Goal: Task Accomplishment & Management: Use online tool/utility

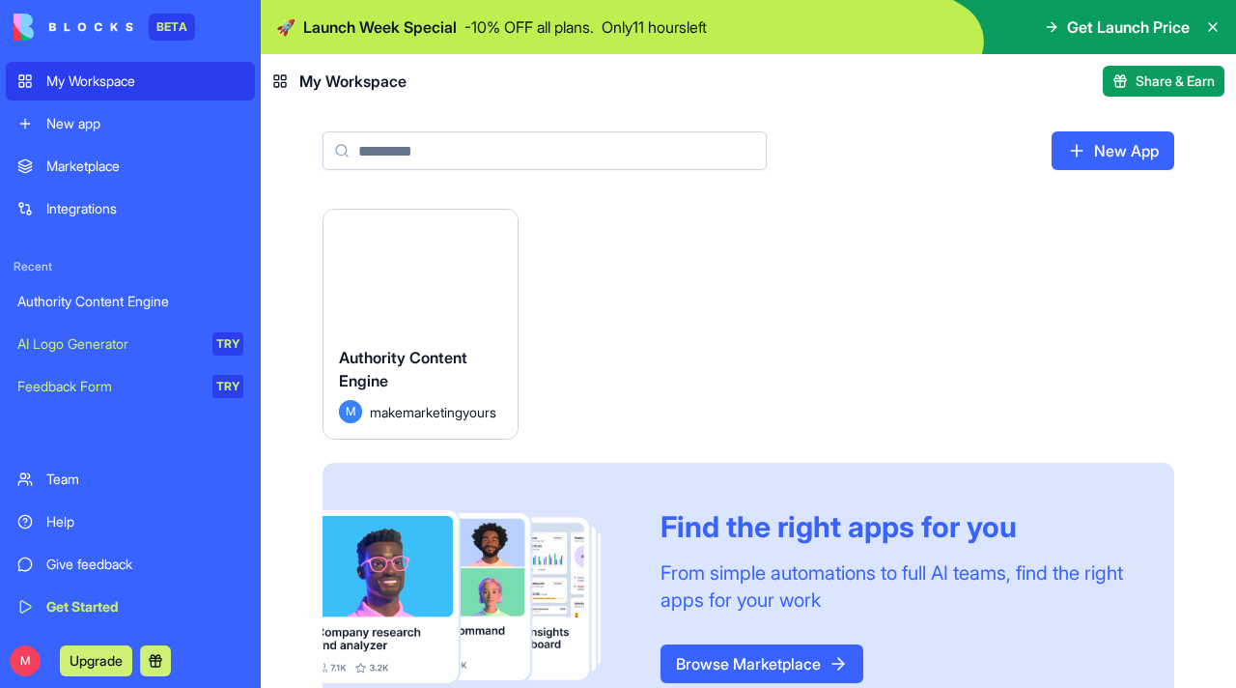
click at [439, 269] on button "Launch" at bounding box center [420, 270] width 145 height 39
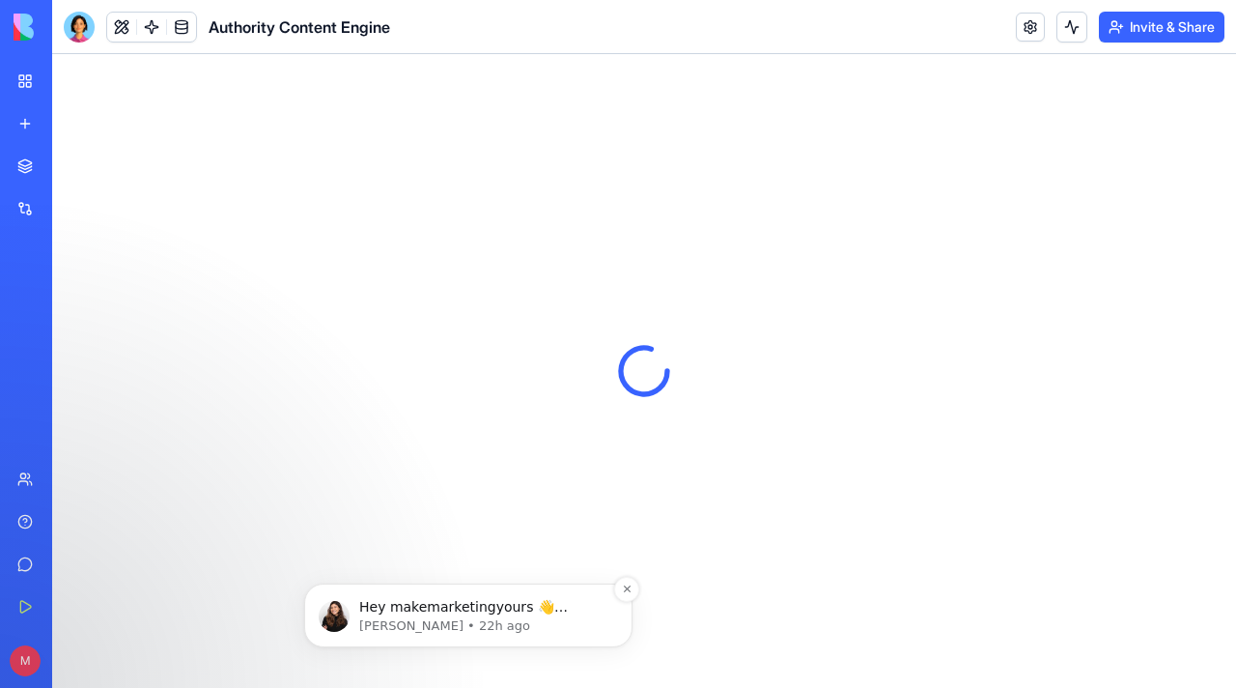
click at [480, 602] on p "Hey makemarketingyours 👋 Welcome to Blocks 🙌 I'm here if you have any questions!" at bounding box center [483, 607] width 249 height 19
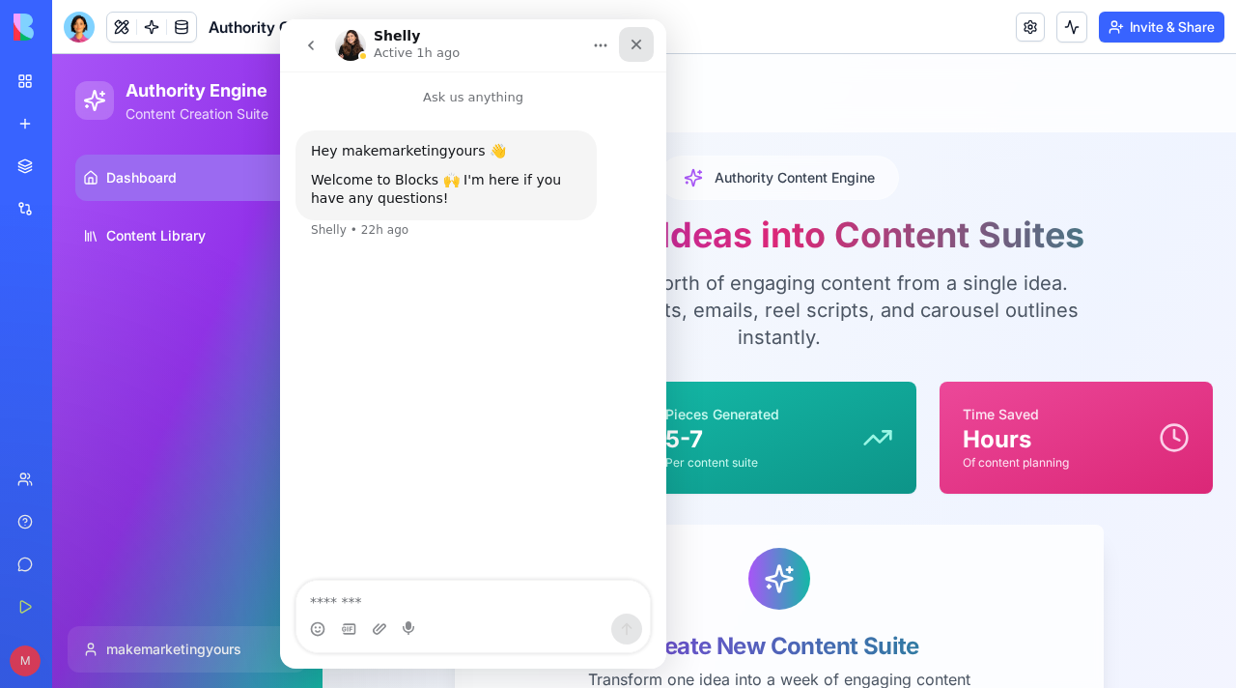
click at [640, 48] on icon "Close" at bounding box center [637, 45] width 11 height 11
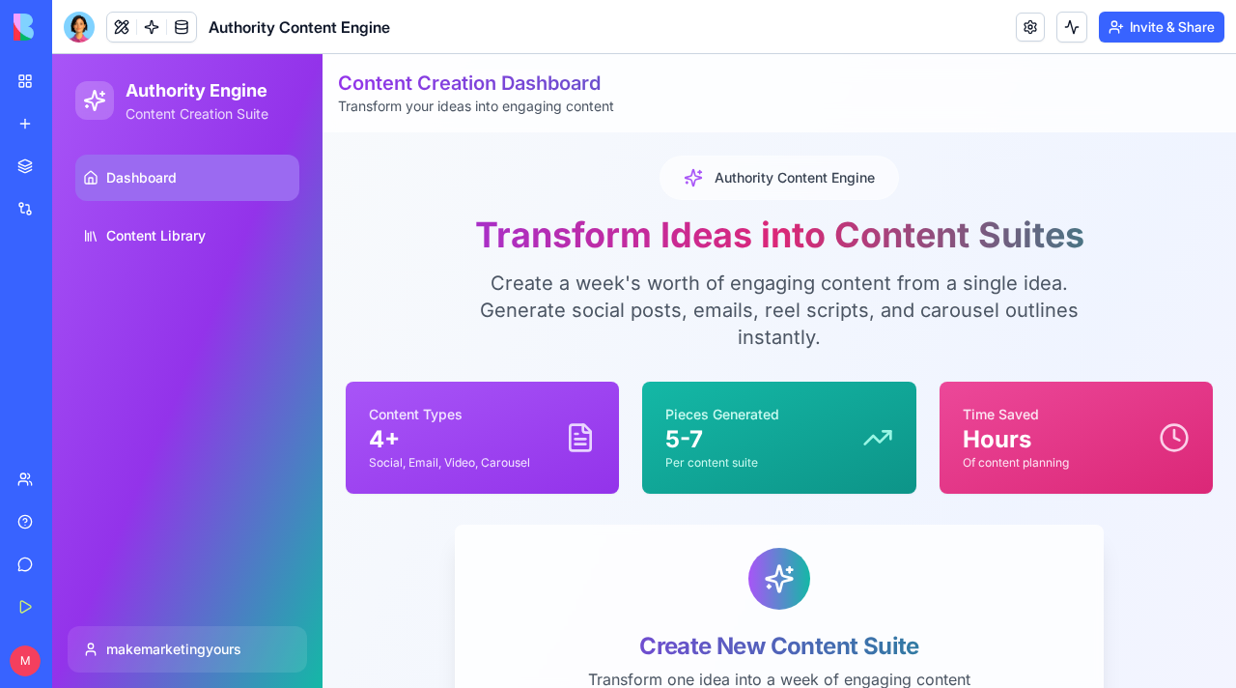
scroll to position [382, 0]
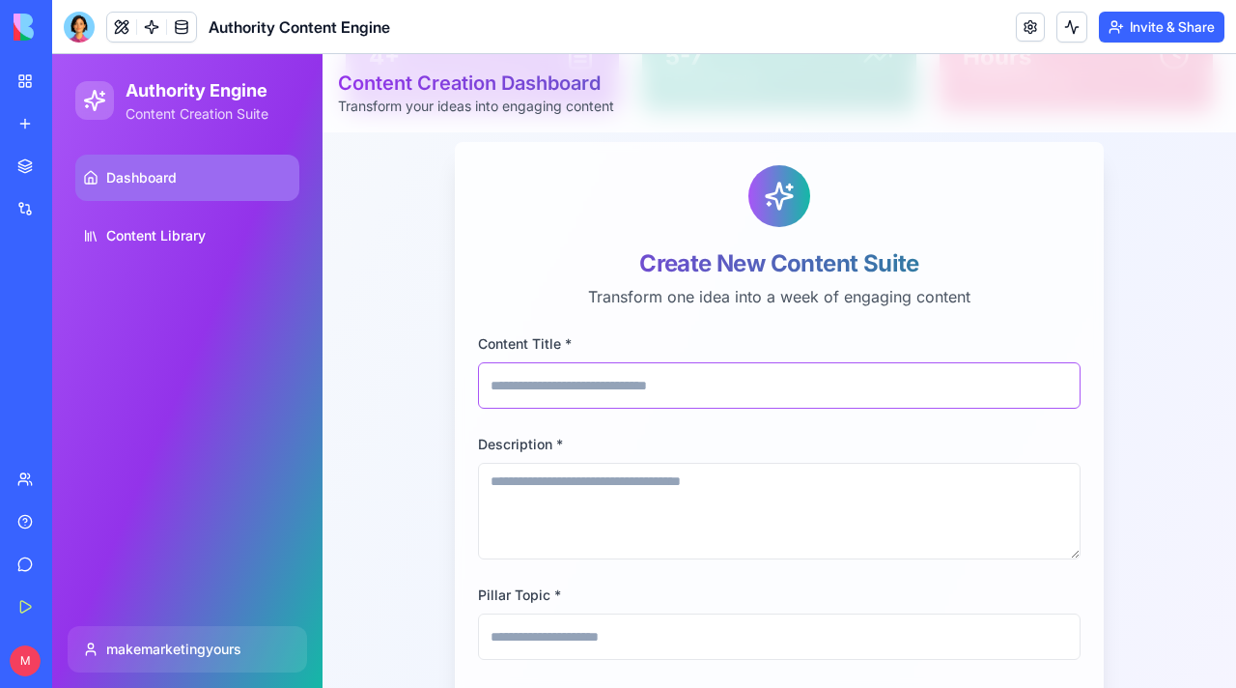
click at [546, 393] on input "Content Title *" at bounding box center [779, 385] width 603 height 46
click at [528, 379] on input "Content Title *" at bounding box center [779, 385] width 603 height 46
paste input "**********"
type input "**********"
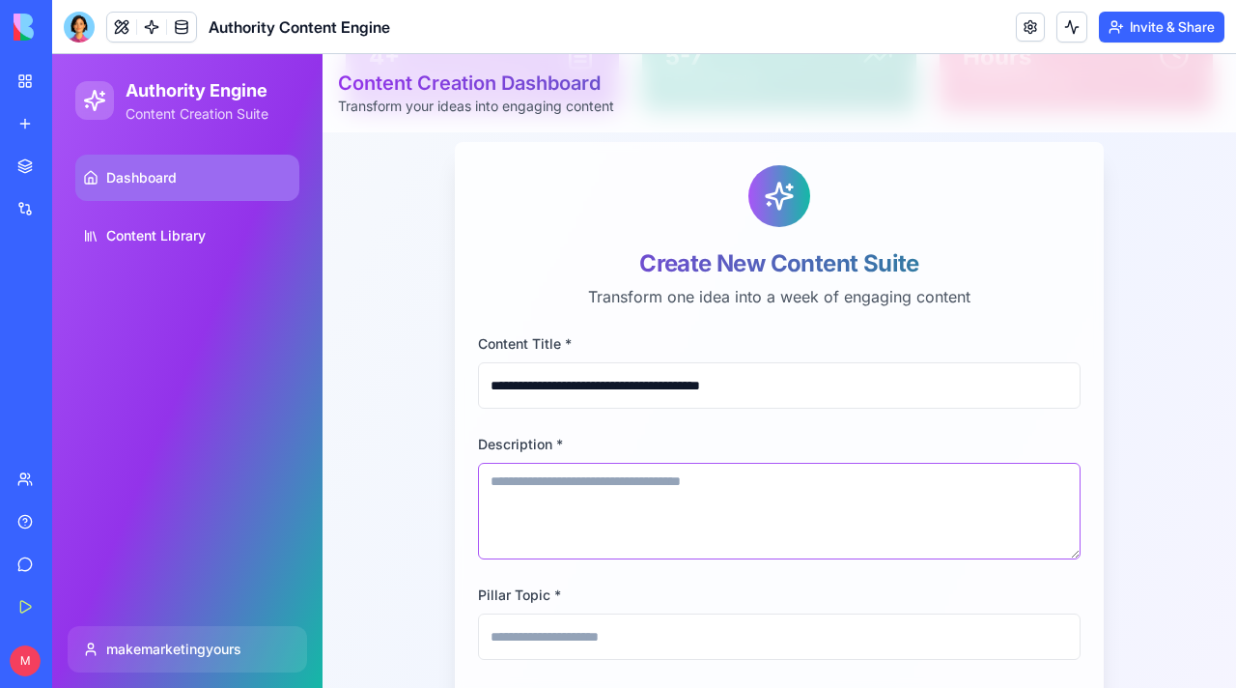
click at [522, 509] on textarea "Description *" at bounding box center [779, 511] width 603 height 97
click at [737, 491] on textarea "Description *" at bounding box center [779, 511] width 603 height 97
paste textarea "**********"
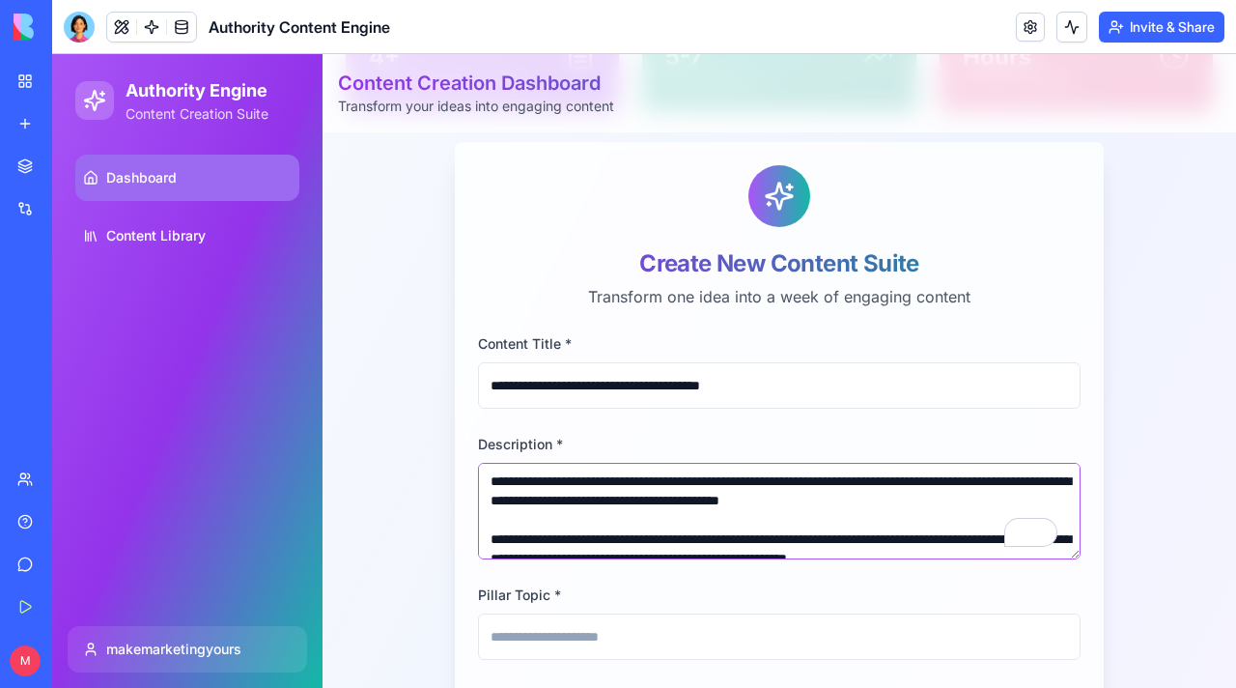
scroll to position [27, 0]
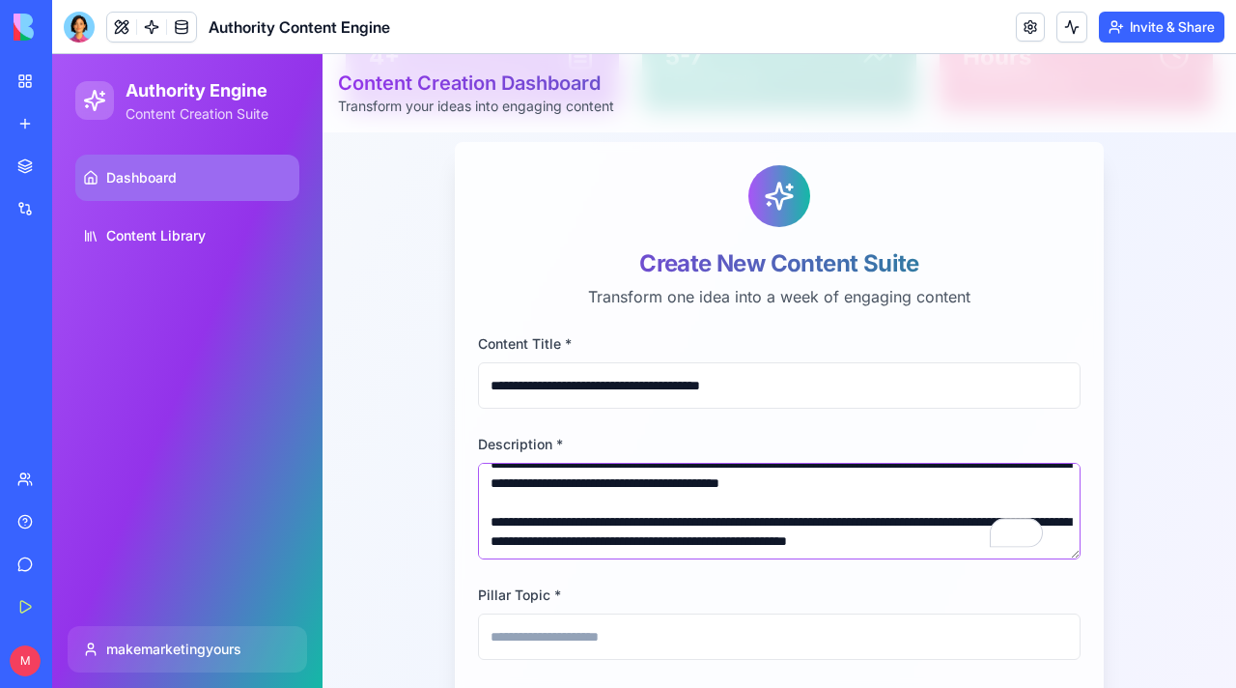
type textarea "**********"
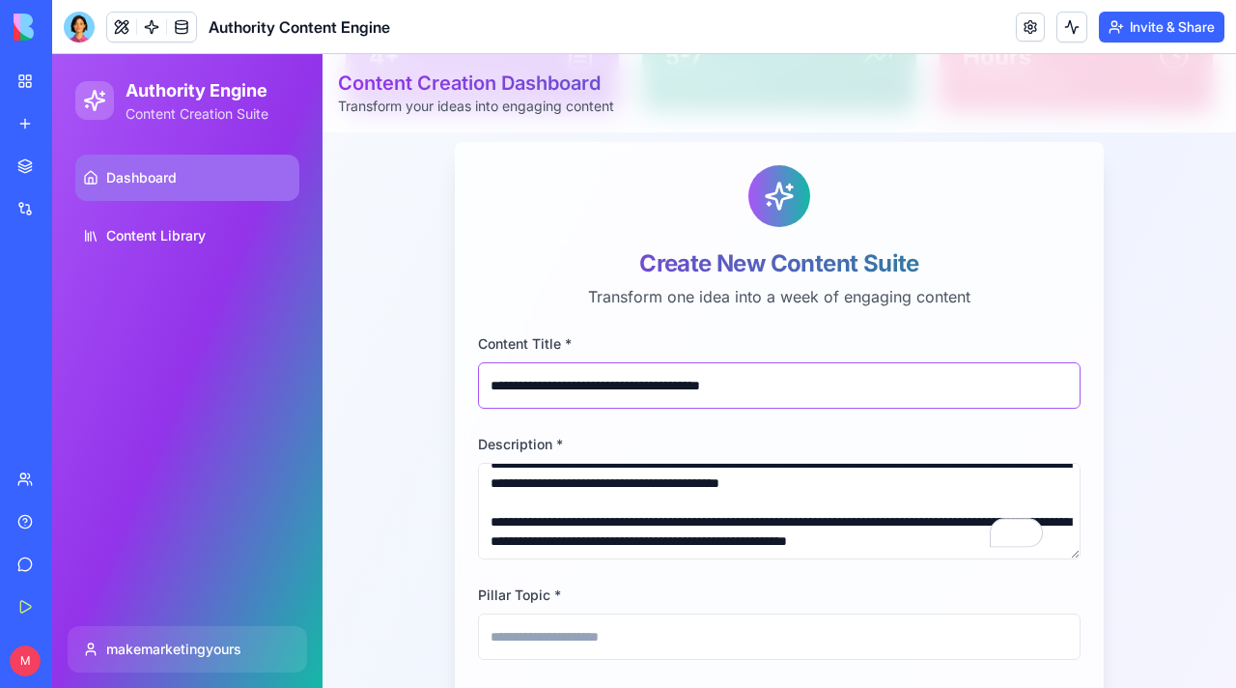
drag, startPoint x: 788, startPoint y: 388, endPoint x: 401, endPoint y: 387, distance: 387.3
click at [401, 387] on div "**********" at bounding box center [779, 638] width 867 height 1731
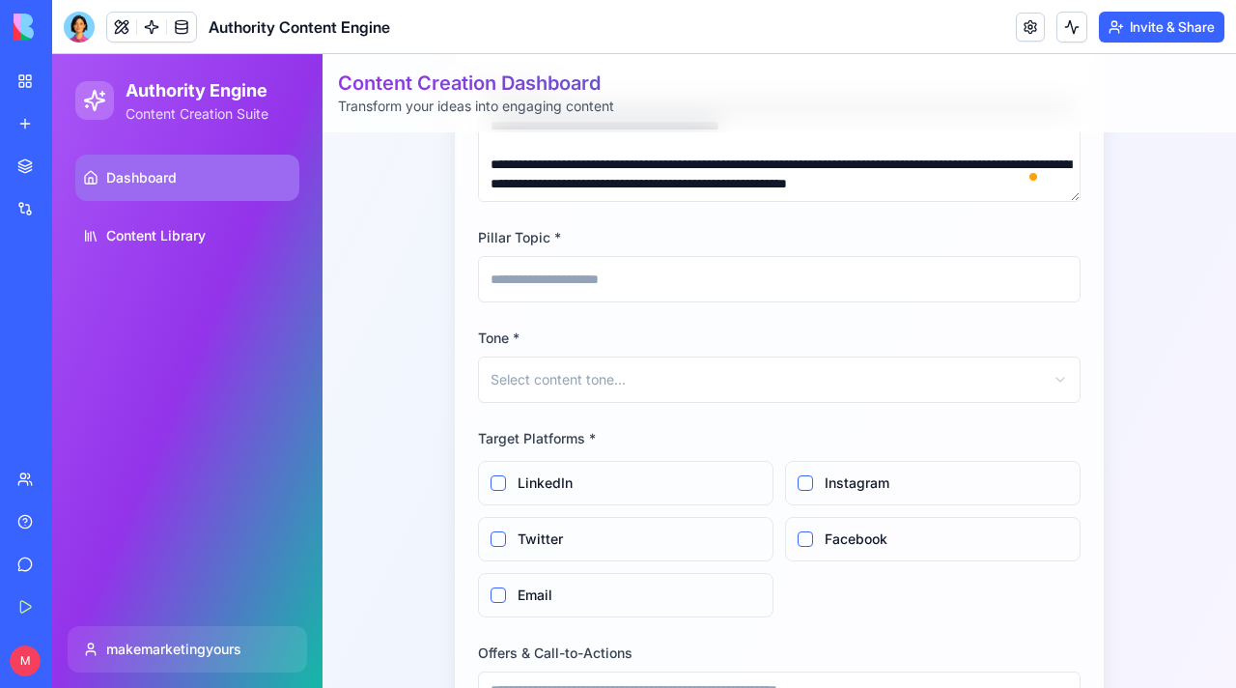
type input "**********"
click at [553, 285] on input "Pillar Topic *" at bounding box center [779, 279] width 603 height 46
click at [641, 283] on input "Pillar Topic *" at bounding box center [779, 279] width 603 height 46
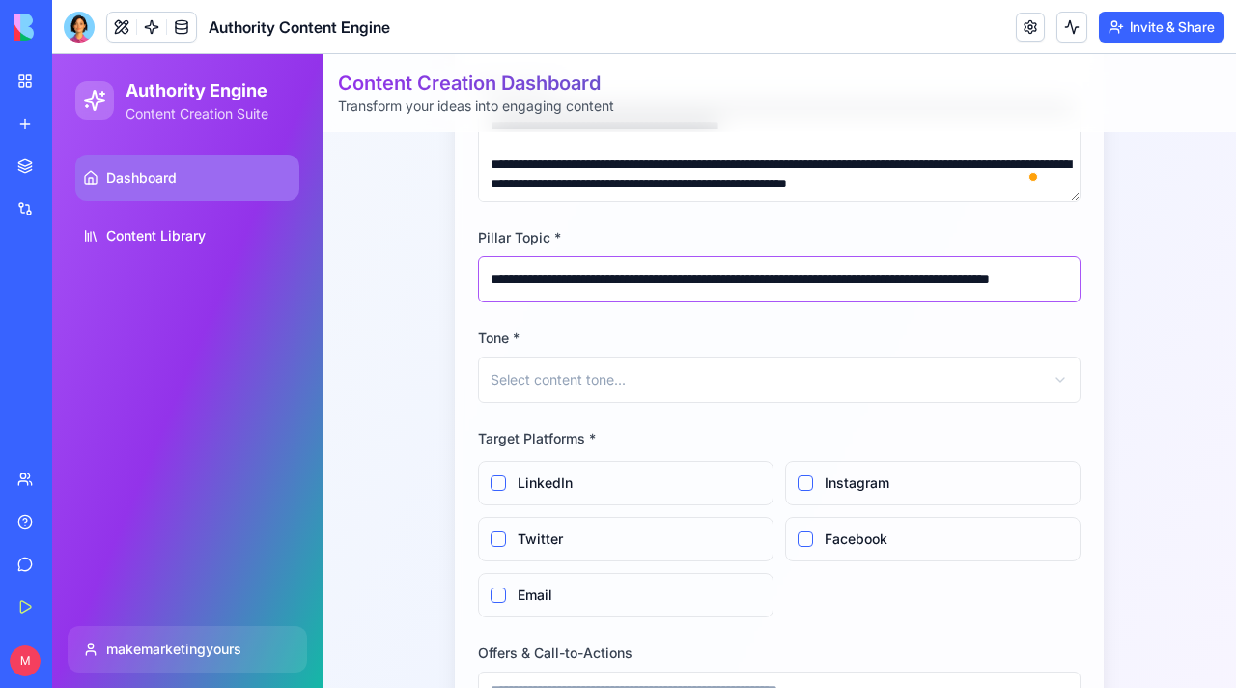
scroll to position [0, 91]
type input "**********"
click at [584, 357] on html "**********" at bounding box center [644, 241] width 1184 height 1855
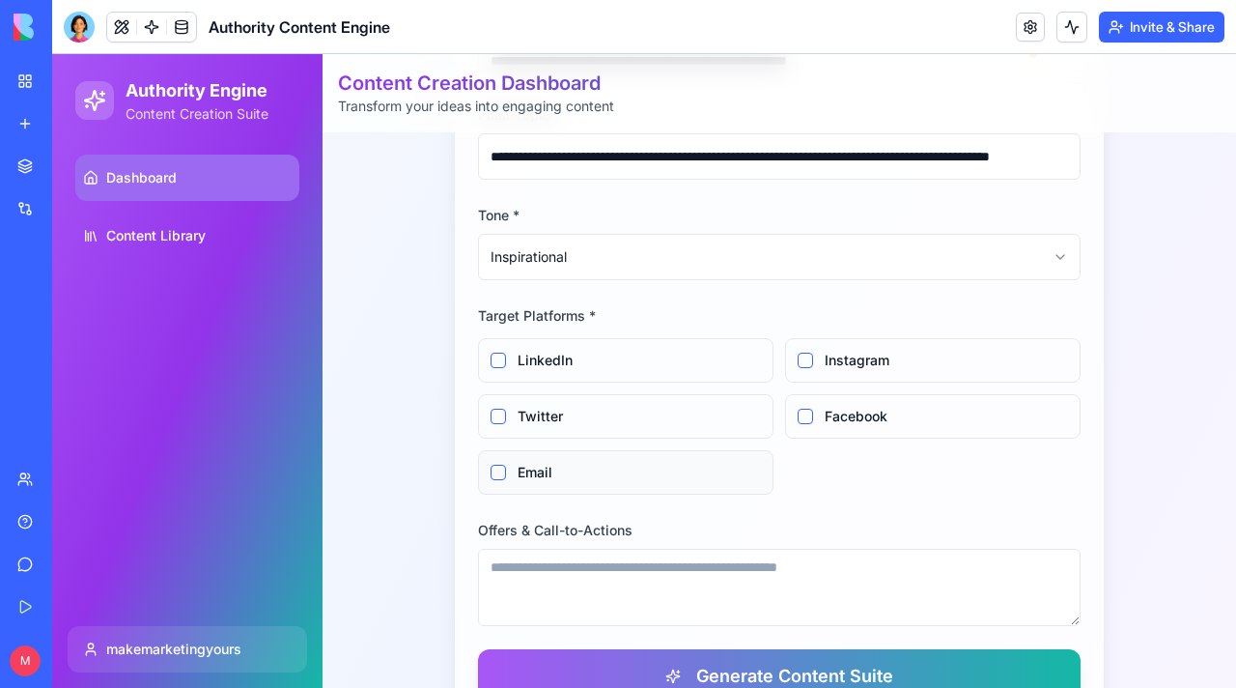
click at [533, 480] on label "Email" at bounding box center [639, 472] width 243 height 19
click at [506, 480] on button "Email" at bounding box center [498, 472] width 15 height 15
click at [526, 352] on label "LinkedIn" at bounding box center [639, 360] width 243 height 19
click at [506, 352] on button "LinkedIn" at bounding box center [498, 359] width 15 height 15
click at [848, 366] on label "Instagram" at bounding box center [946, 360] width 243 height 19
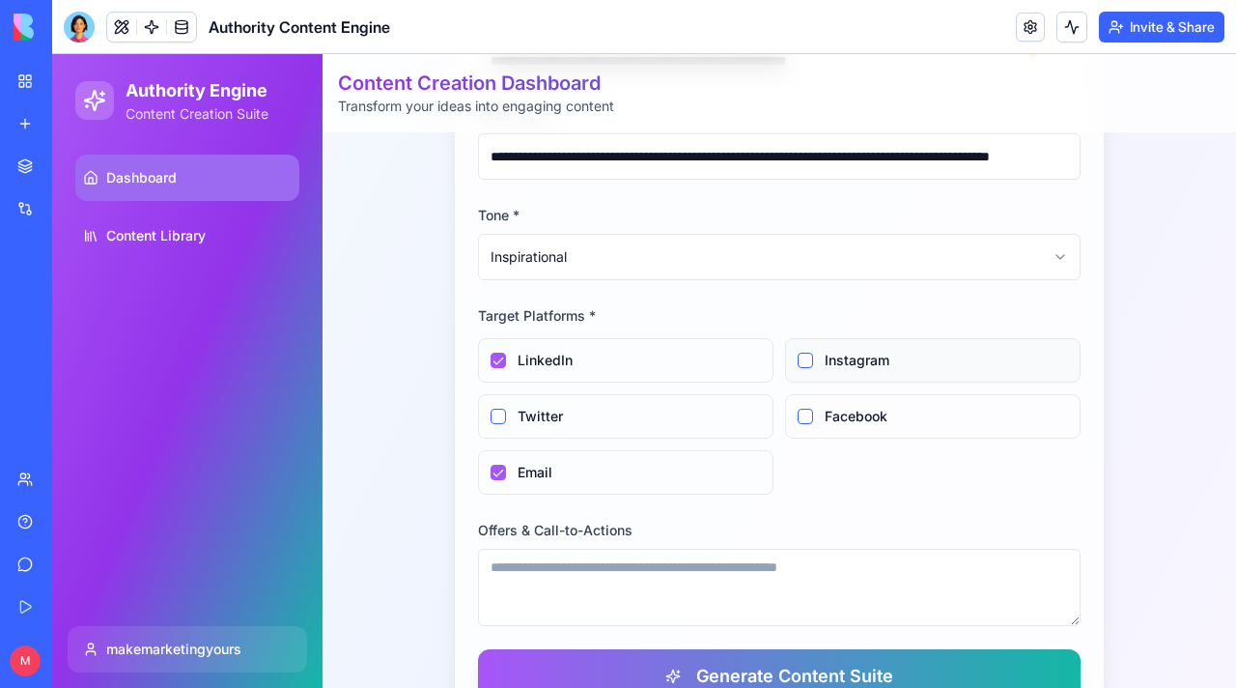
click at [813, 366] on button "Instagram" at bounding box center [805, 359] width 15 height 15
click at [844, 406] on div "Facebook" at bounding box center [933, 416] width 296 height 44
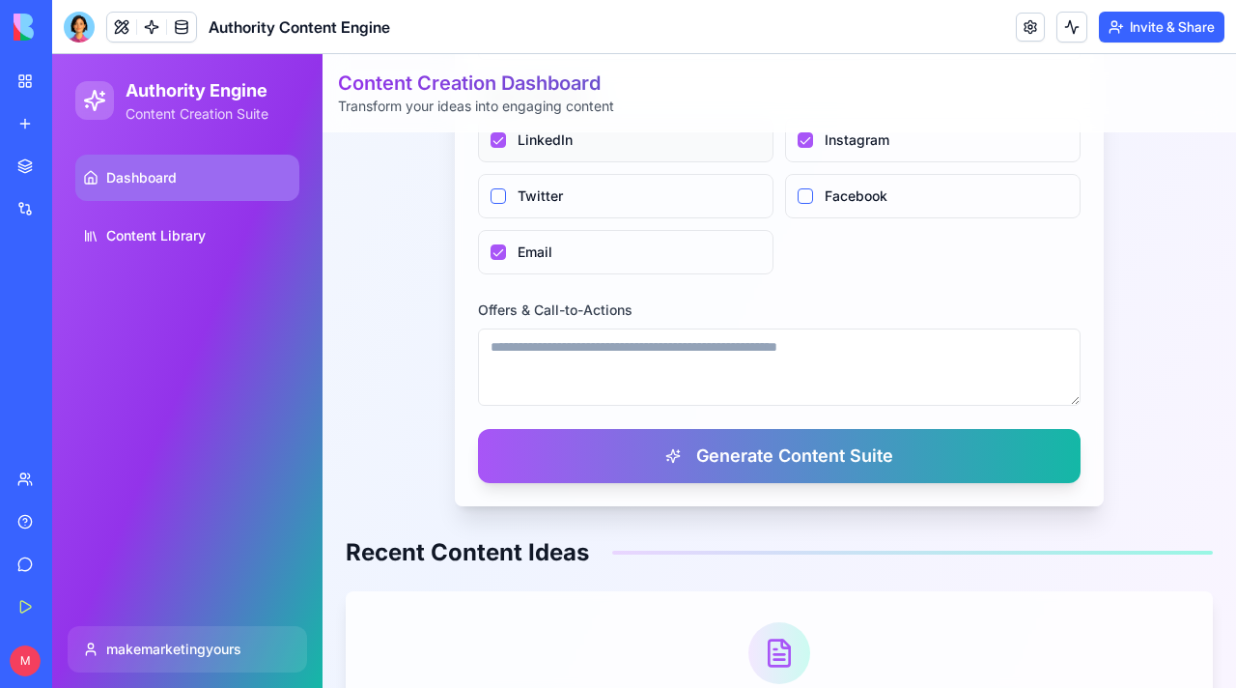
scroll to position [968, 0]
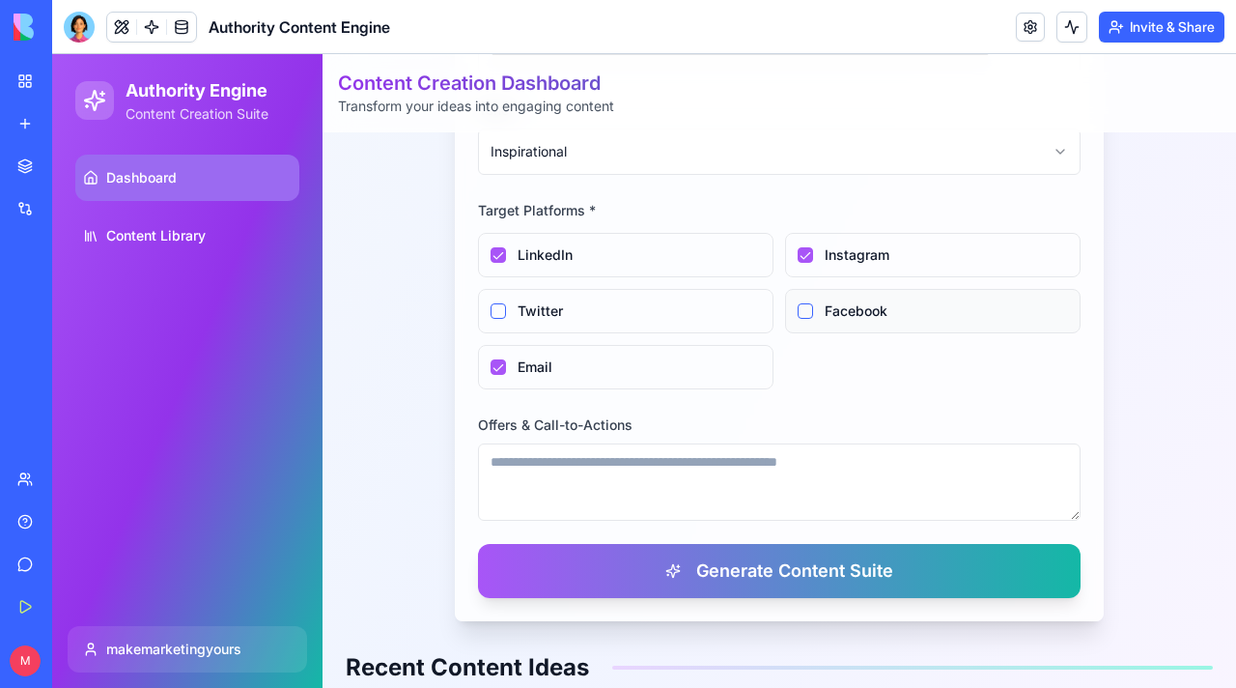
click at [808, 302] on div "Facebook" at bounding box center [933, 311] width 296 height 44
click at [798, 317] on button "Facebook" at bounding box center [805, 310] width 15 height 15
click at [516, 461] on textarea "Offers & Call-to-Actions" at bounding box center [779, 481] width 603 height 77
paste textarea "**********"
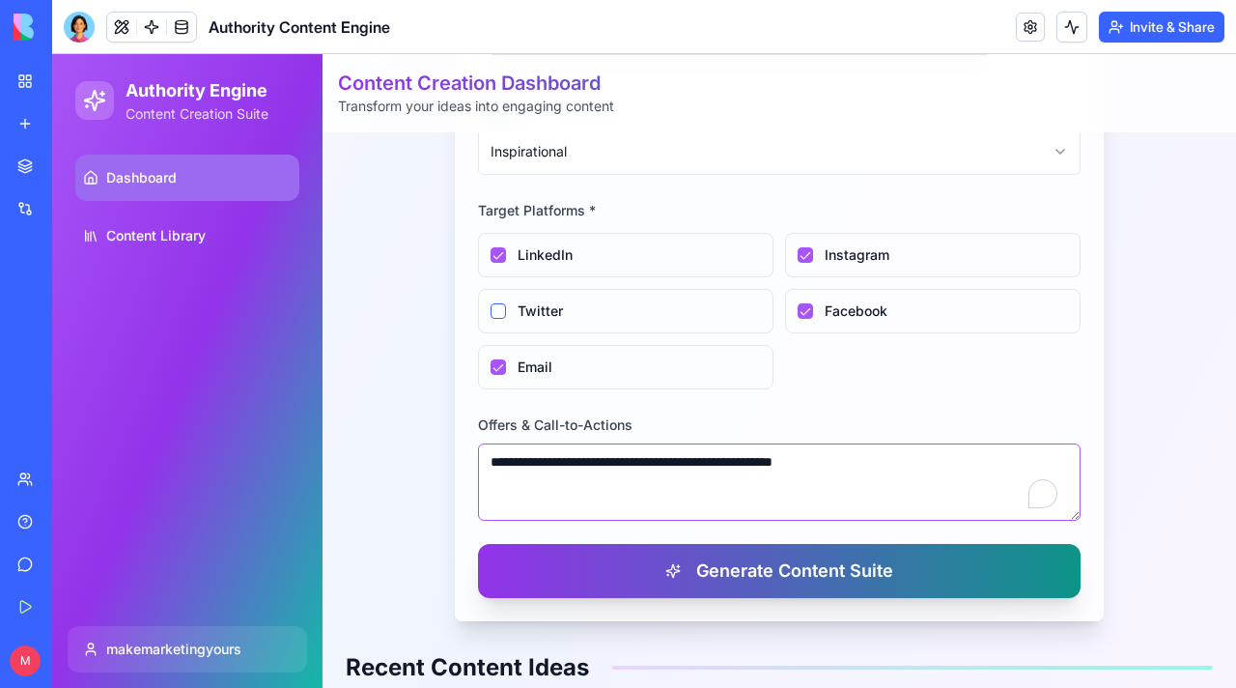
type textarea "**********"
click at [596, 571] on button "Generate Content Suite" at bounding box center [779, 571] width 603 height 54
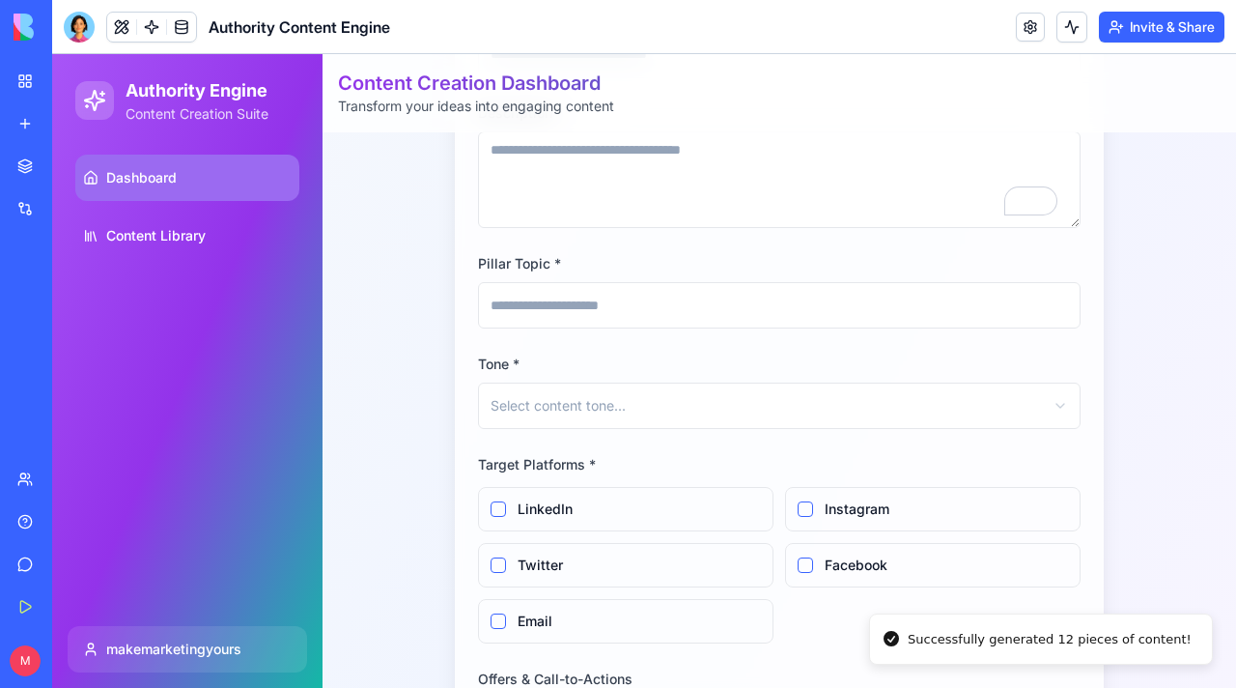
scroll to position [229, 0]
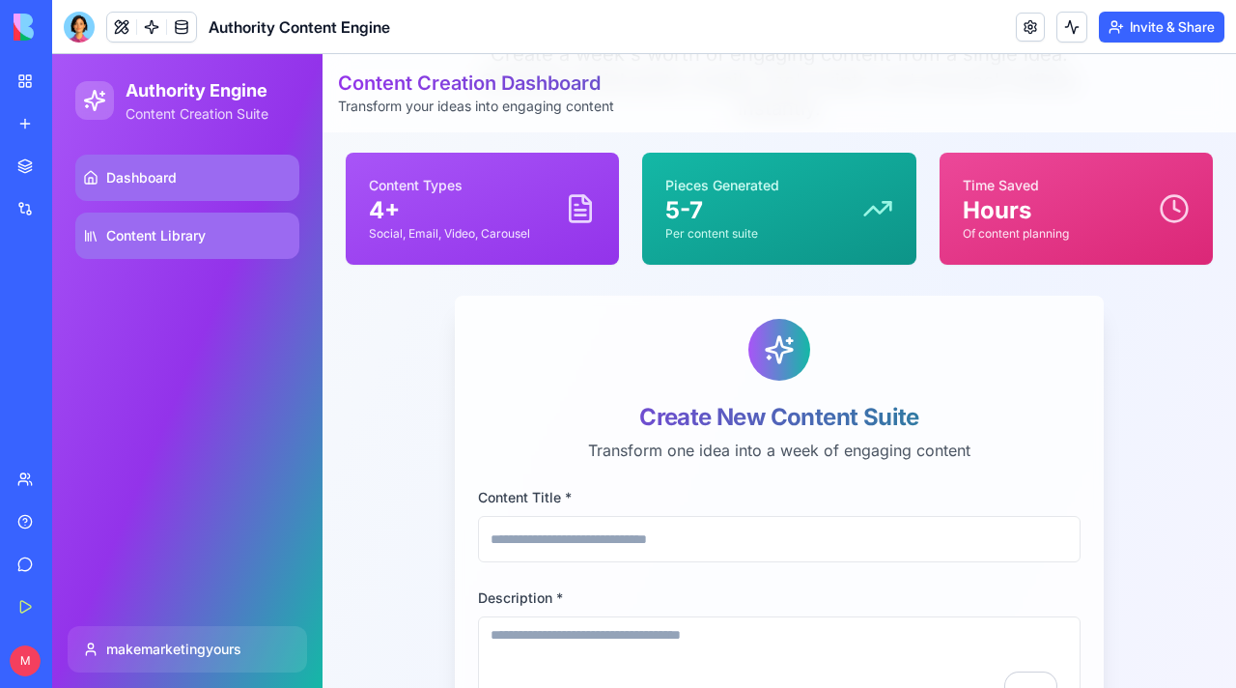
click at [166, 239] on span "Content Library" at bounding box center [155, 235] width 99 height 19
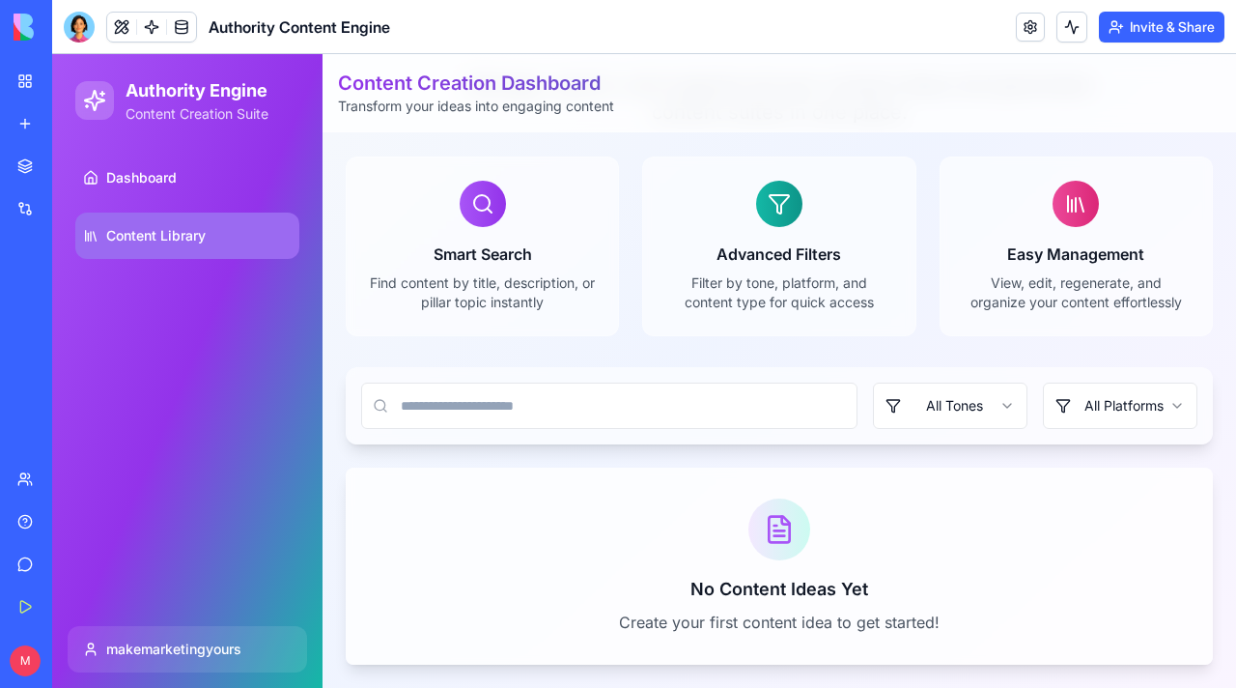
click at [740, 197] on div "Advanced Filters Filter by tone, platform, and content type for quick access" at bounding box center [778, 246] width 273 height 180
click at [756, 203] on div at bounding box center [779, 204] width 46 height 46
click at [756, 205] on div at bounding box center [779, 204] width 46 height 46
click at [471, 209] on icon at bounding box center [482, 203] width 23 height 23
click at [998, 179] on div "Easy Management View, edit, regenerate, and organize your content effortlessly" at bounding box center [1076, 246] width 273 height 180
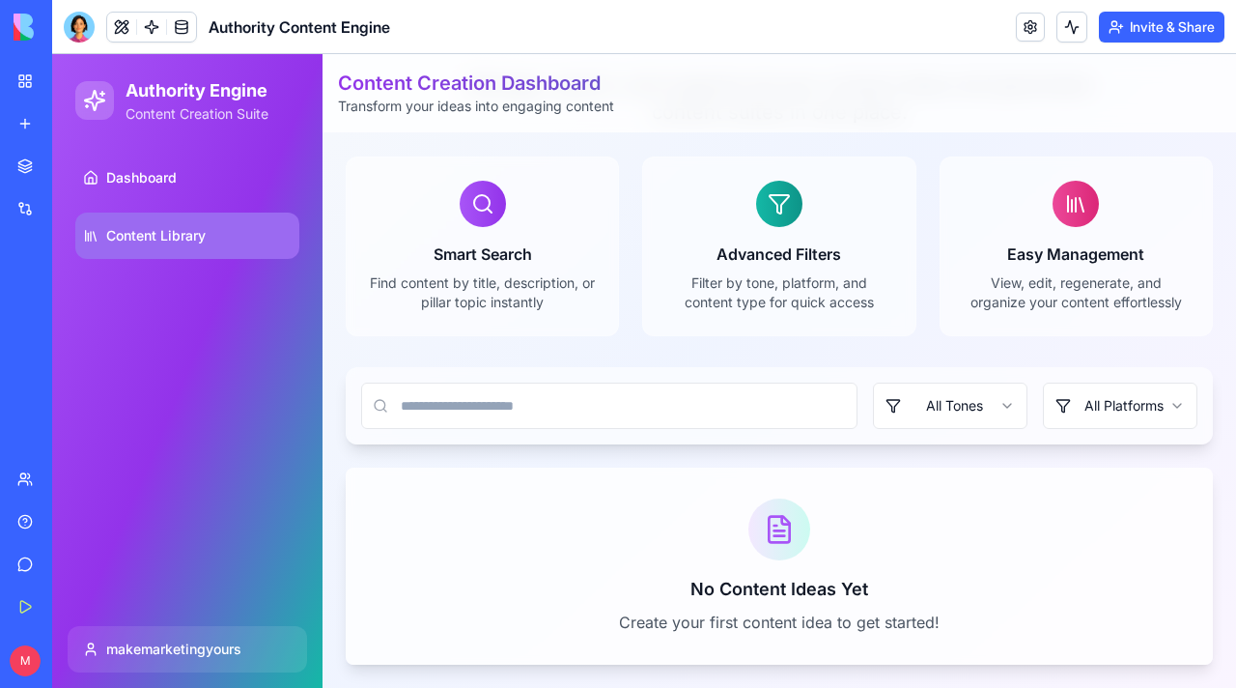
click at [1053, 203] on div at bounding box center [1076, 204] width 46 height 46
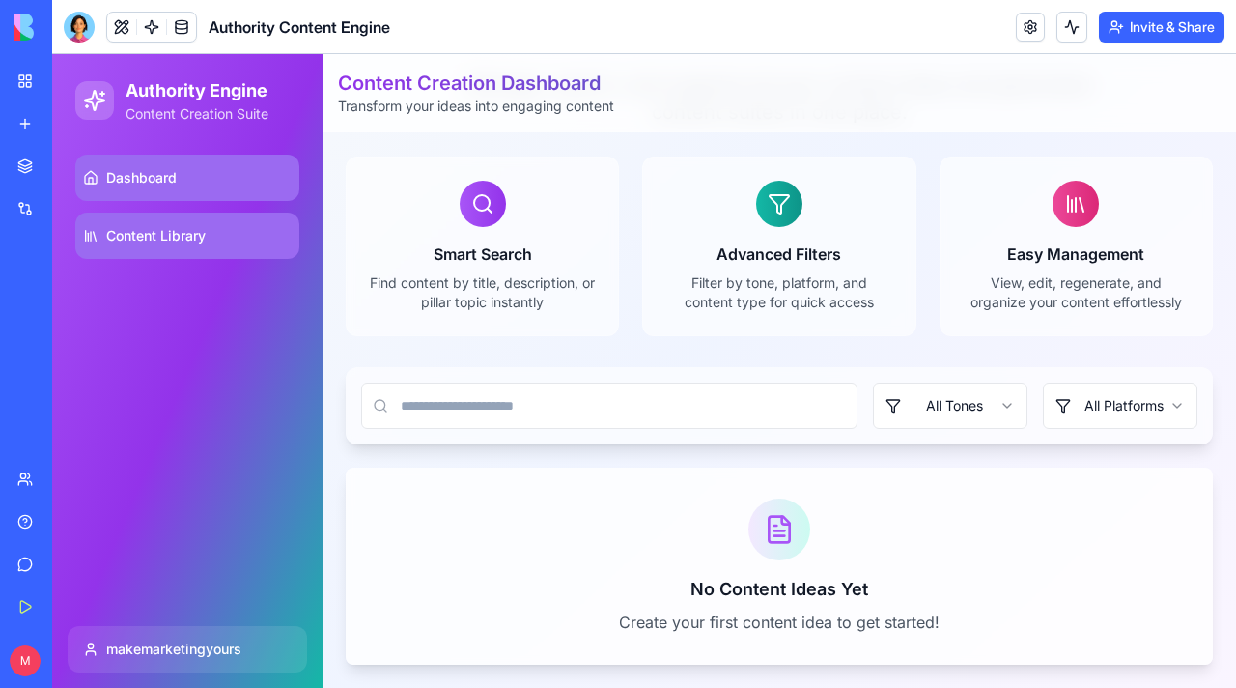
click at [188, 187] on link "Dashboard" at bounding box center [187, 178] width 224 height 46
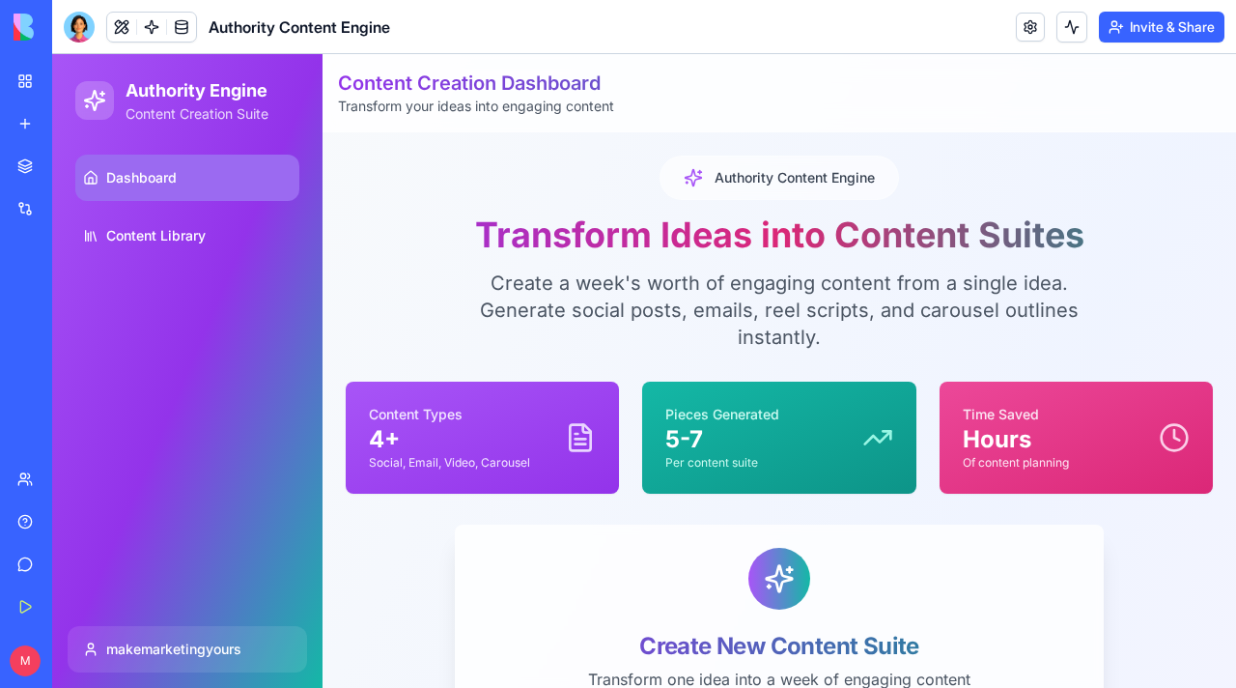
click at [781, 414] on div "Pieces Generated 5-7 Per content suite" at bounding box center [778, 438] width 227 height 66
click at [1070, 406] on div "Time Saved Hours Of content planning" at bounding box center [1076, 438] width 227 height 66
click at [1034, 33] on link at bounding box center [1030, 27] width 29 height 29
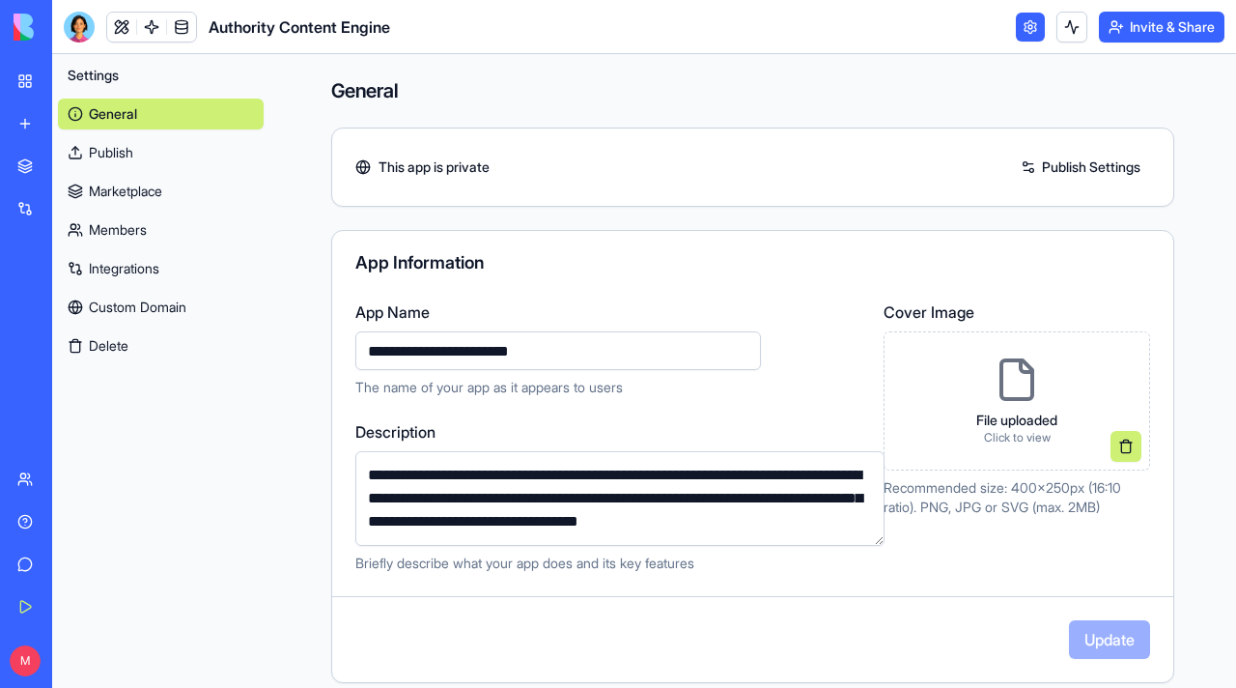
click at [1029, 90] on h4 "General" at bounding box center [753, 90] width 844 height 27
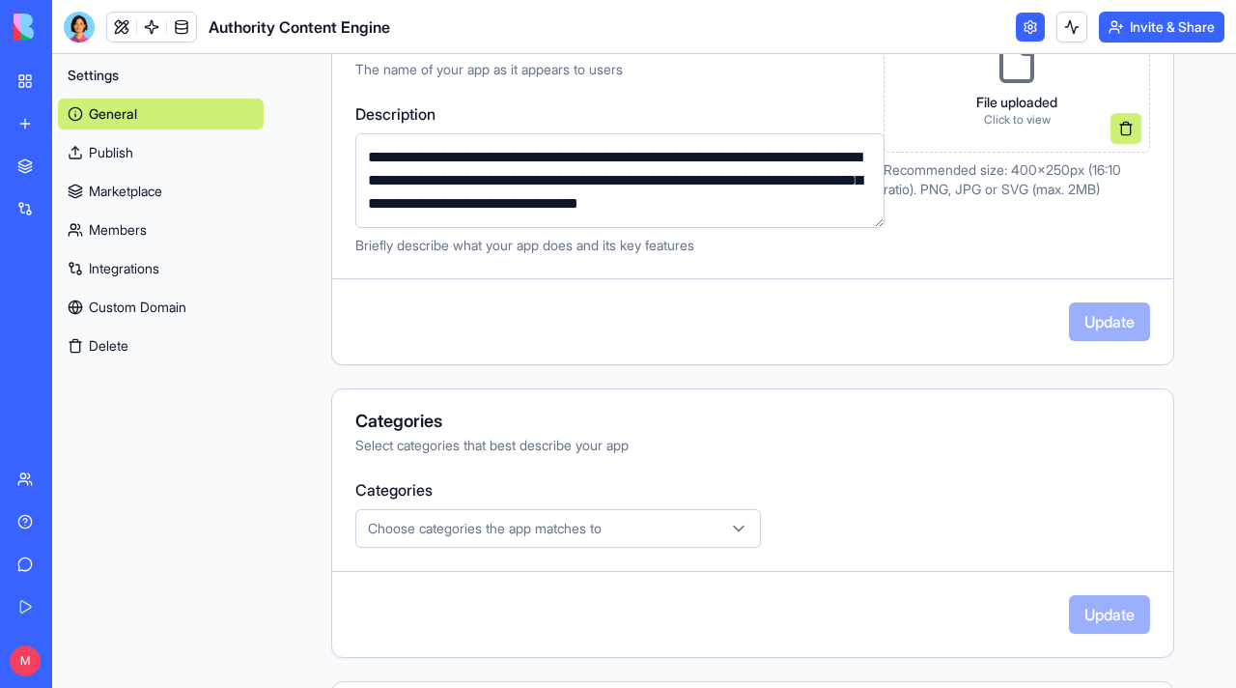
scroll to position [50, 0]
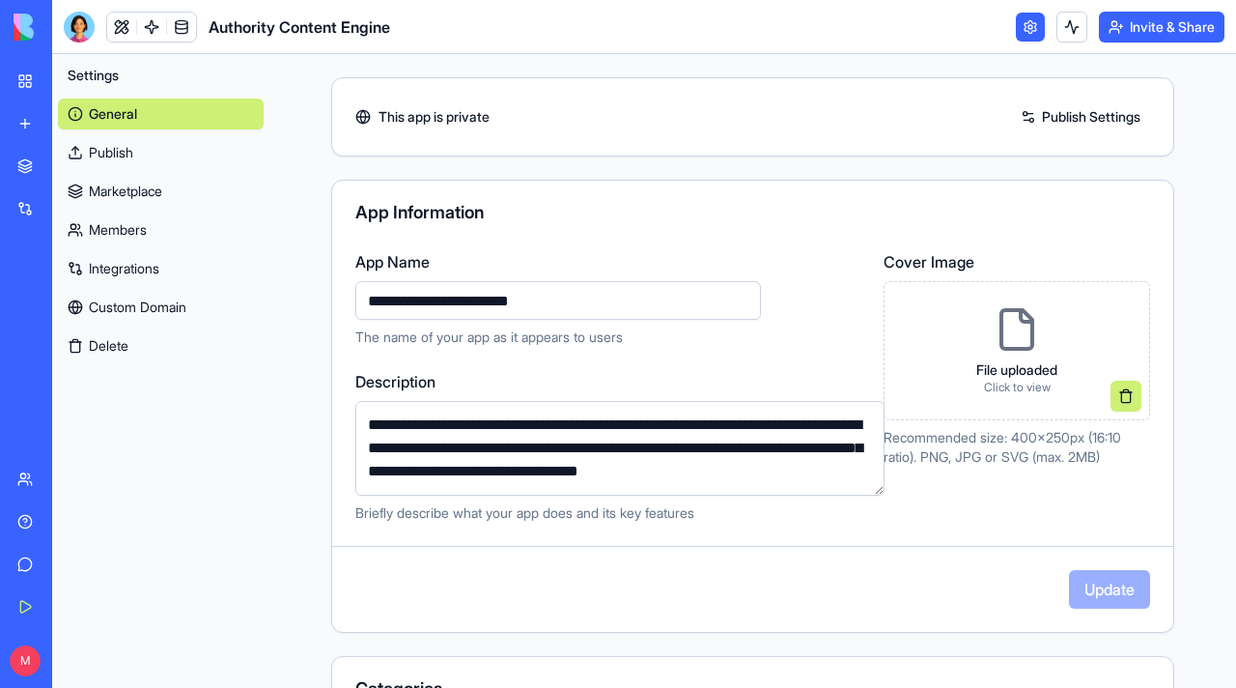
click at [142, 124] on link "General" at bounding box center [161, 114] width 206 height 31
click at [67, 300] on div "Authority Content Engine" at bounding box center [44, 301] width 54 height 19
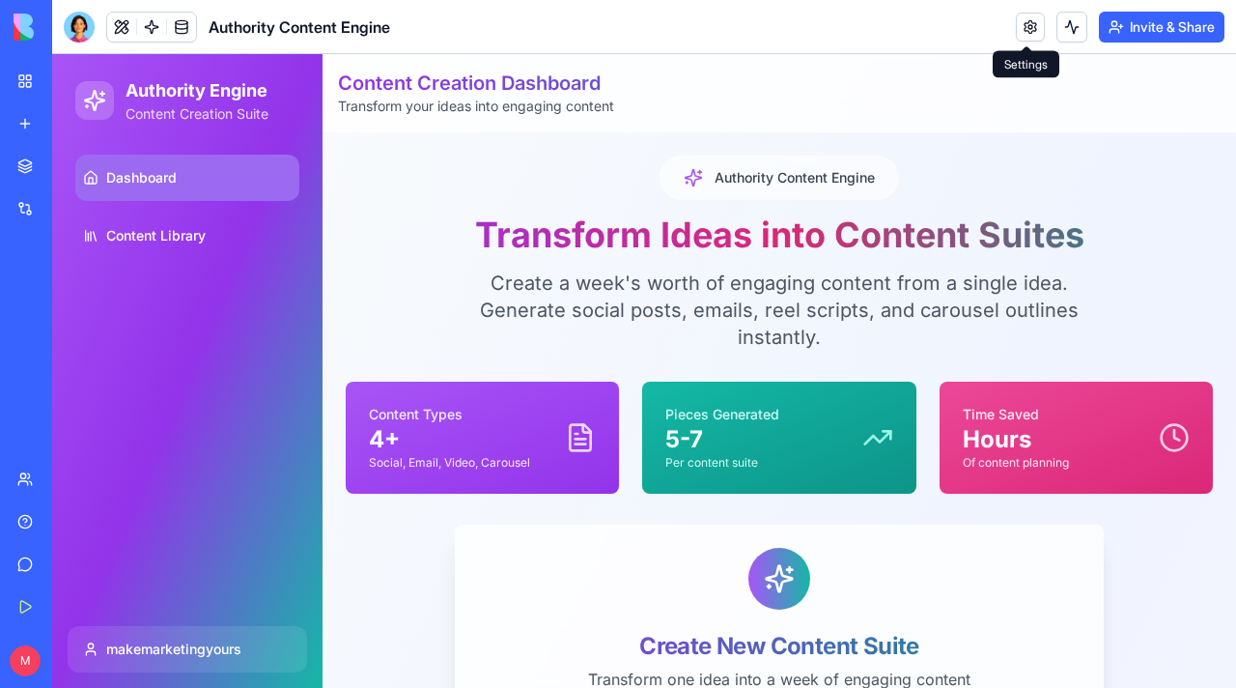
click at [534, 465] on div "Content Types 4+ Social, Email, Video, Carousel" at bounding box center [482, 438] width 227 height 66
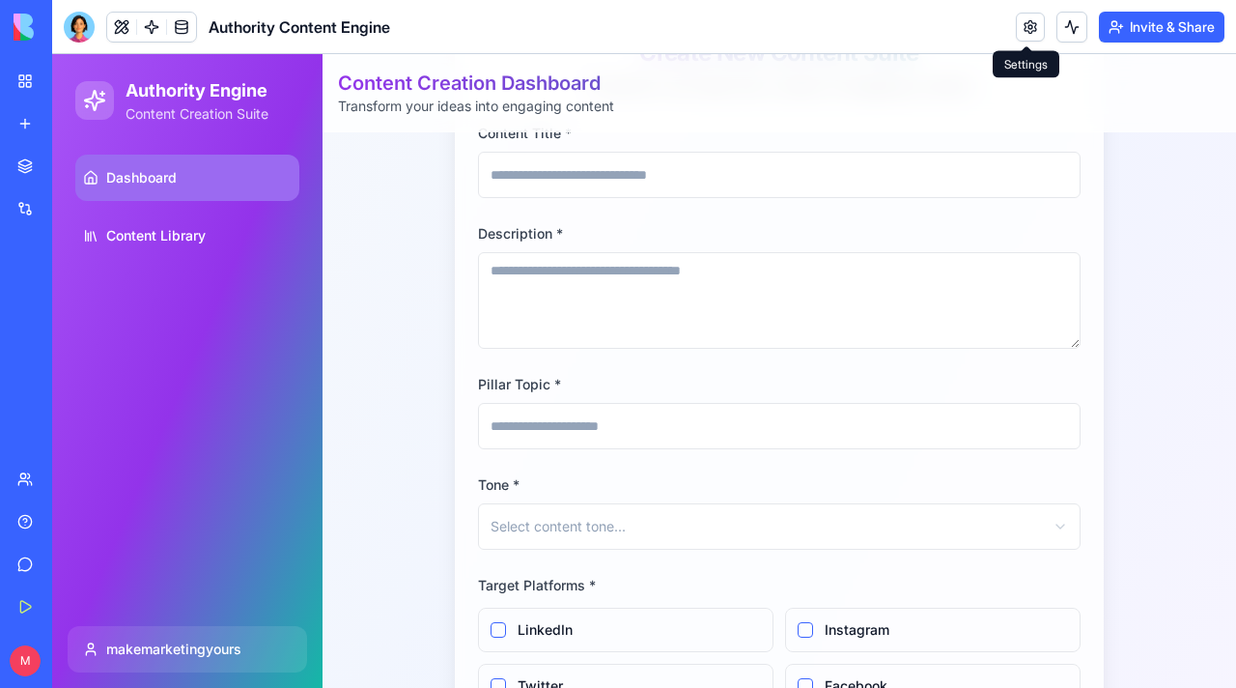
scroll to position [581, 0]
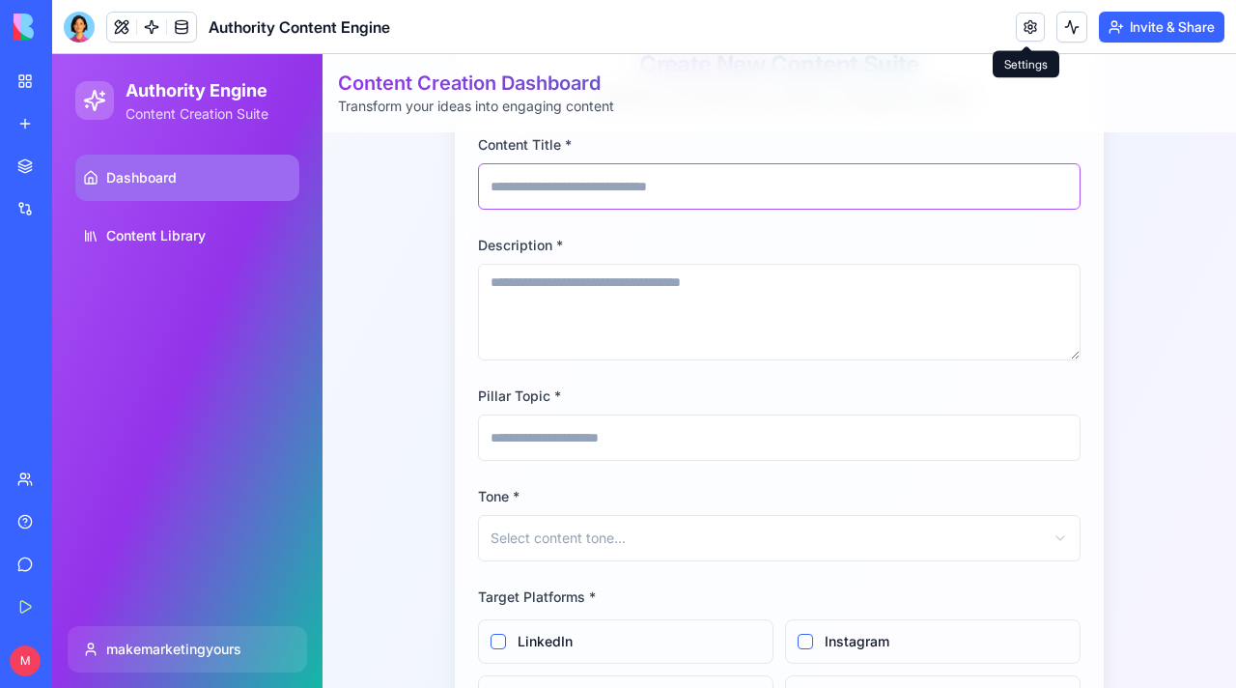
click at [662, 191] on input "Content Title *" at bounding box center [779, 186] width 603 height 46
type input "*"
type input "**********"
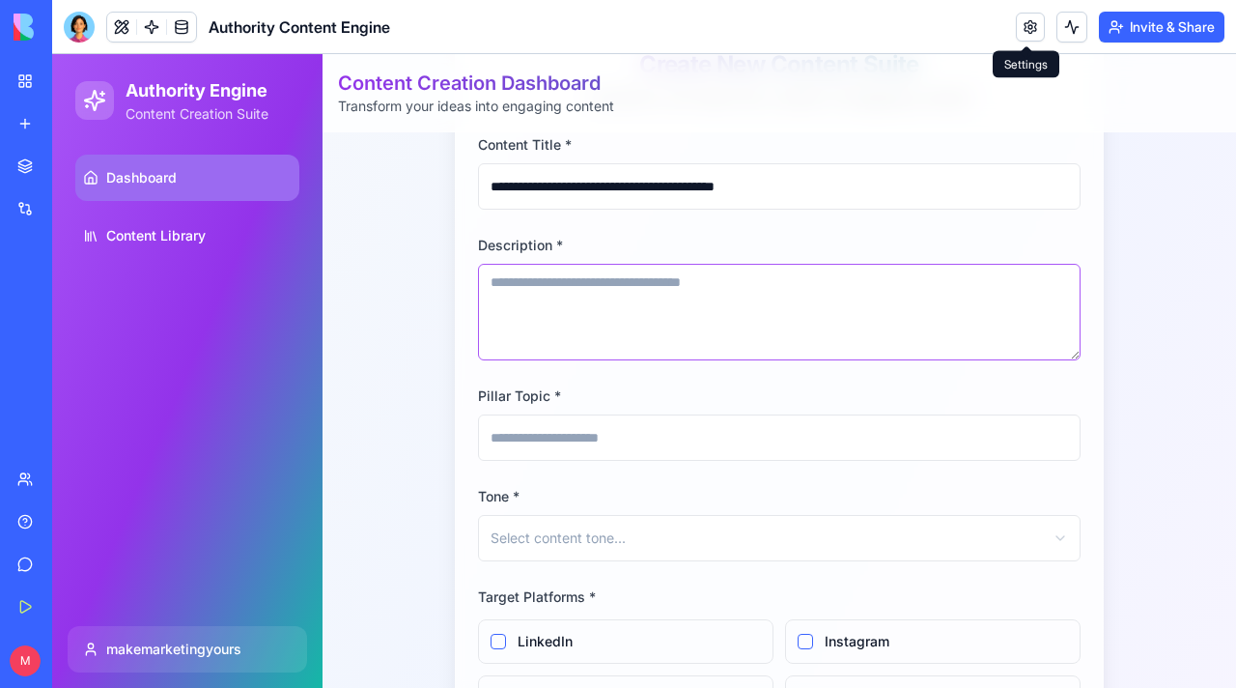
click at [648, 273] on textarea "Description *" at bounding box center [779, 312] width 603 height 97
type textarea "**********"
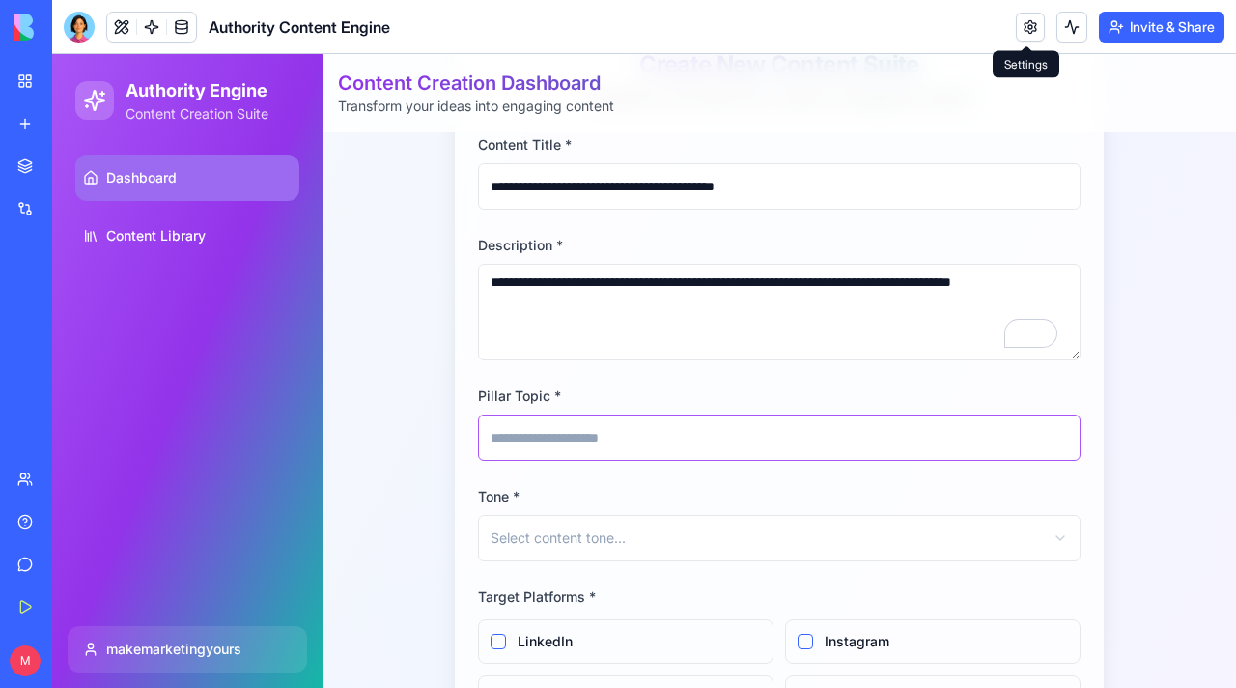
click at [589, 419] on input "Pillar Topic *" at bounding box center [779, 437] width 603 height 46
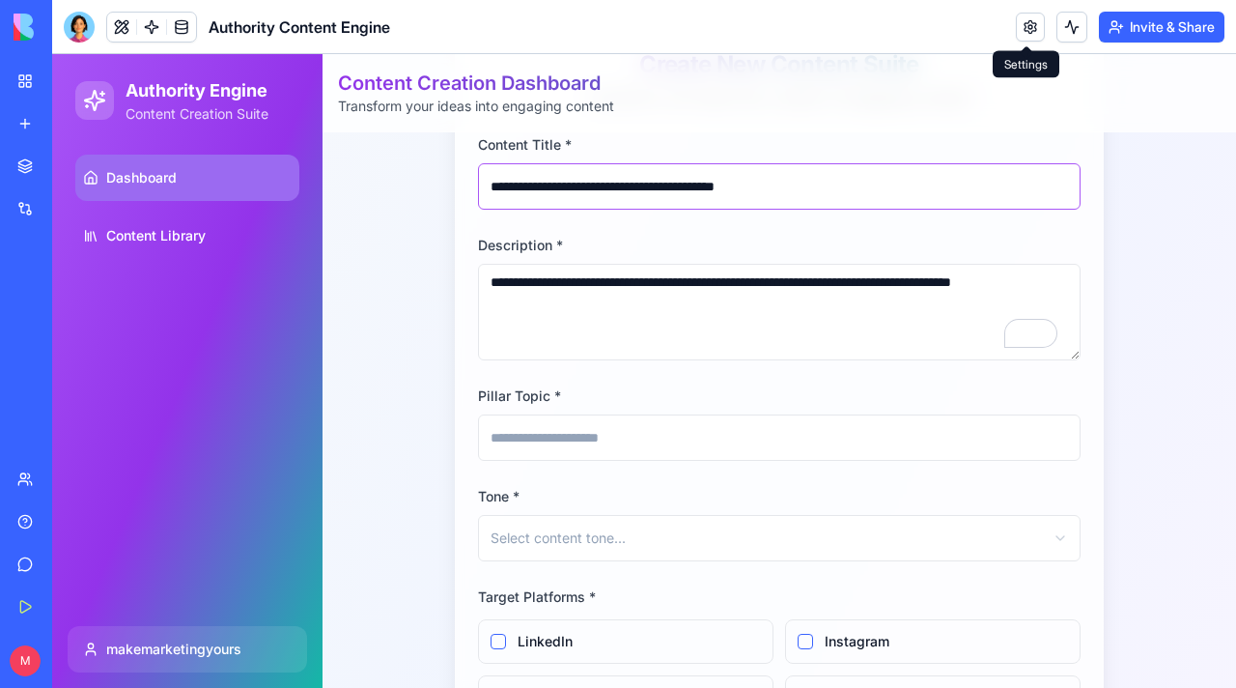
drag, startPoint x: 802, startPoint y: 188, endPoint x: 446, endPoint y: 186, distance: 355.4
click at [446, 186] on div "**********" at bounding box center [779, 439] width 867 height 1731
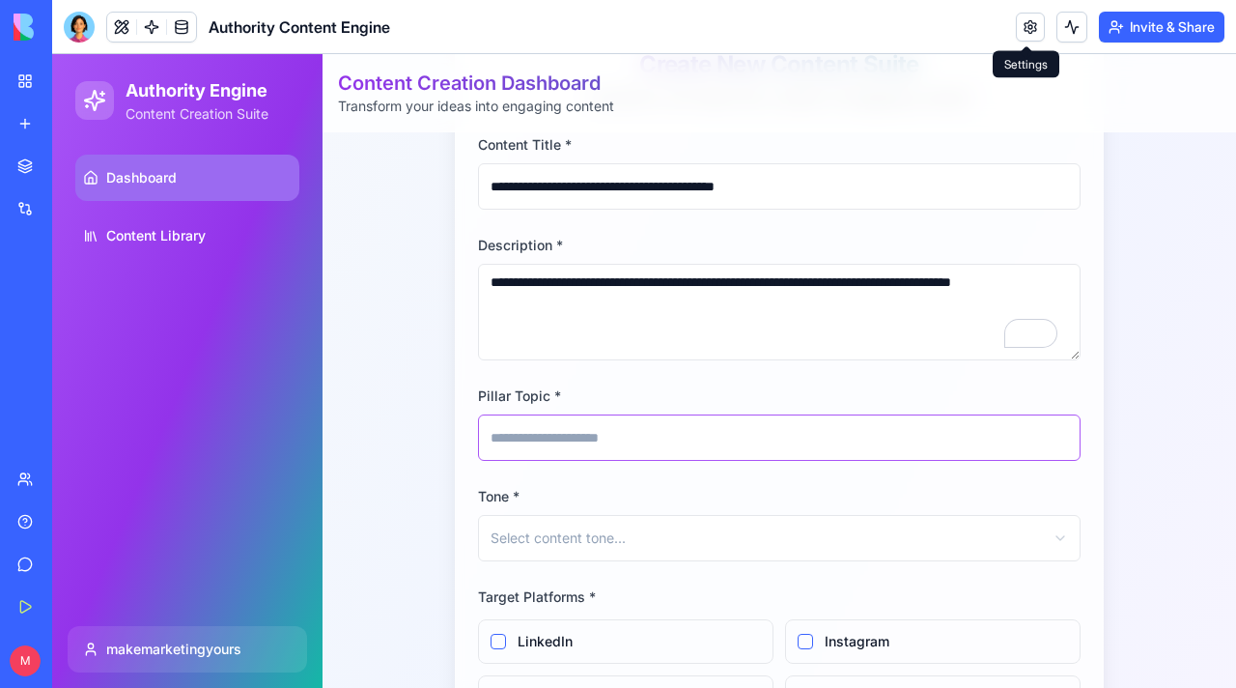
click at [609, 437] on input "Pillar Topic *" at bounding box center [779, 437] width 603 height 46
paste input "**********"
type input "**********"
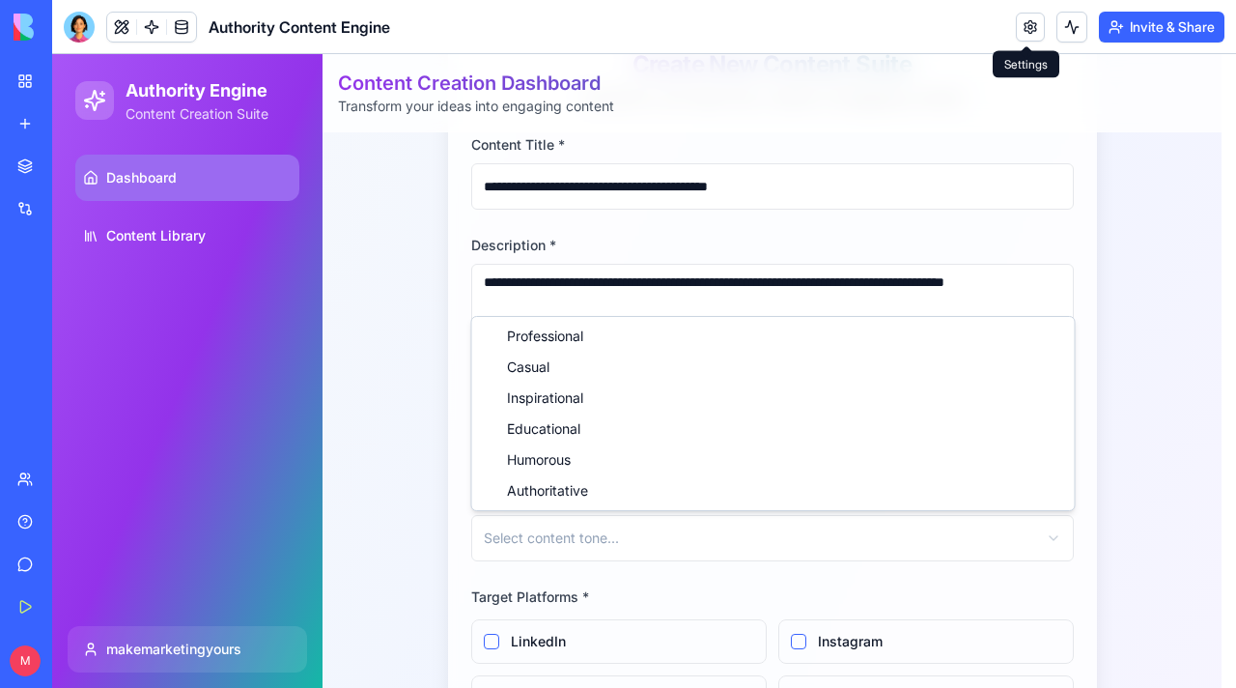
click at [585, 532] on html "**********" at bounding box center [644, 400] width 1184 height 1855
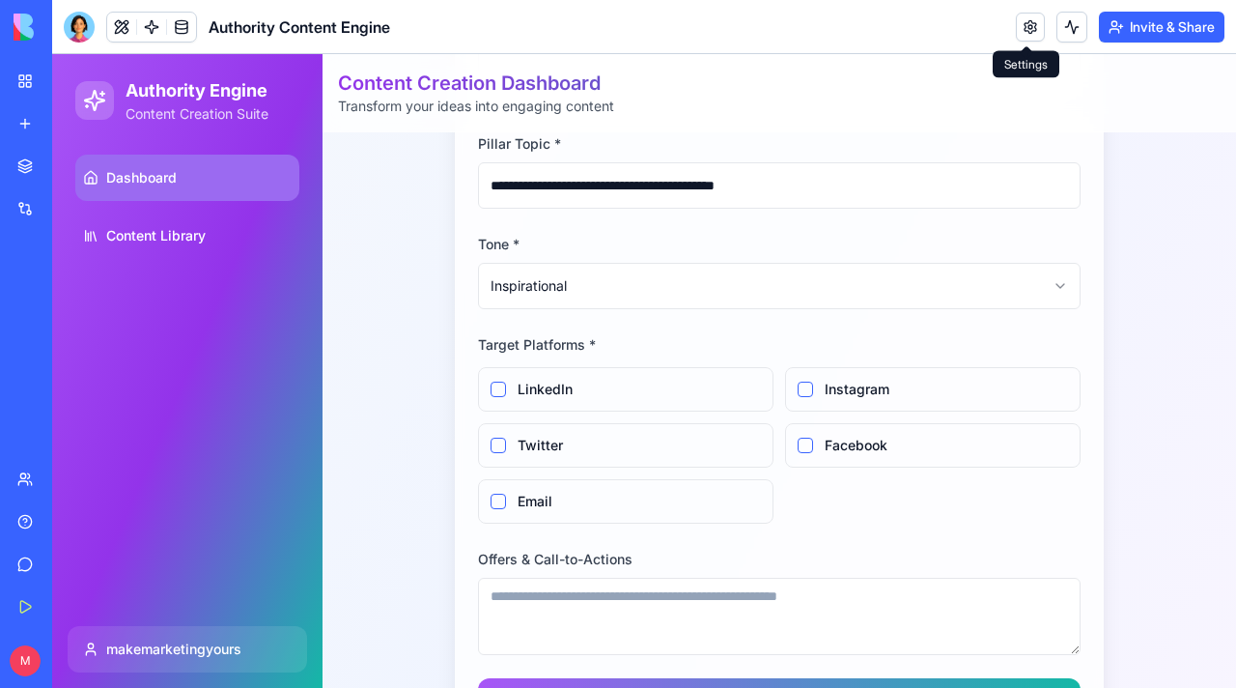
scroll to position [948, 0]
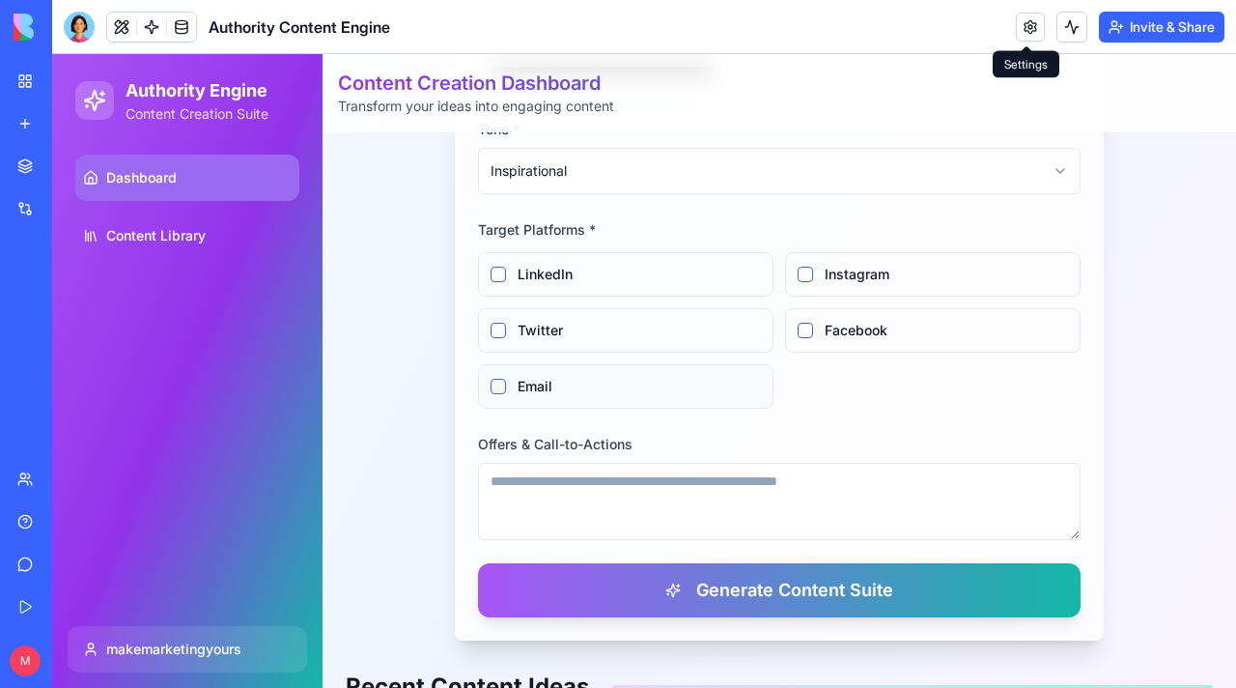
click at [493, 385] on button "Email" at bounding box center [498, 386] width 15 height 15
click at [803, 277] on button "Instagram" at bounding box center [805, 274] width 15 height 15
click at [802, 324] on button "Facebook" at bounding box center [805, 330] width 15 height 15
click at [543, 284] on div "LinkedIn" at bounding box center [626, 274] width 296 height 44
click at [496, 274] on button "LinkedIn" at bounding box center [498, 274] width 15 height 15
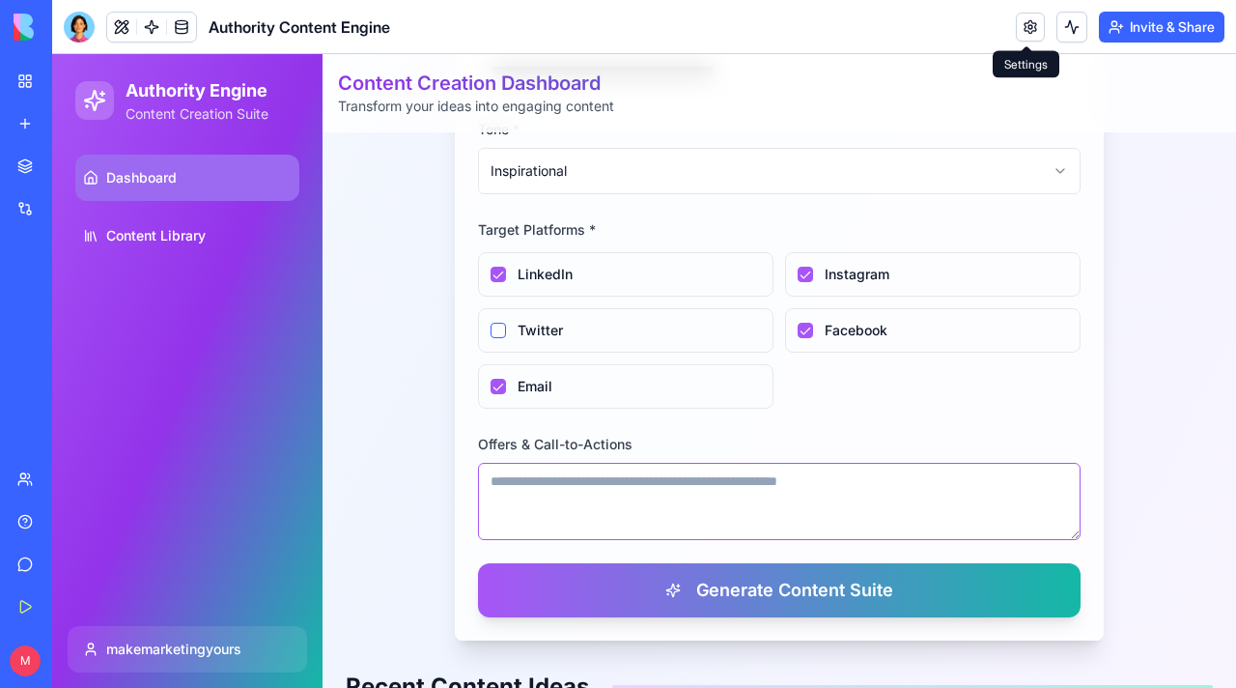
click at [649, 486] on textarea "Offers & Call-to-Actions" at bounding box center [779, 501] width 603 height 77
type textarea "*****"
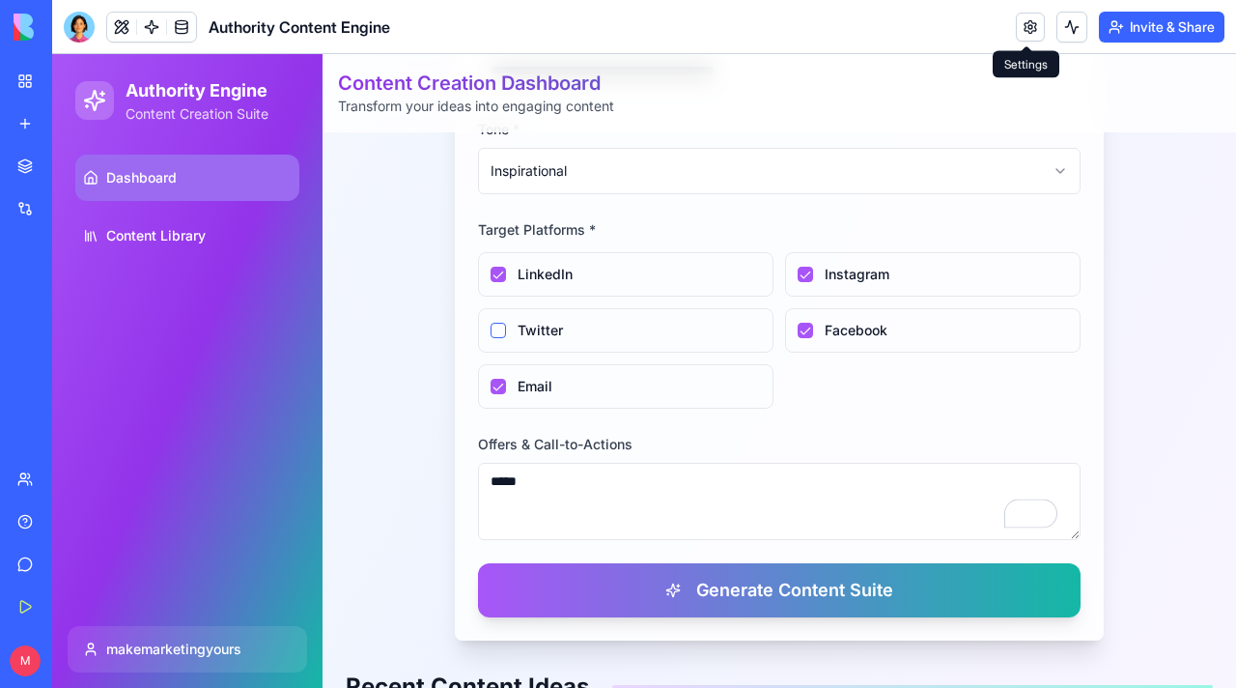
click at [682, 618] on div "**********" at bounding box center [779, 202] width 649 height 875
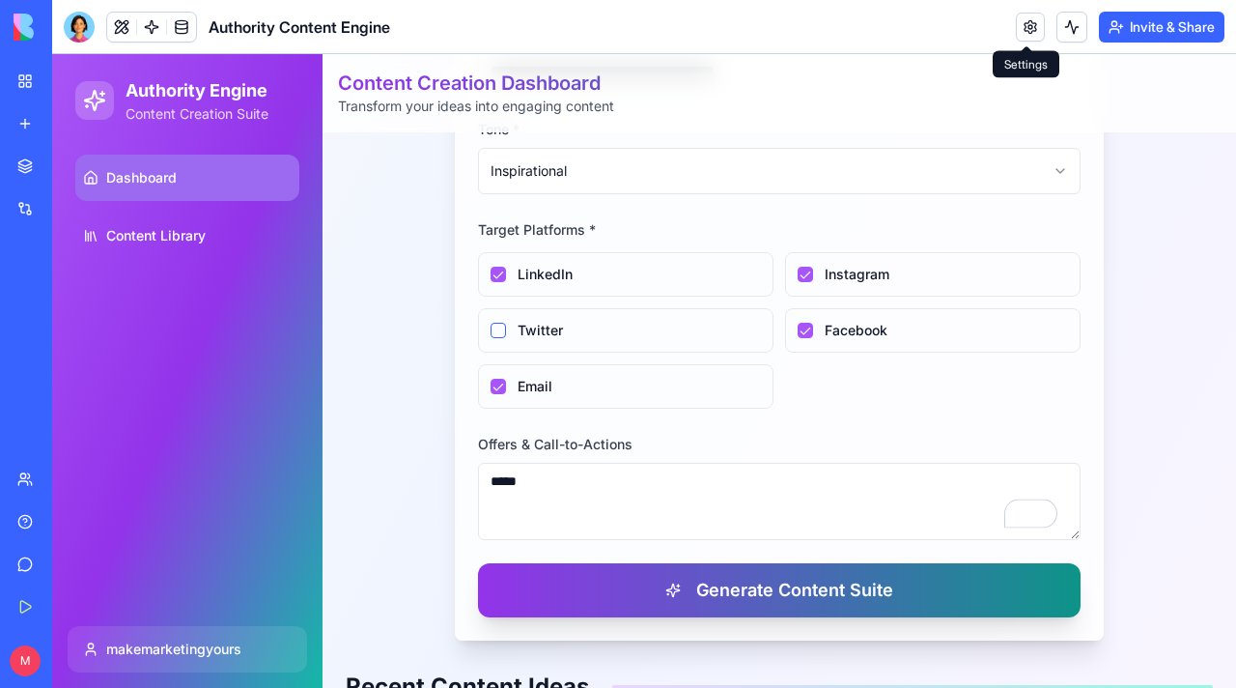
click at [675, 591] on button "Generate Content Suite" at bounding box center [779, 590] width 603 height 54
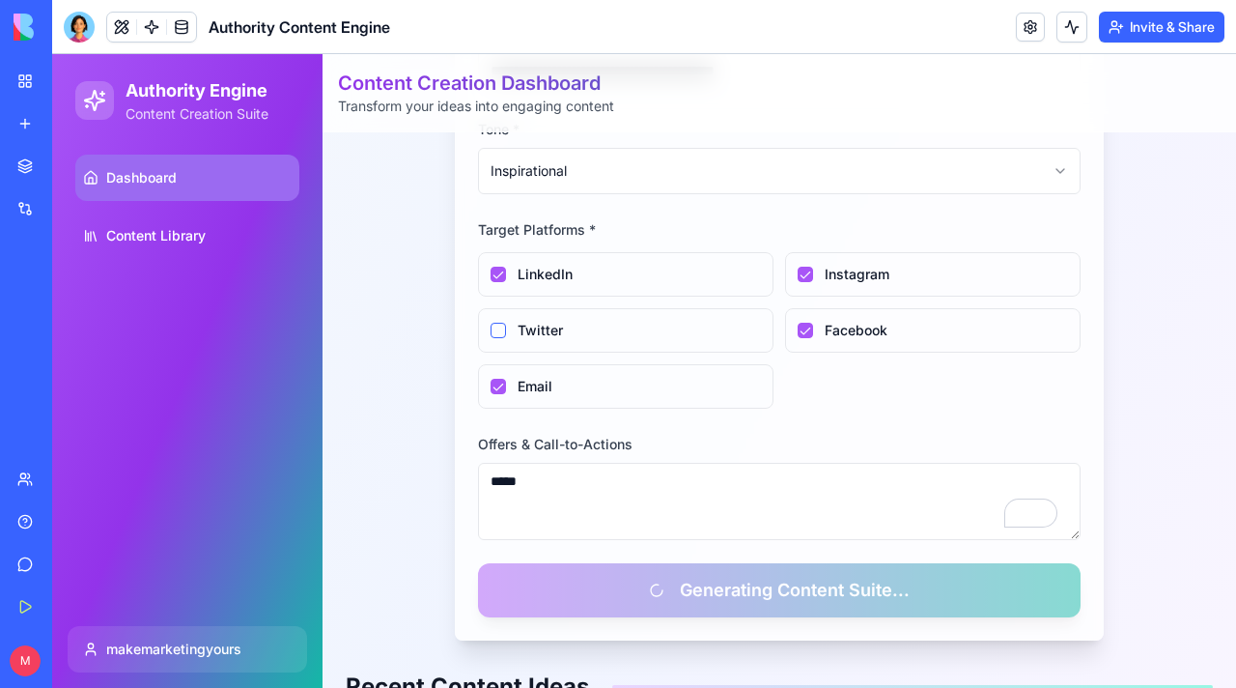
scroll to position [1222, 0]
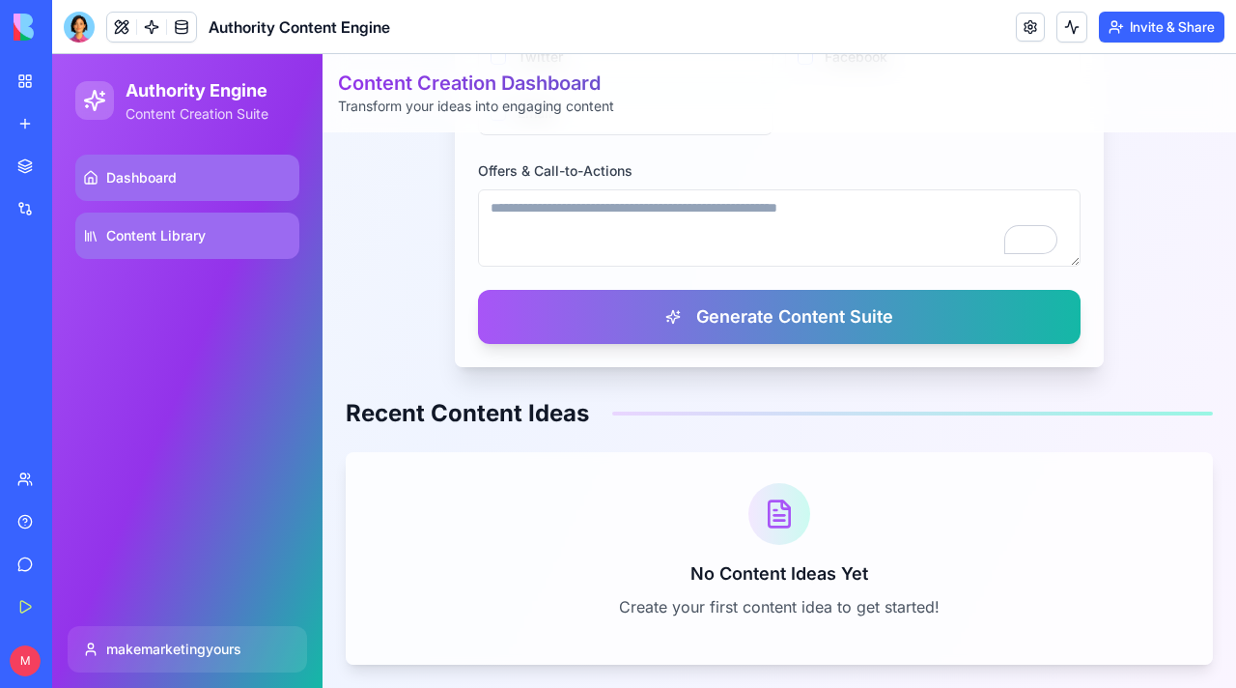
click at [186, 227] on span "Content Library" at bounding box center [155, 235] width 99 height 19
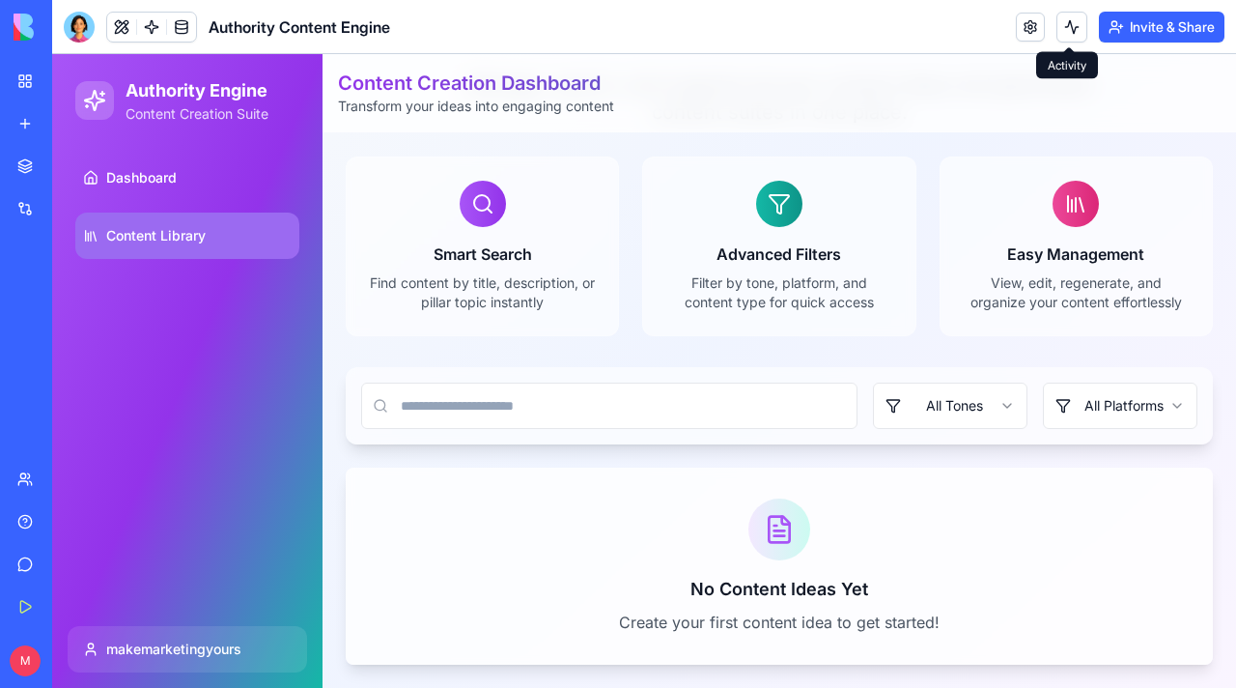
click at [1066, 34] on button at bounding box center [1072, 27] width 31 height 31
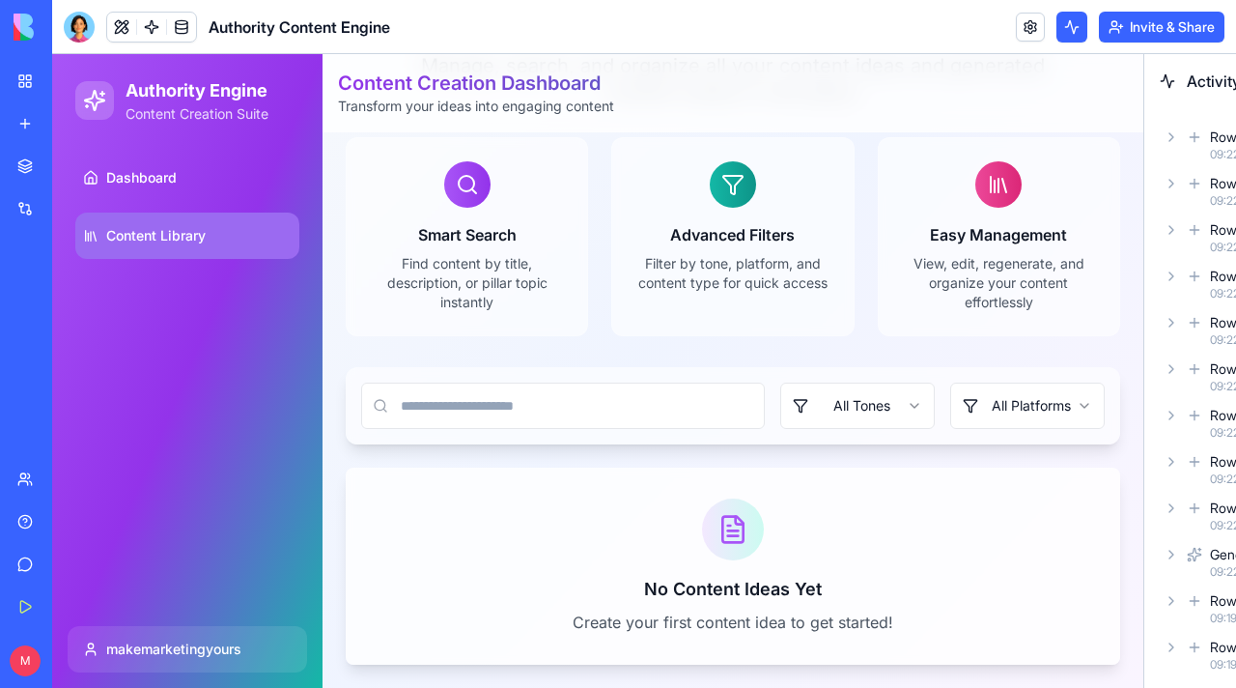
scroll to position [279, 0]
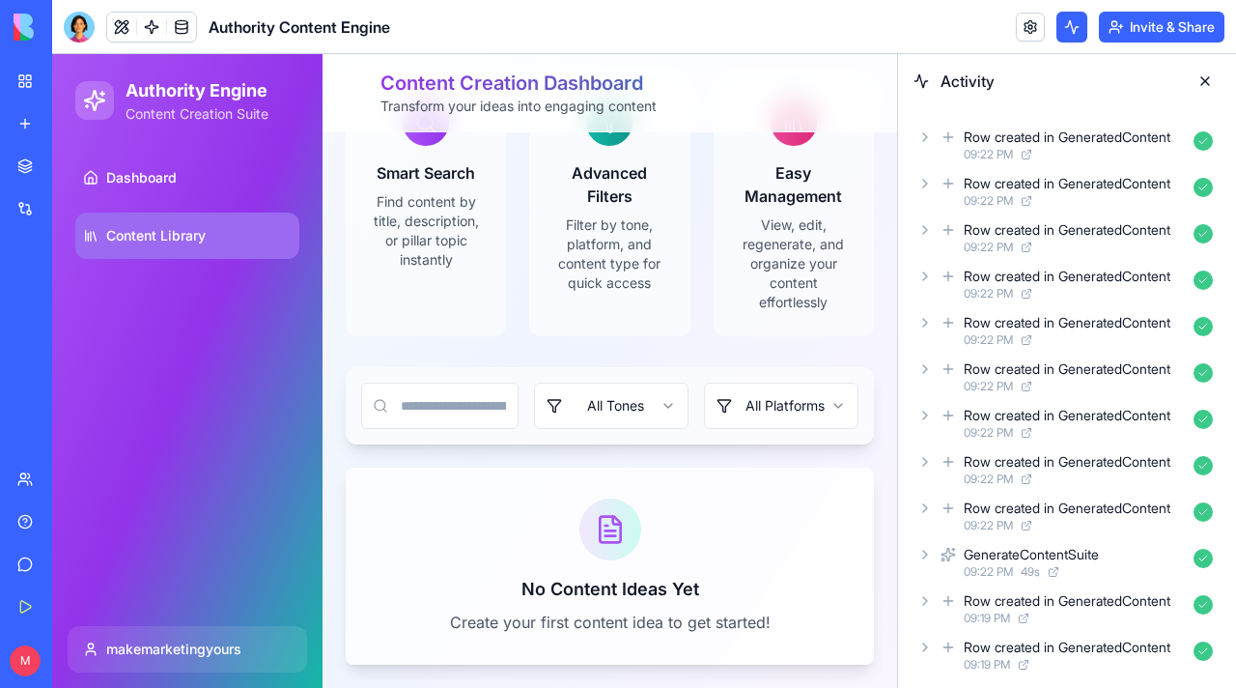
click at [1086, 136] on div "Row created in GeneratedContent" at bounding box center [1067, 136] width 207 height 19
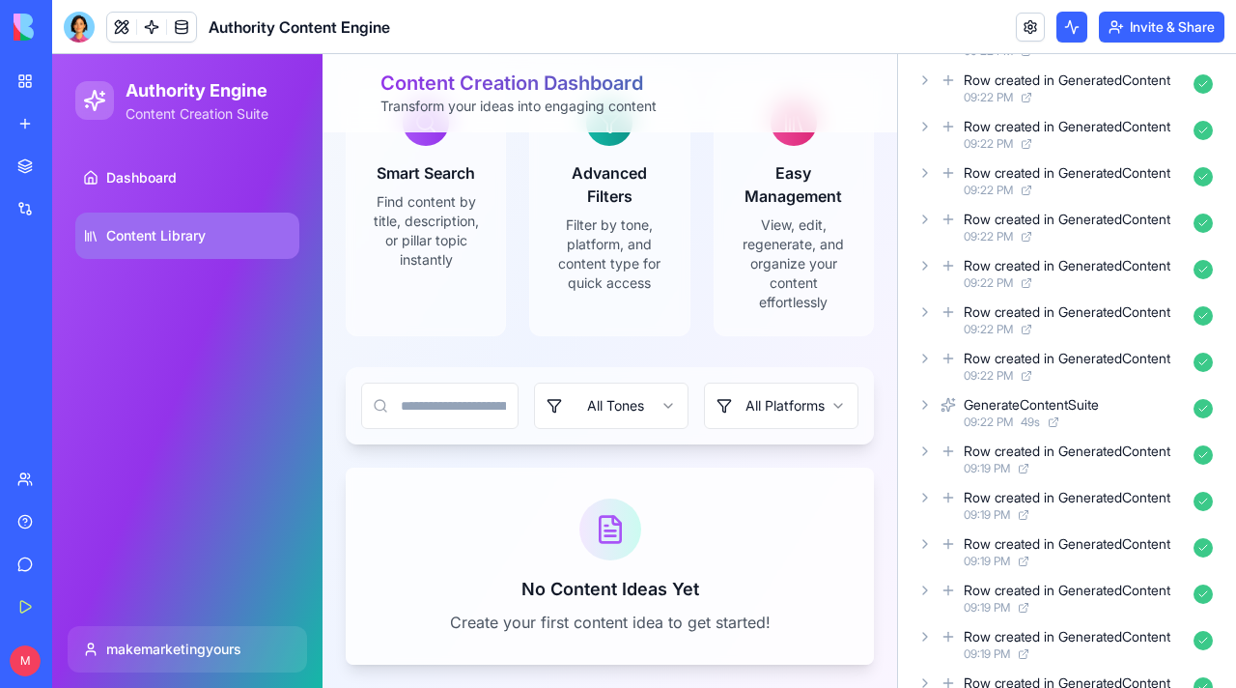
scroll to position [991, 0]
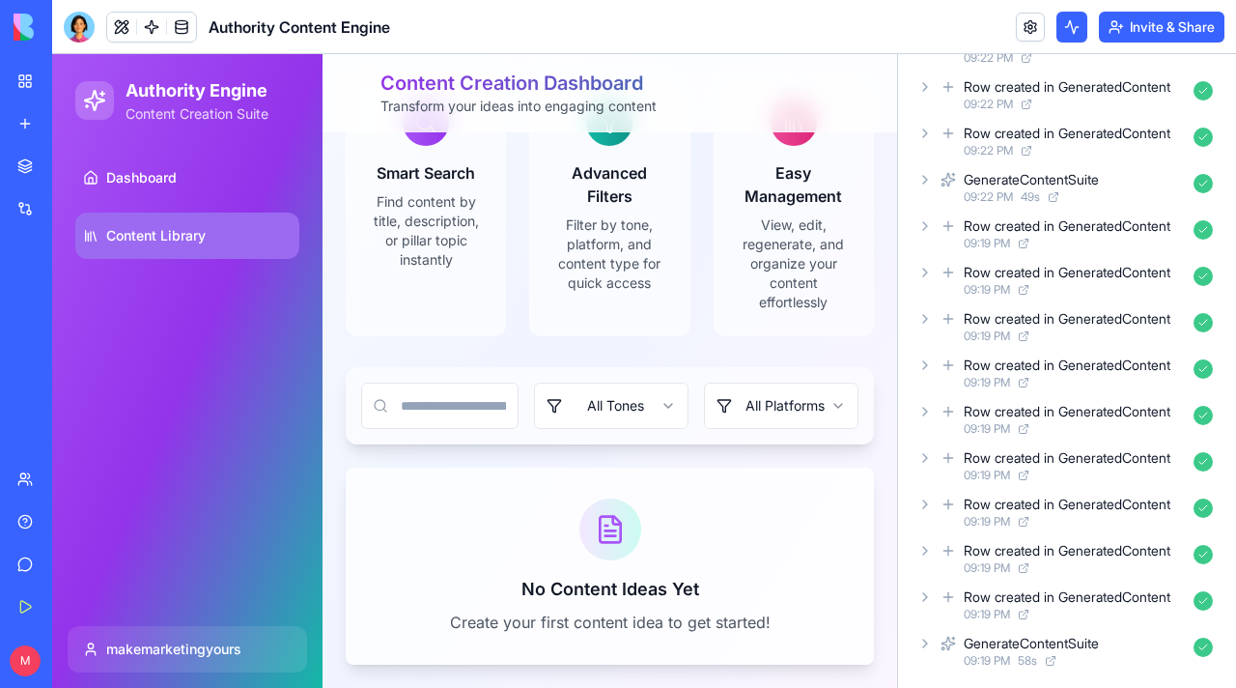
click at [1028, 385] on icon at bounding box center [1024, 384] width 8 height 8
click at [37, 176] on link "Marketplace" at bounding box center [44, 166] width 77 height 39
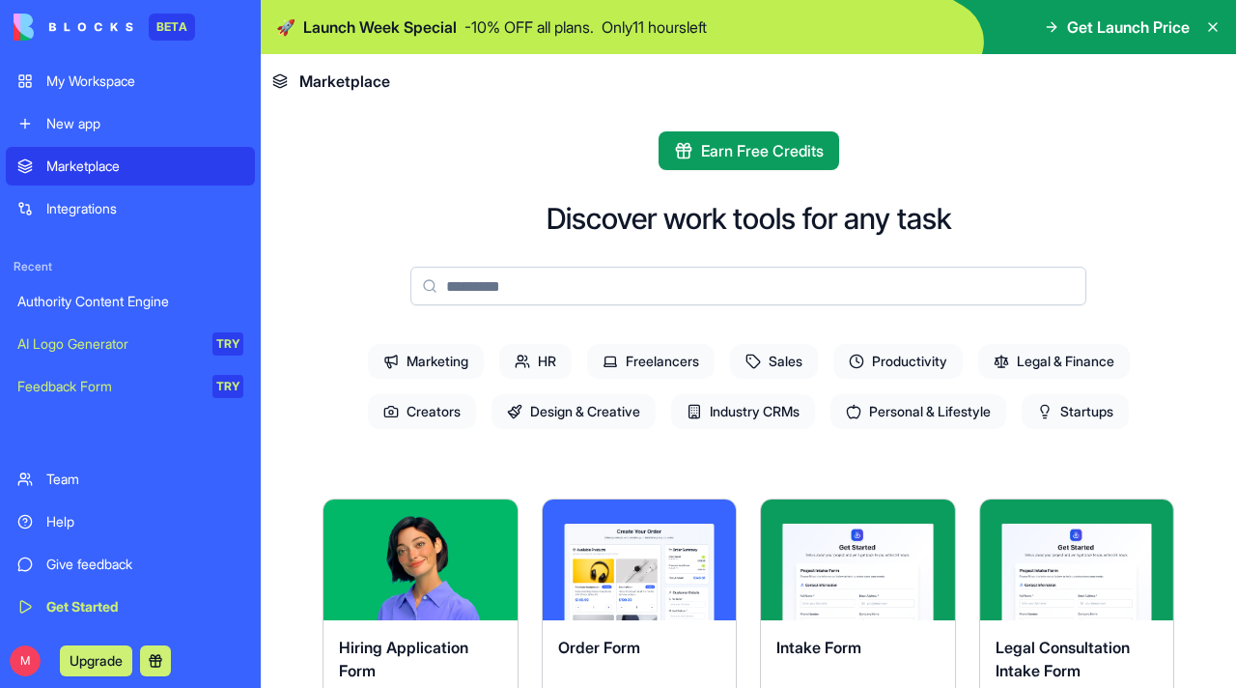
click at [865, 360] on span "Productivity" at bounding box center [897, 361] width 129 height 35
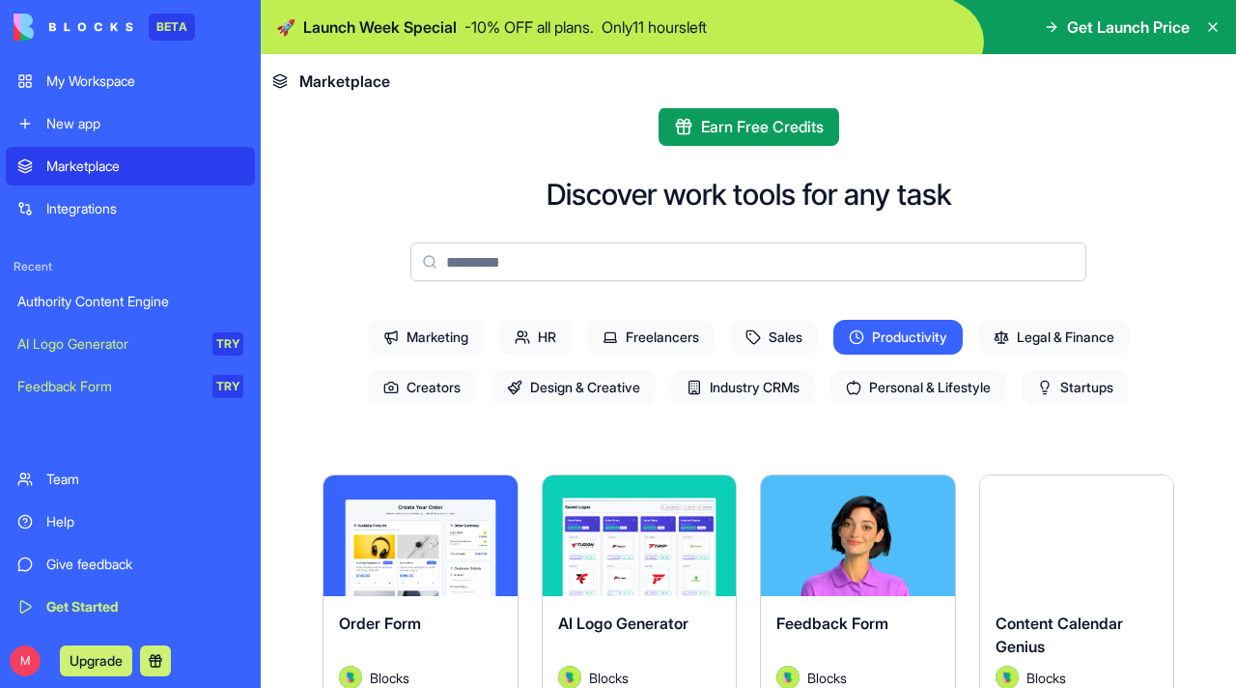
scroll to position [460, 0]
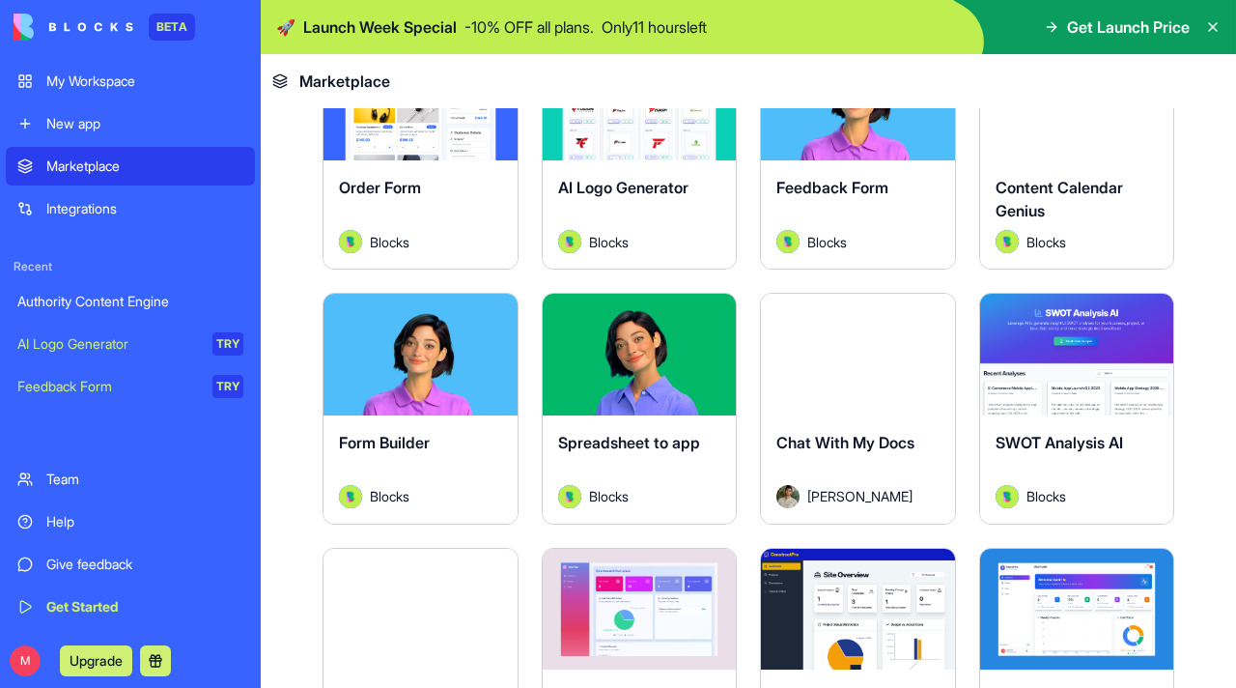
click at [161, 353] on link "AI Logo Generator TRY" at bounding box center [130, 343] width 249 height 39
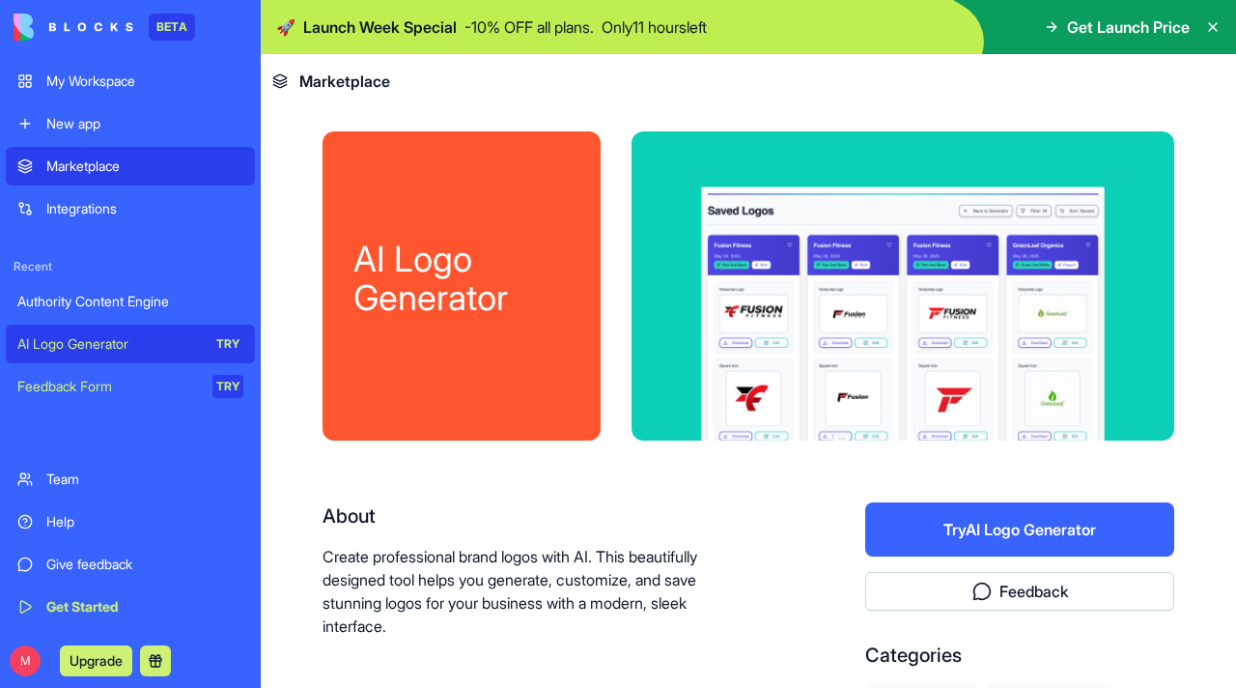
click at [896, 525] on button "Try AI Logo Generator" at bounding box center [1019, 529] width 309 height 54
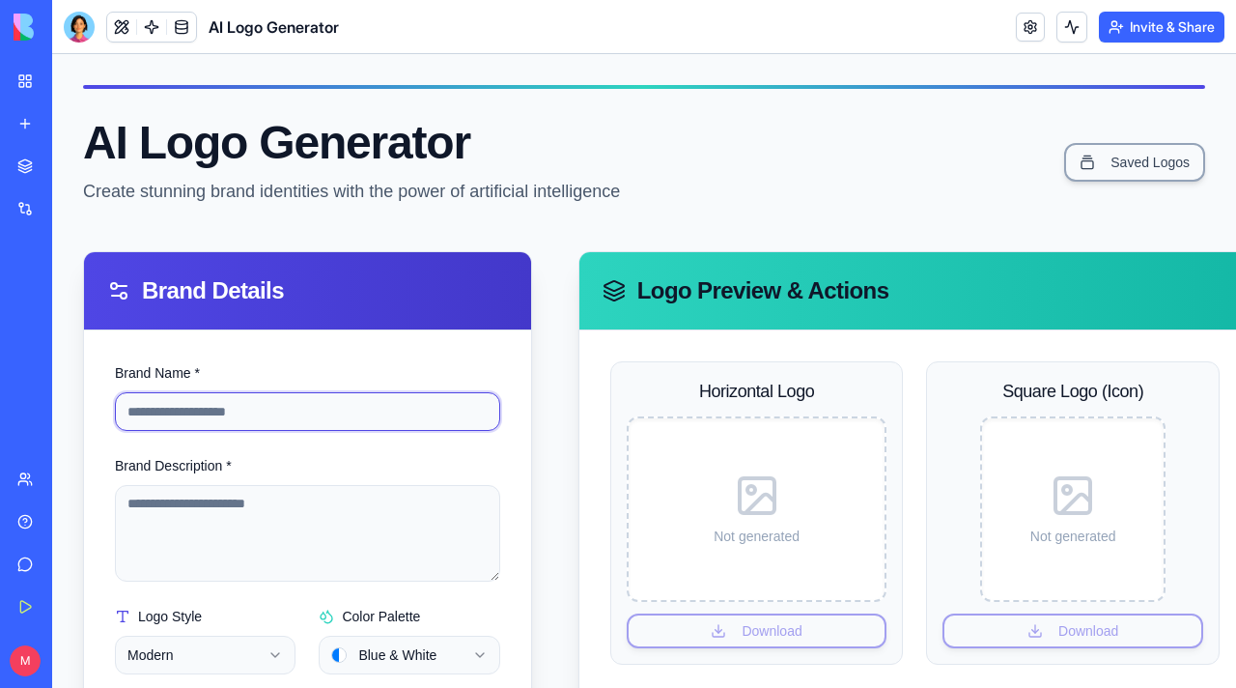
click at [268, 401] on input "Brand Name *" at bounding box center [307, 411] width 385 height 39
type input "**********"
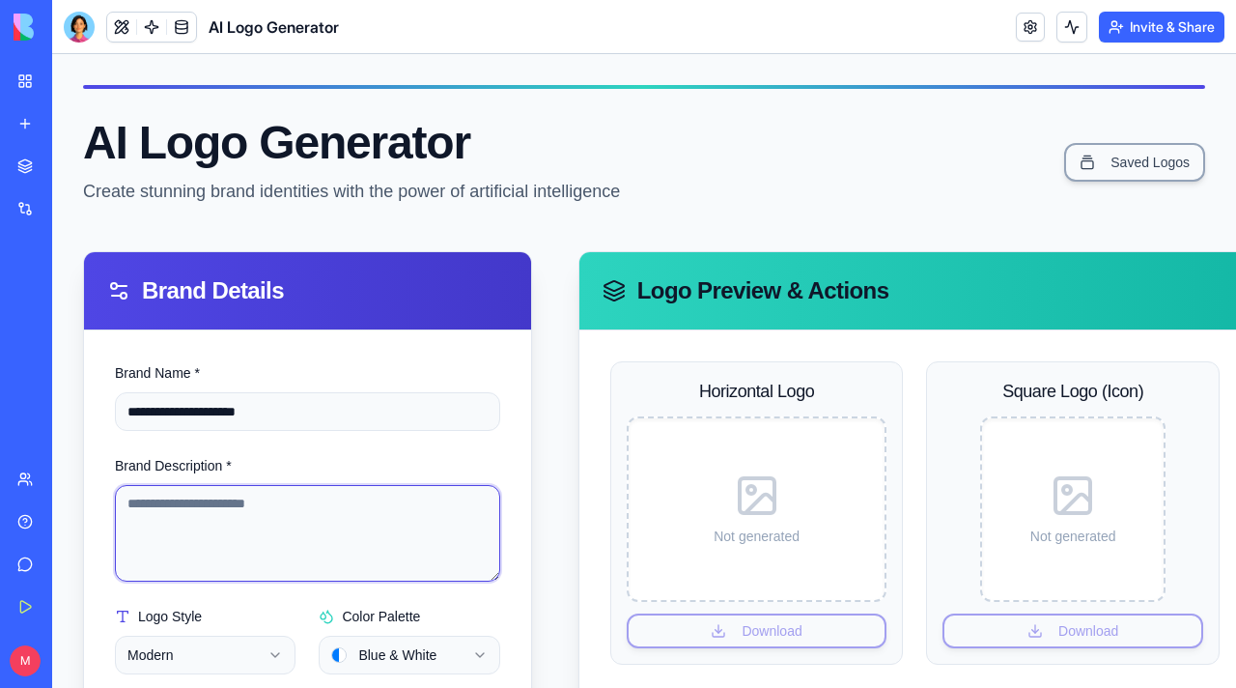
click at [206, 493] on textarea "Brand Description *" at bounding box center [307, 533] width 385 height 97
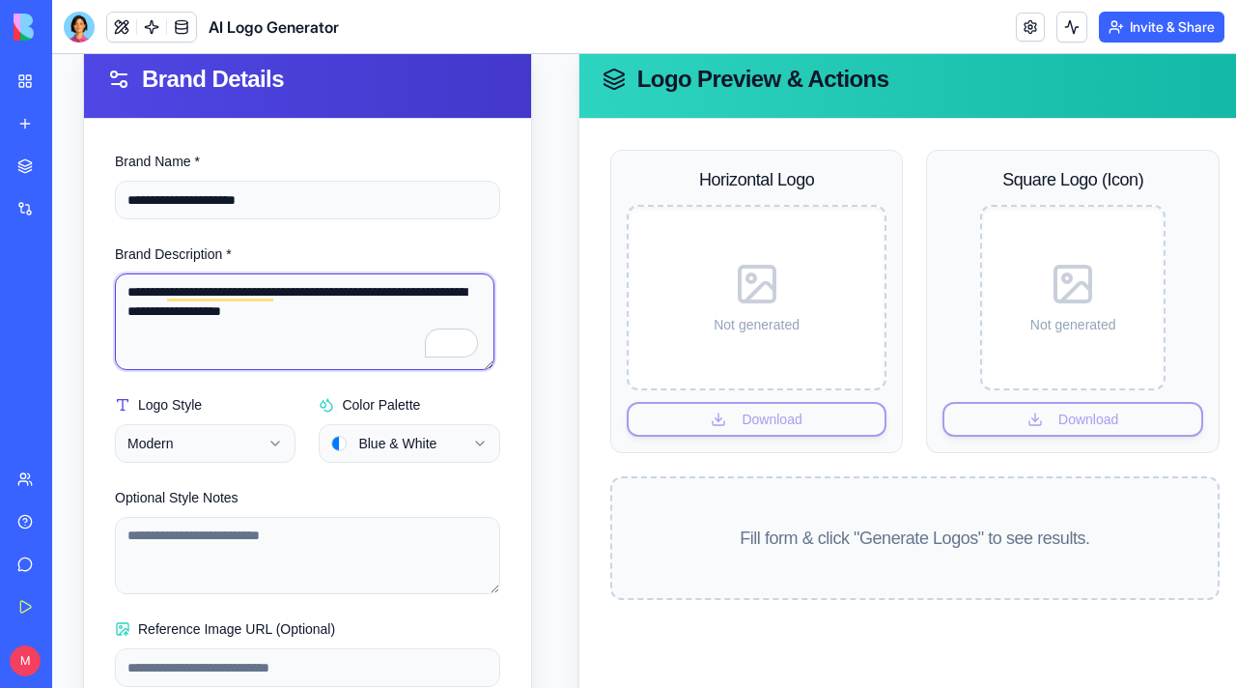
type textarea "**********"
click at [401, 431] on html "**********" at bounding box center [644, 327] width 1184 height 969
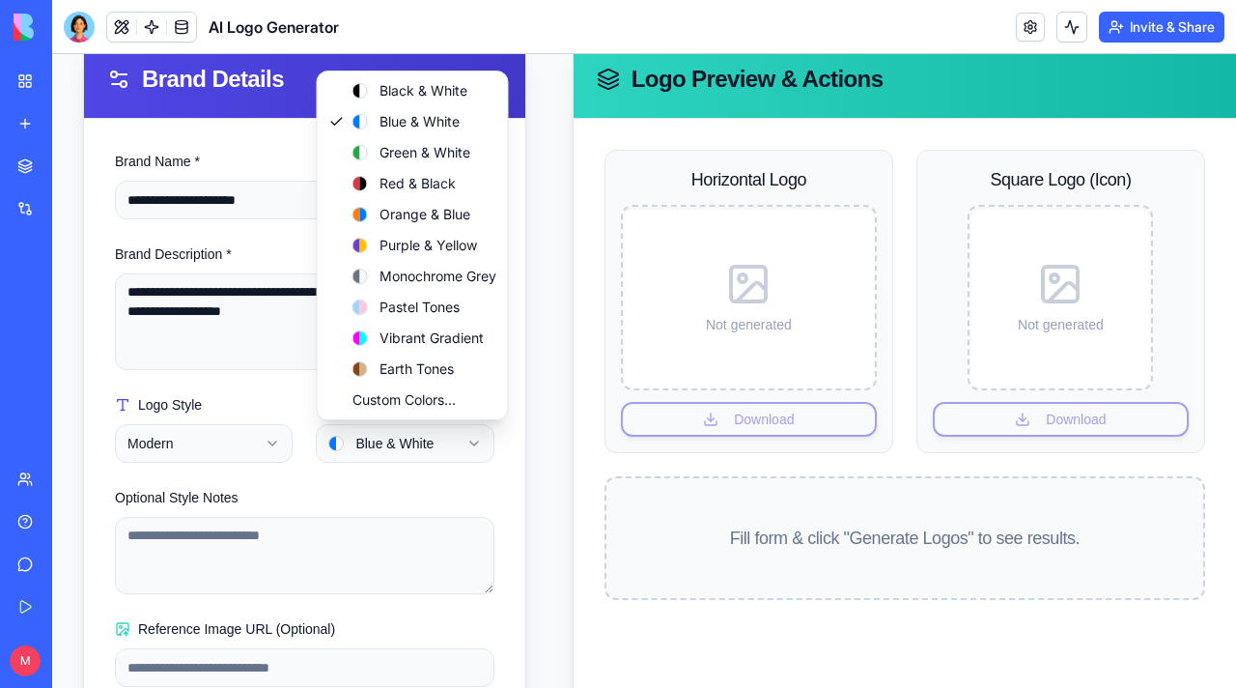
select select "**********"
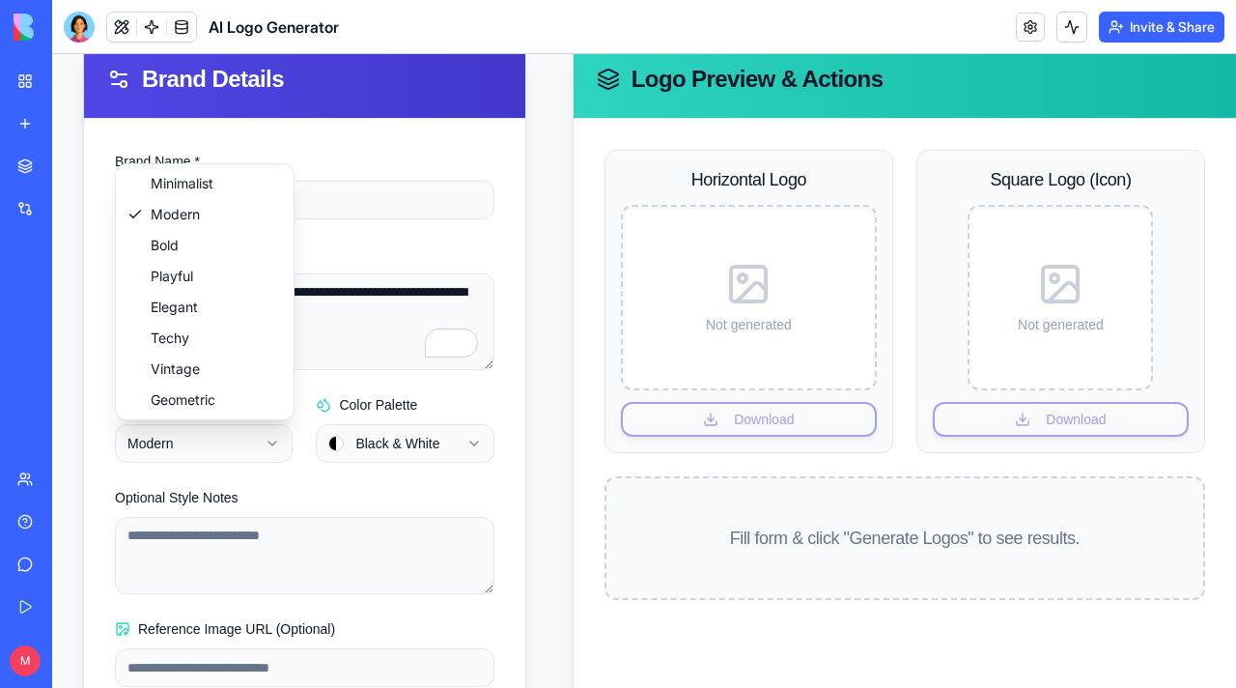
click at [252, 437] on html "**********" at bounding box center [644, 327] width 1184 height 969
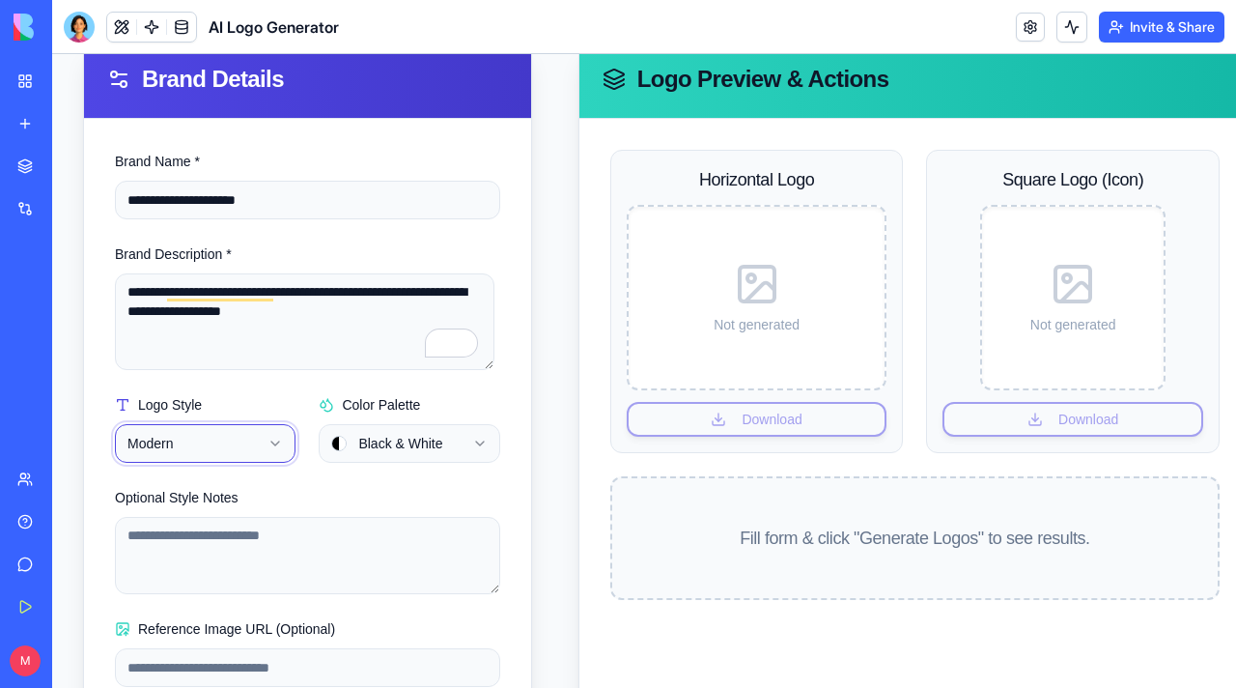
click at [252, 437] on html "**********" at bounding box center [644, 327] width 1184 height 969
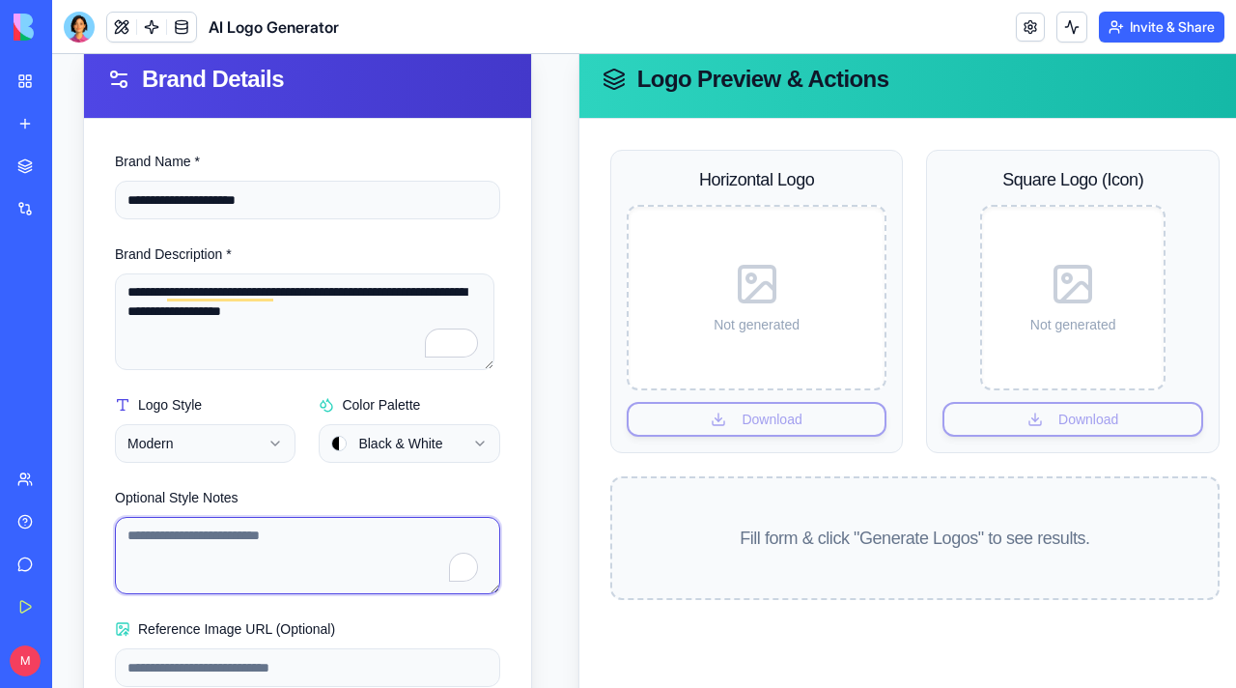
click at [221, 570] on textarea "Optional Style Notes" at bounding box center [307, 555] width 385 height 77
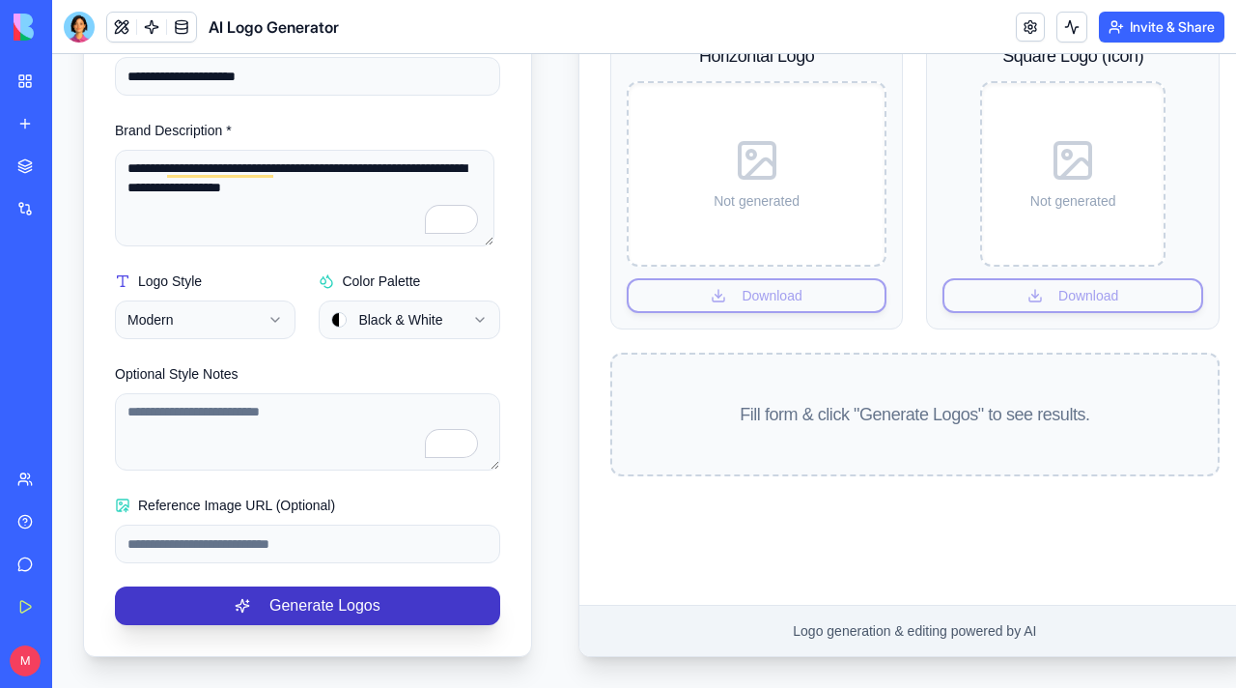
click at [331, 594] on button "Generate Logos" at bounding box center [307, 605] width 385 height 39
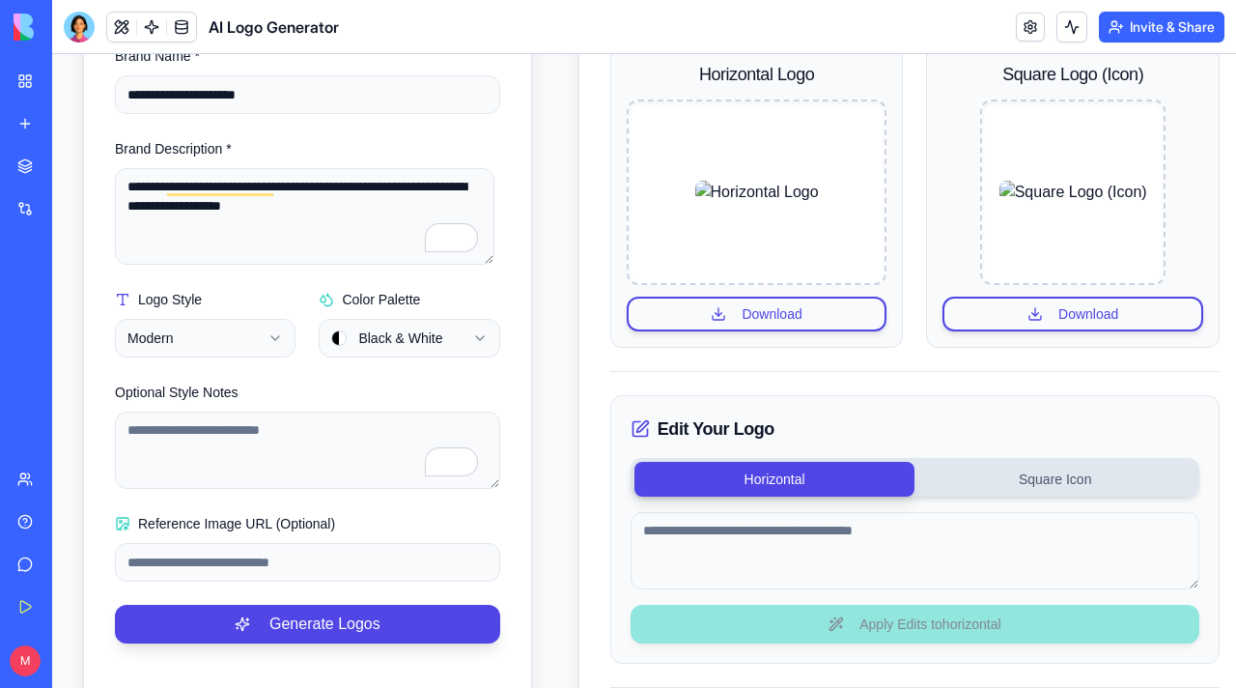
scroll to position [305, 0]
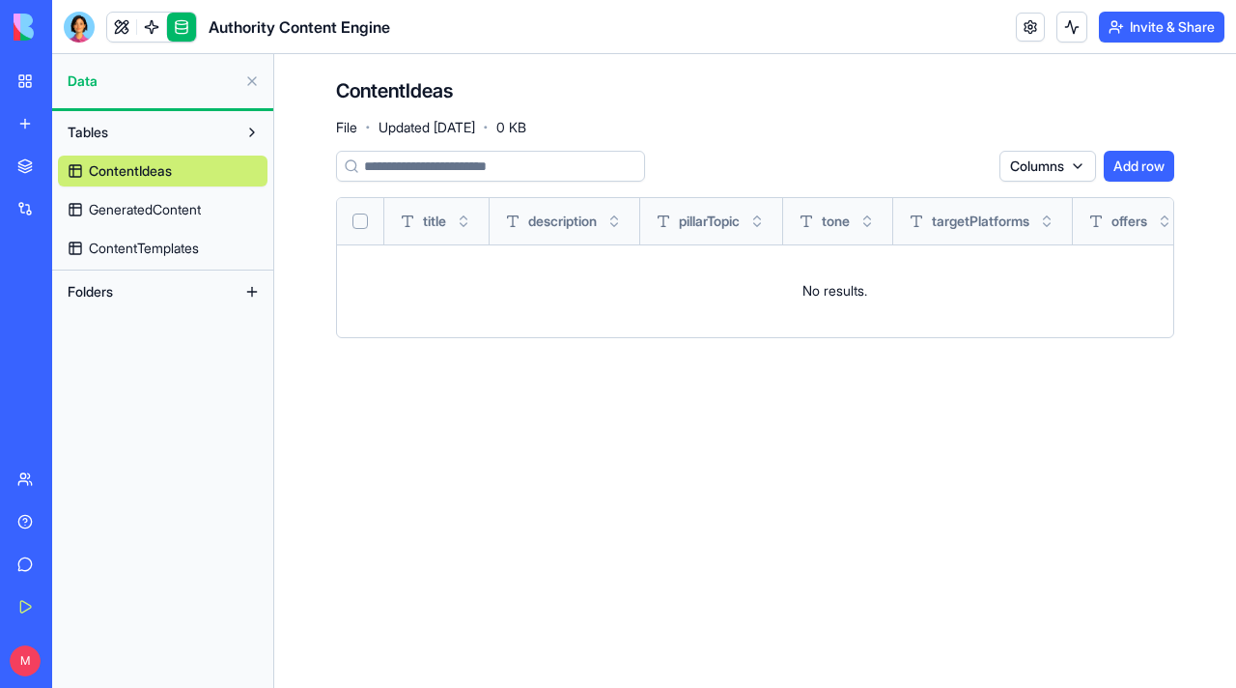
click at [214, 203] on link "GeneratedContent" at bounding box center [163, 209] width 210 height 31
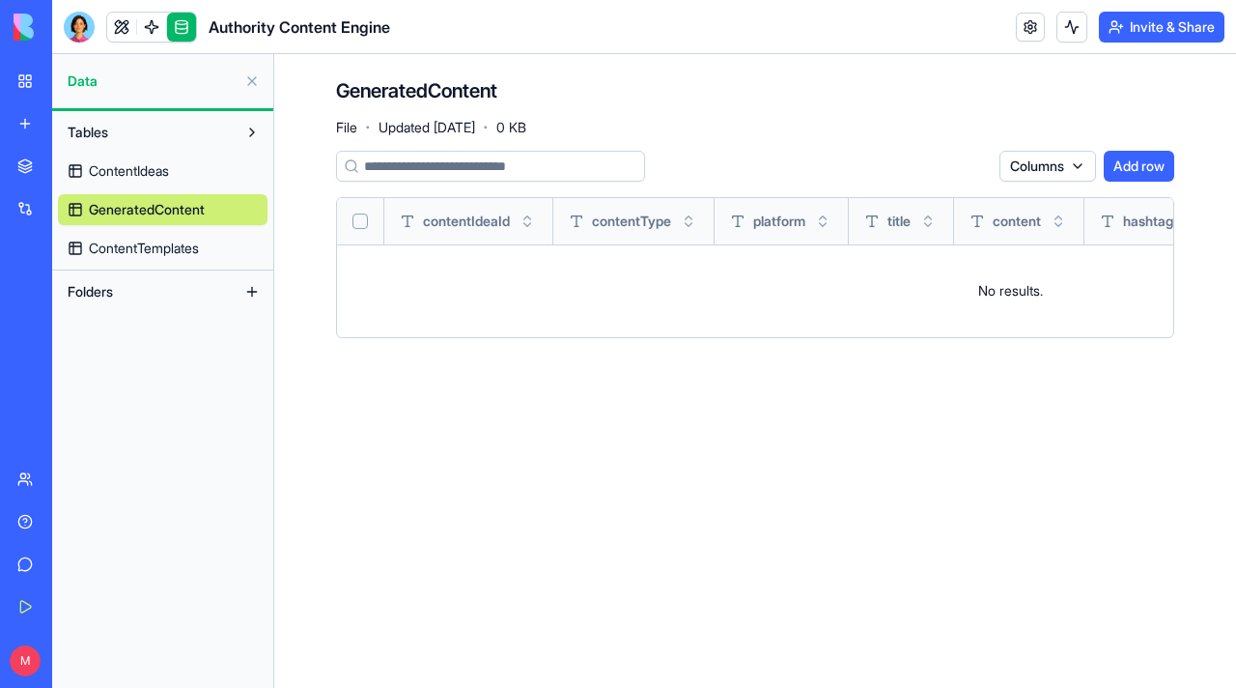
click at [184, 240] on span "ContentTemplates" at bounding box center [144, 248] width 110 height 19
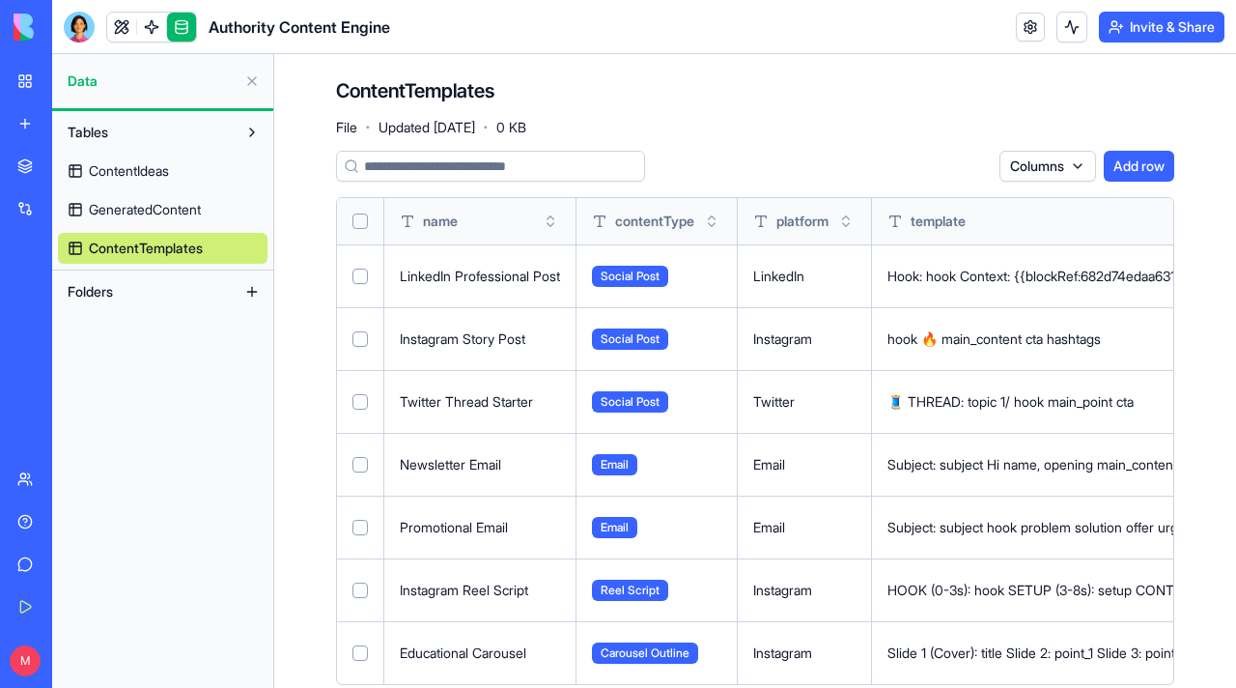
scroll to position [35, 0]
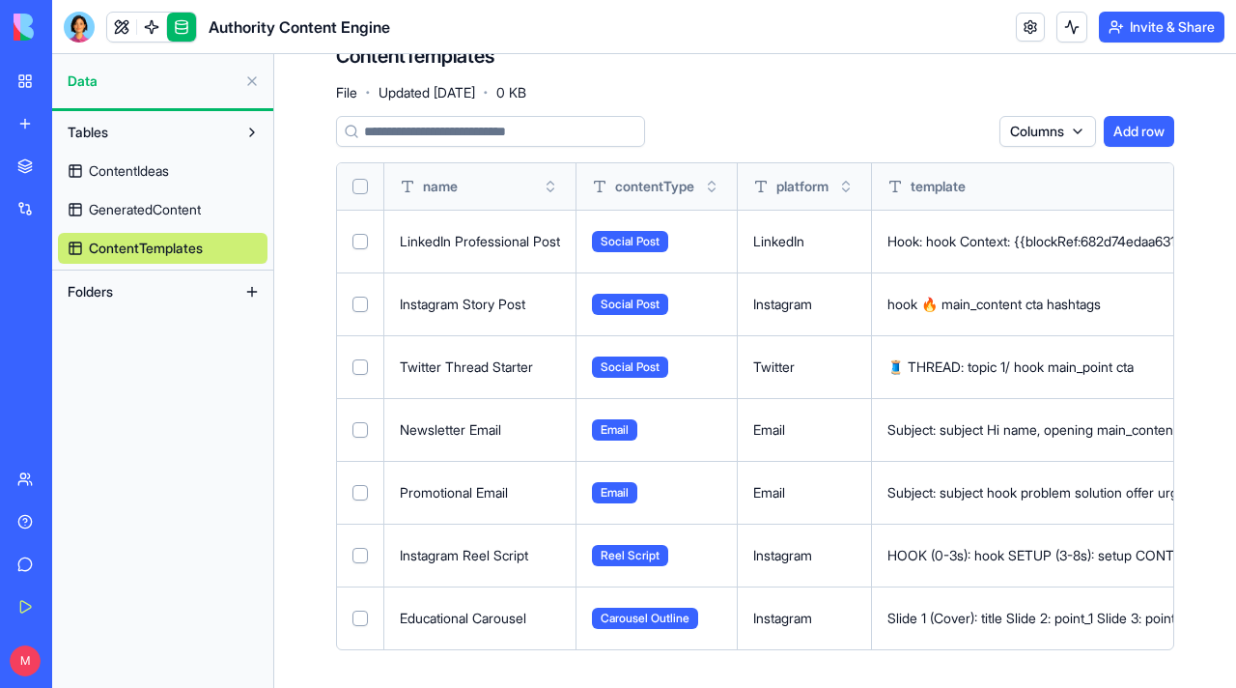
click at [1081, 302] on div "hook 🔥 main_content cta hashtags" at bounding box center [1236, 304] width 696 height 19
click at [0, 0] on button at bounding box center [0, 0] width 0 height 0
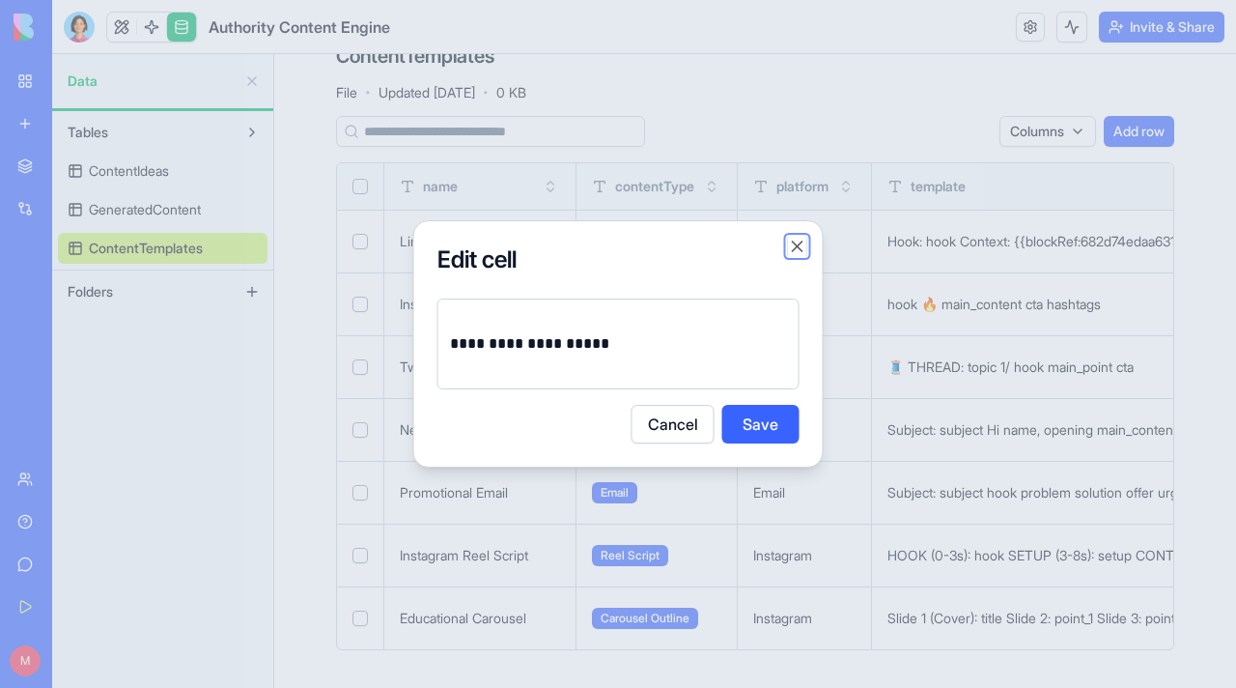
click at [800, 246] on button "Close" at bounding box center [797, 246] width 19 height 19
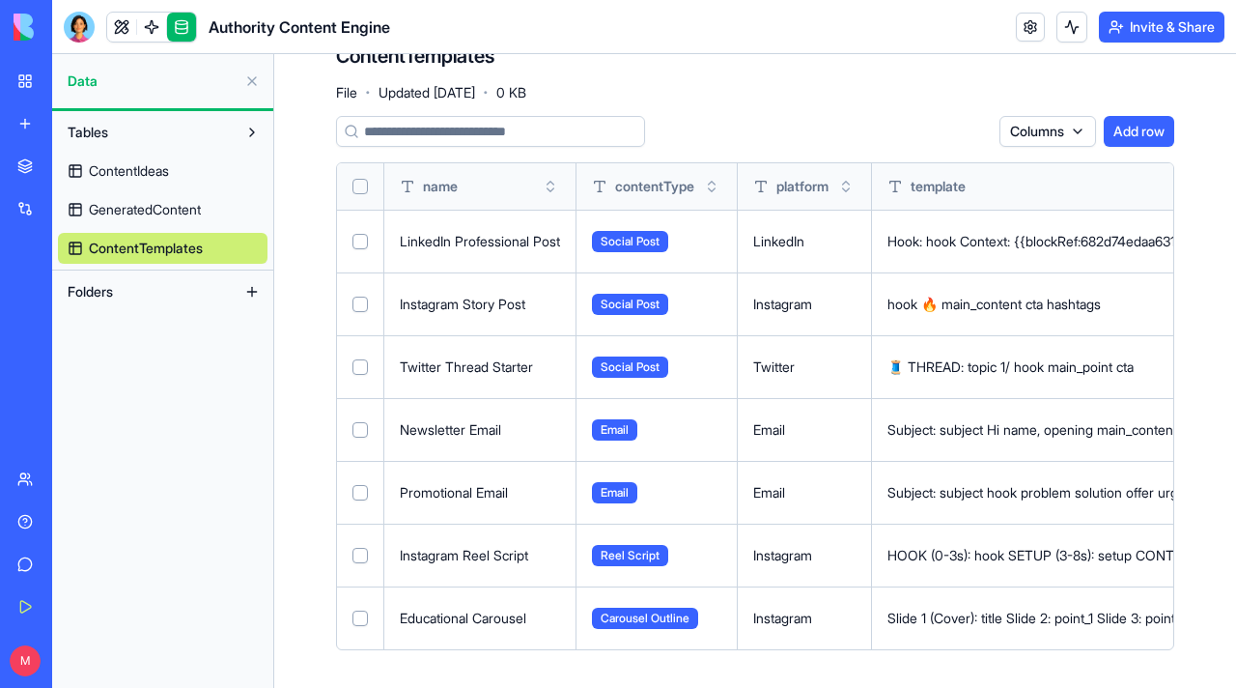
click at [449, 551] on div "Instagram Reel Script" at bounding box center [480, 555] width 160 height 19
click at [160, 221] on link "GeneratedContent" at bounding box center [163, 209] width 210 height 31
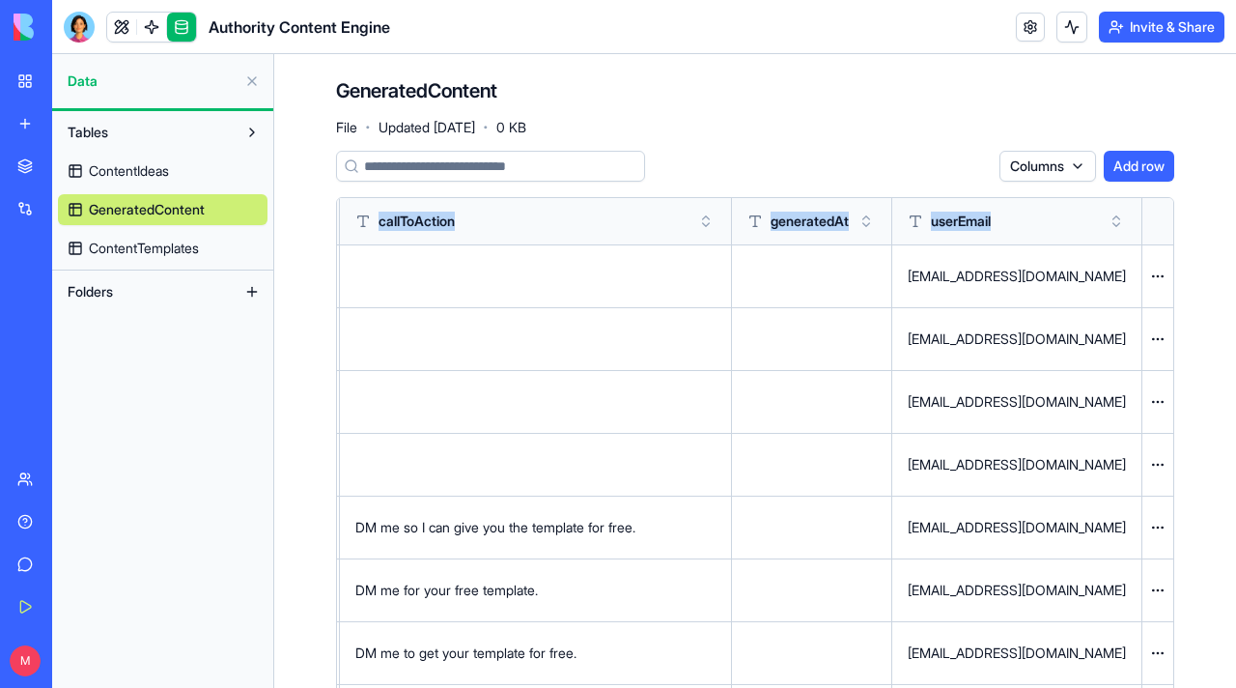
scroll to position [0, 4906]
drag, startPoint x: 1069, startPoint y: 282, endPoint x: 744, endPoint y: 281, distance: 325.5
click at [0, 0] on div at bounding box center [0, 0] width 0 height 0
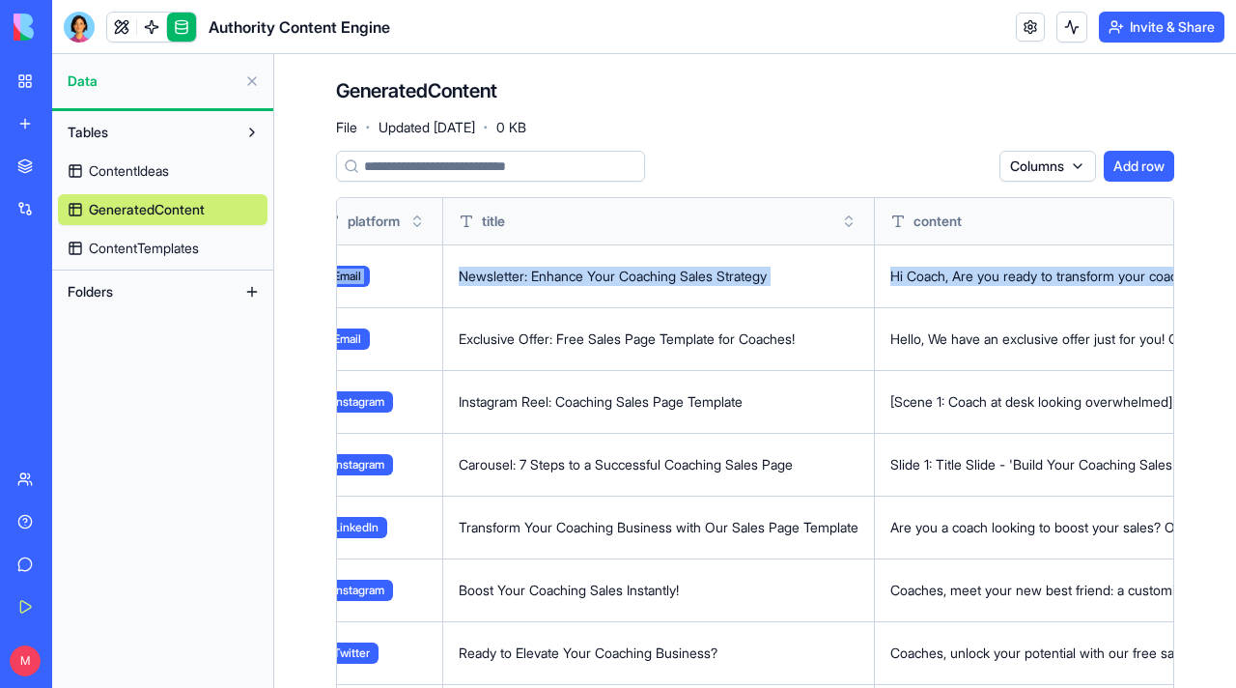
scroll to position [0, 0]
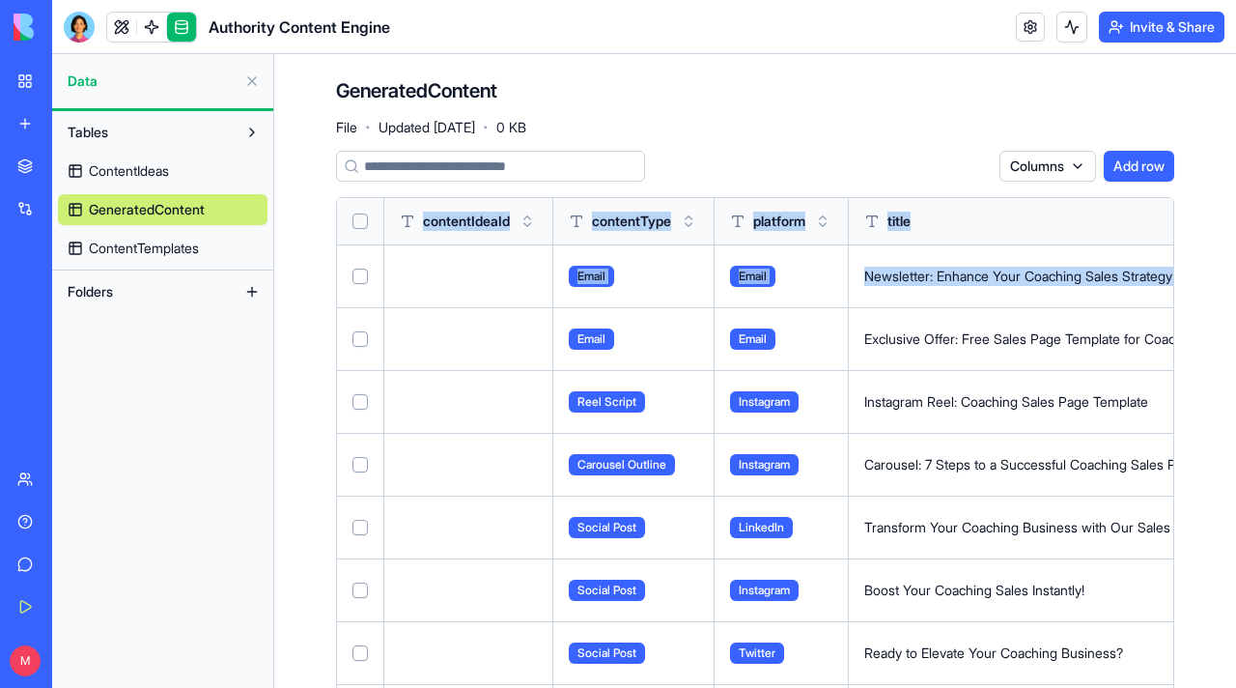
drag, startPoint x: 967, startPoint y: 270, endPoint x: 313, endPoint y: 264, distance: 653.8
click at [0, 0] on button at bounding box center [0, 0] width 0 height 0
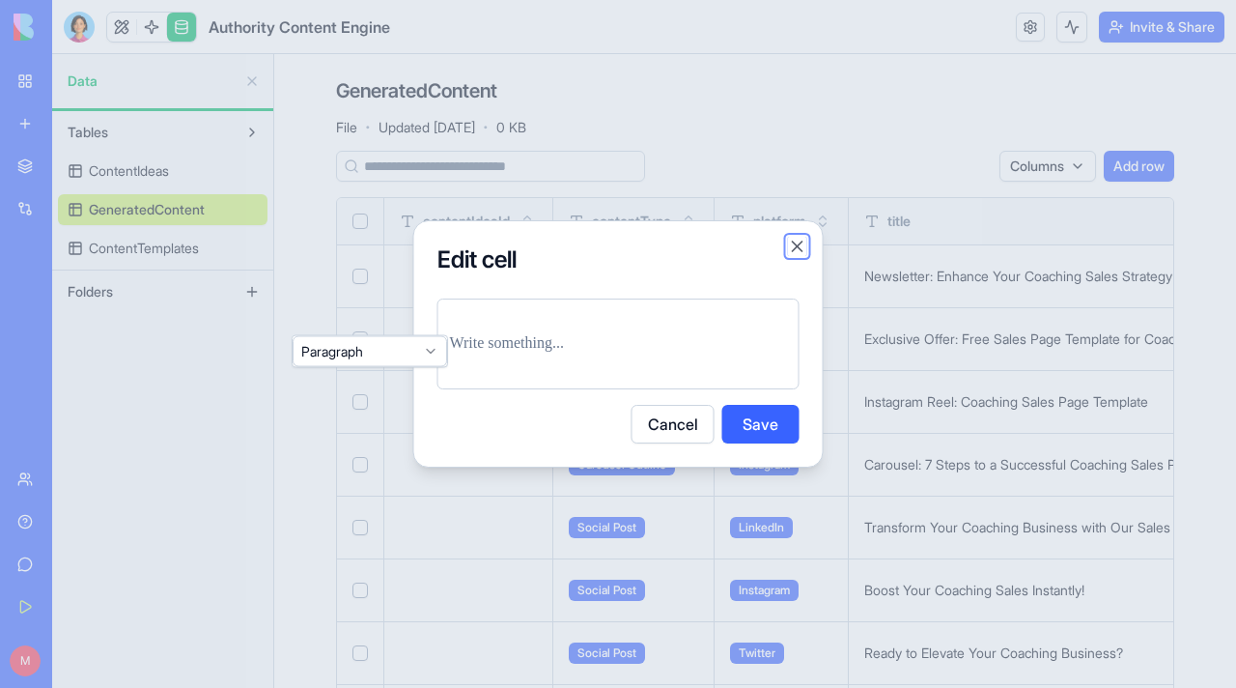
click at [799, 249] on button "Close" at bounding box center [797, 246] width 19 height 19
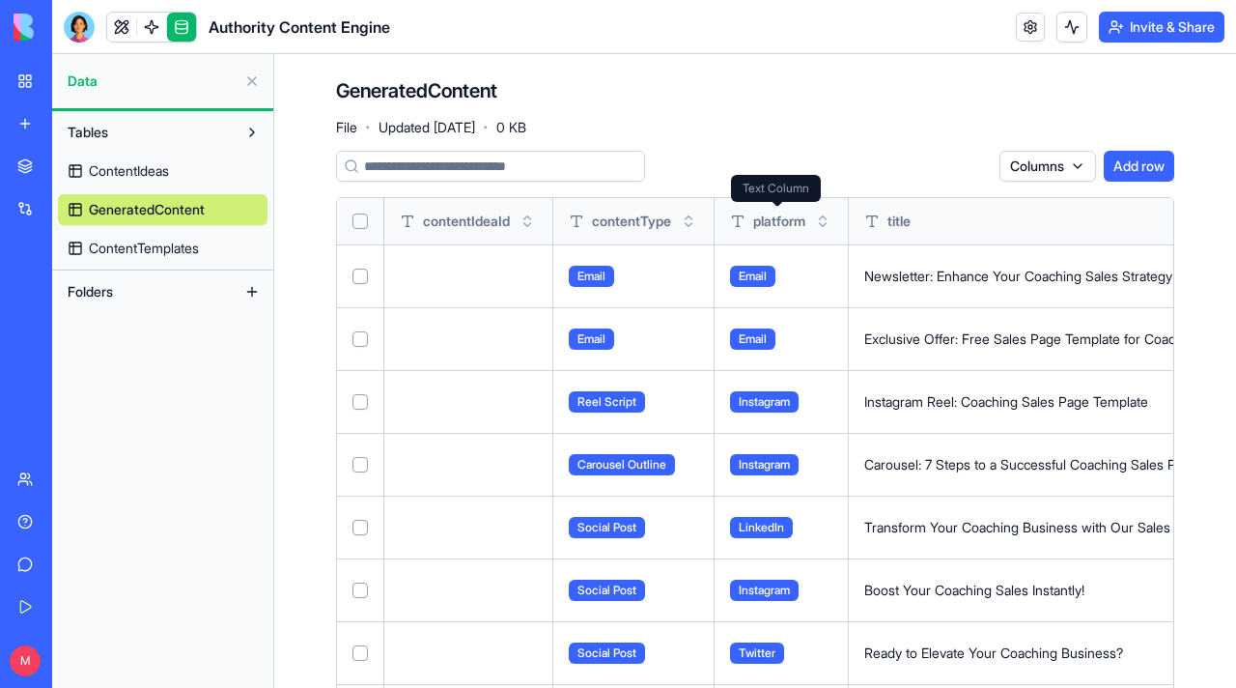
click at [783, 159] on div "Columns Add row" at bounding box center [755, 166] width 838 height 31
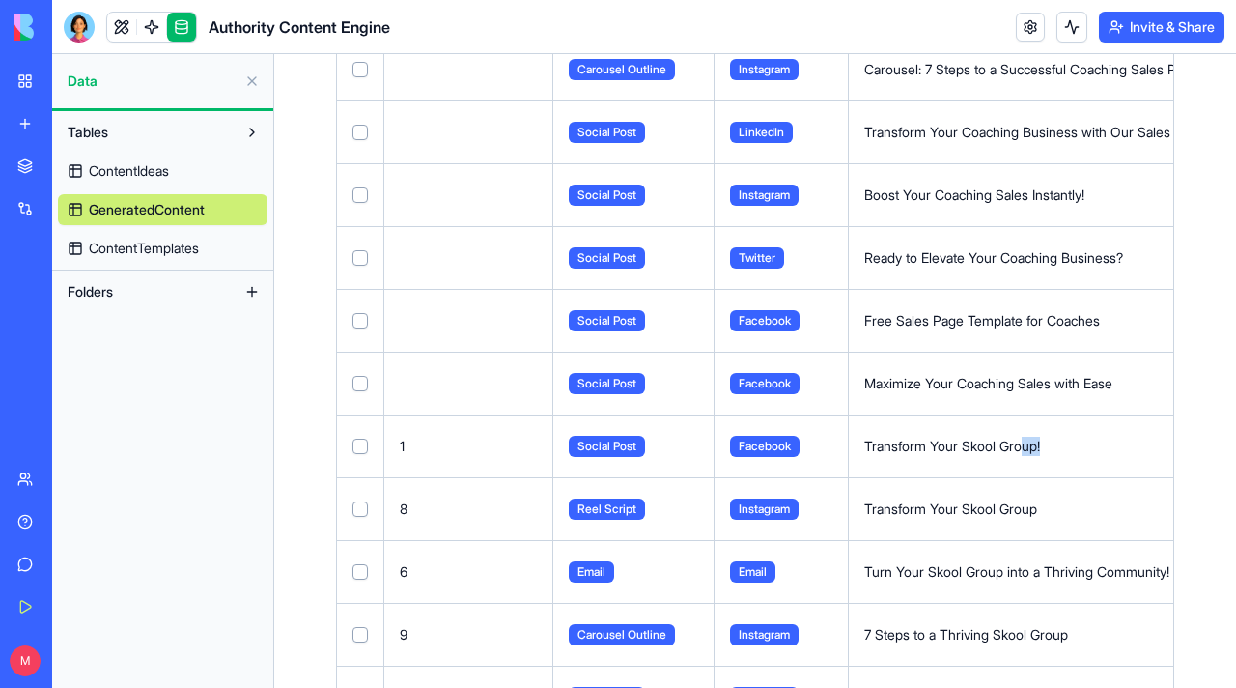
drag, startPoint x: 1182, startPoint y: 446, endPoint x: 1039, endPoint y: 447, distance: 142.9
drag, startPoint x: 596, startPoint y: 685, endPoint x: 771, endPoint y: 685, distance: 174.8
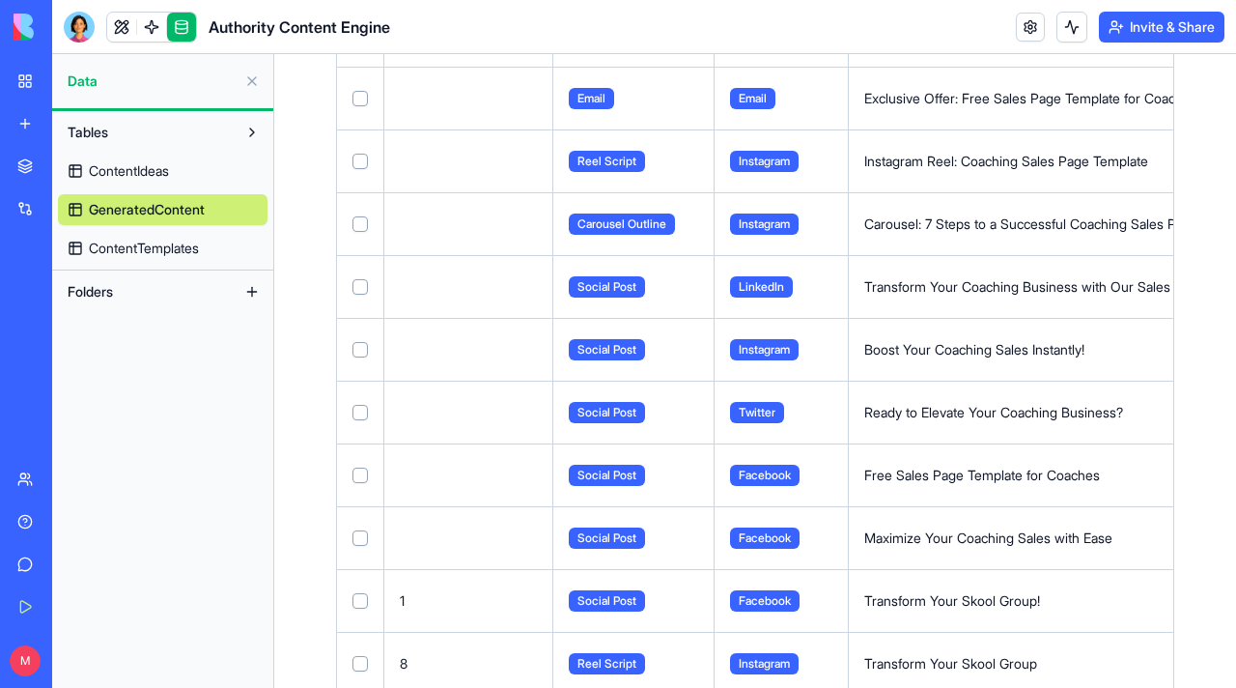
scroll to position [0, 0]
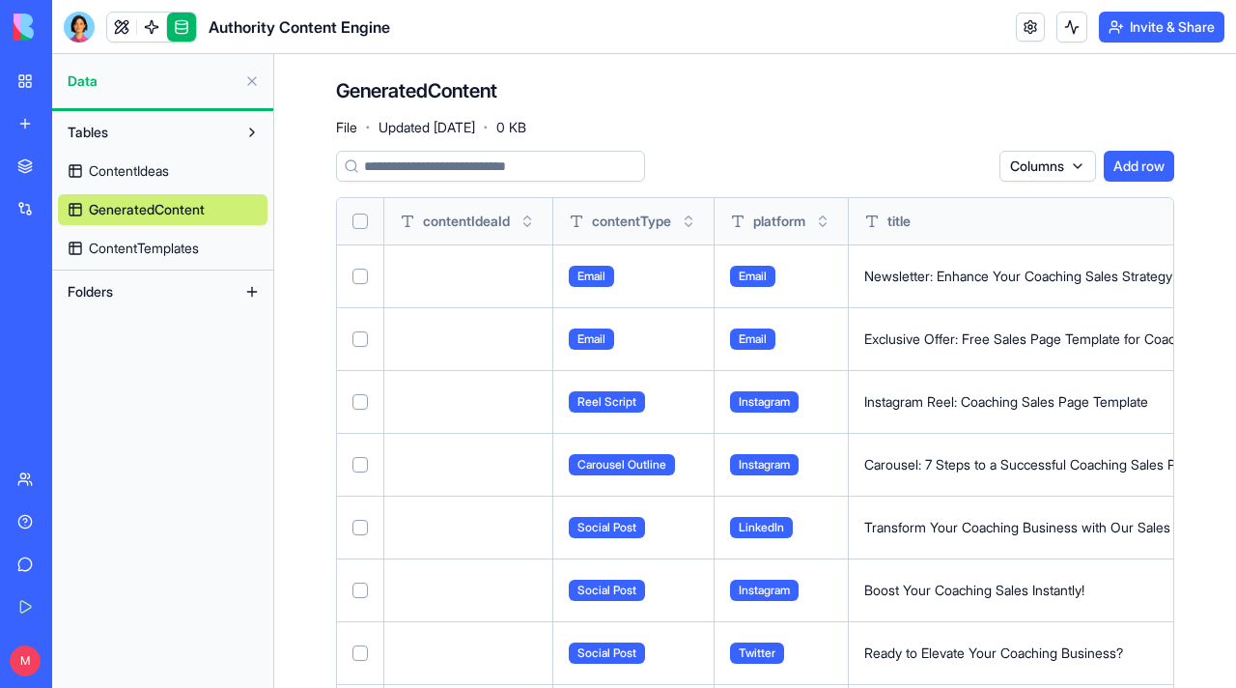
drag, startPoint x: 1009, startPoint y: 268, endPoint x: 1188, endPoint y: 269, distance: 178.7
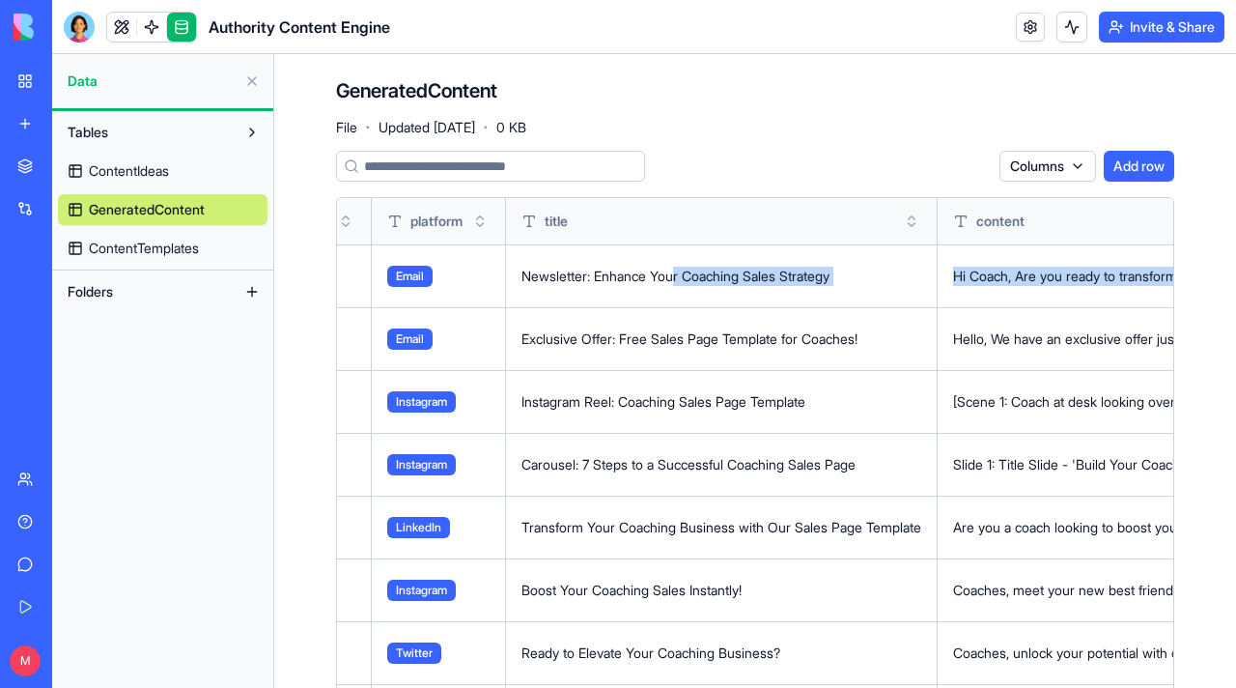
drag, startPoint x: 1035, startPoint y: 273, endPoint x: 1167, endPoint y: 277, distance: 131.4
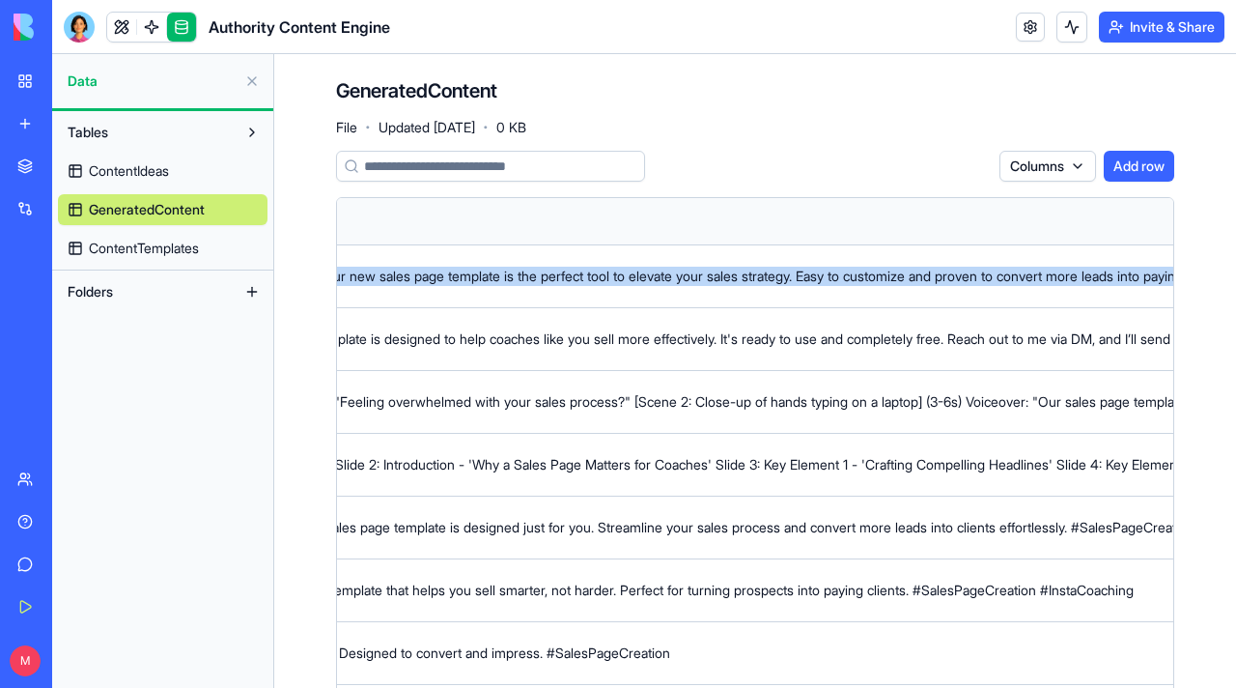
drag, startPoint x: 1075, startPoint y: 278, endPoint x: 1201, endPoint y: 279, distance: 126.5
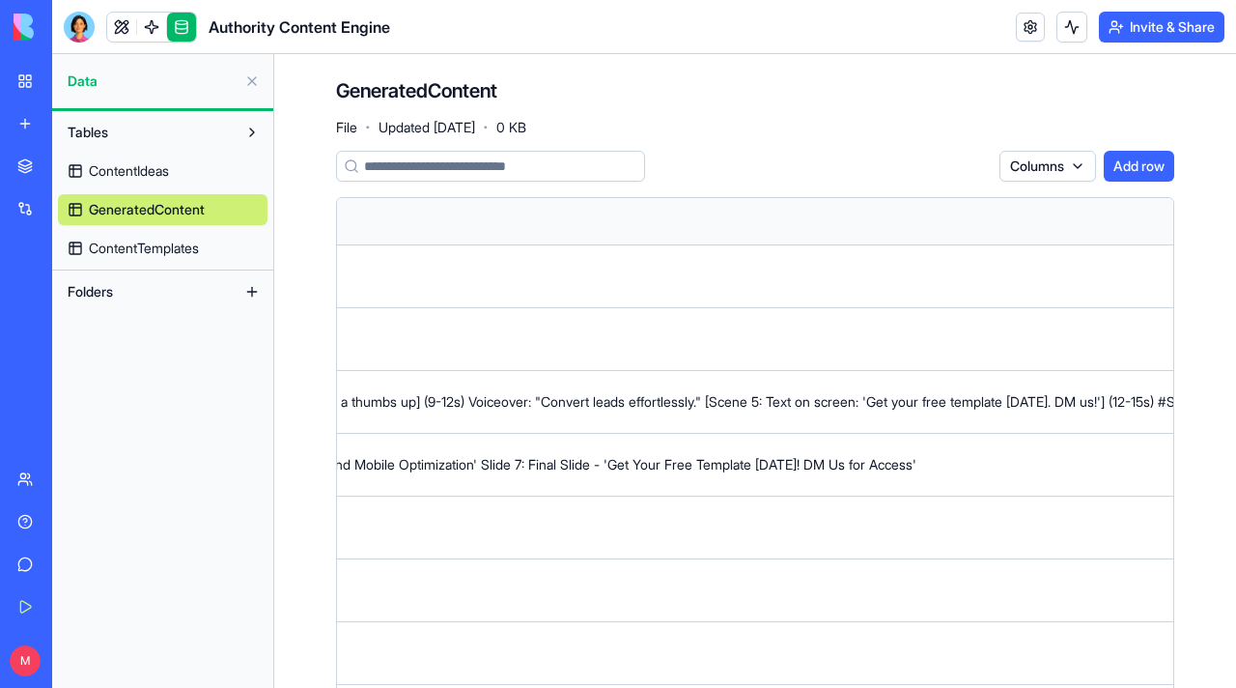
scroll to position [0, 3540]
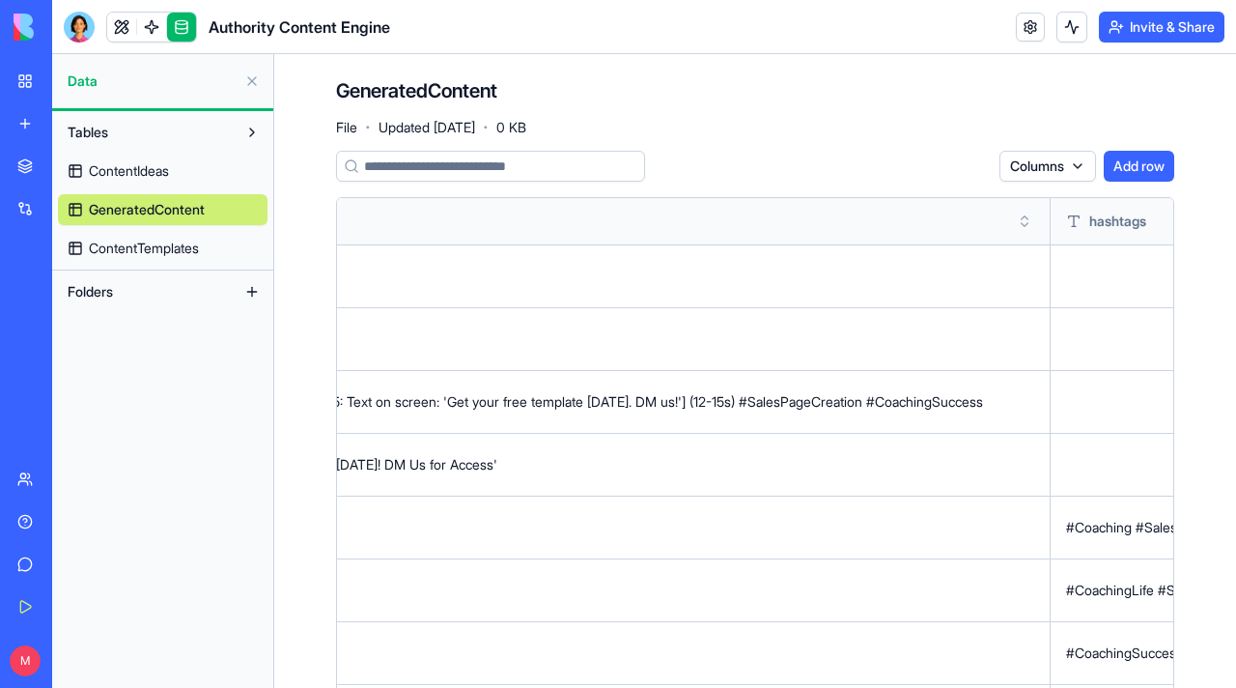
drag, startPoint x: 1124, startPoint y: 277, endPoint x: 1208, endPoint y: 277, distance: 84.0
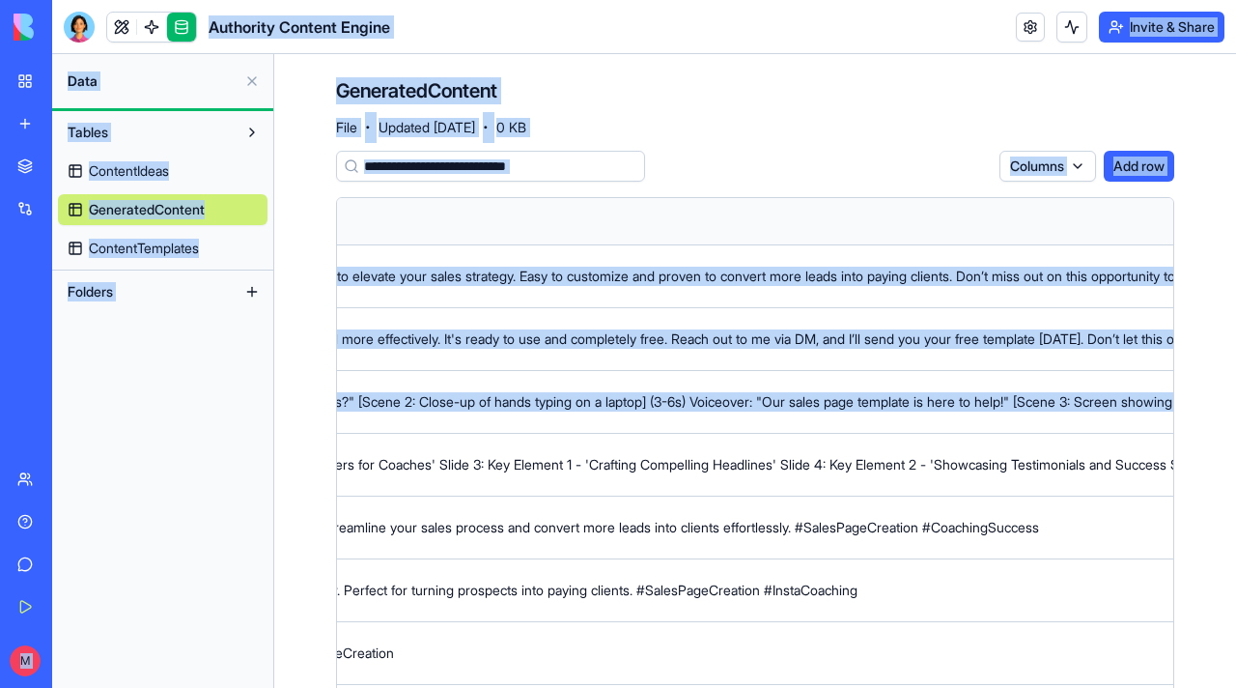
scroll to position [0, 0]
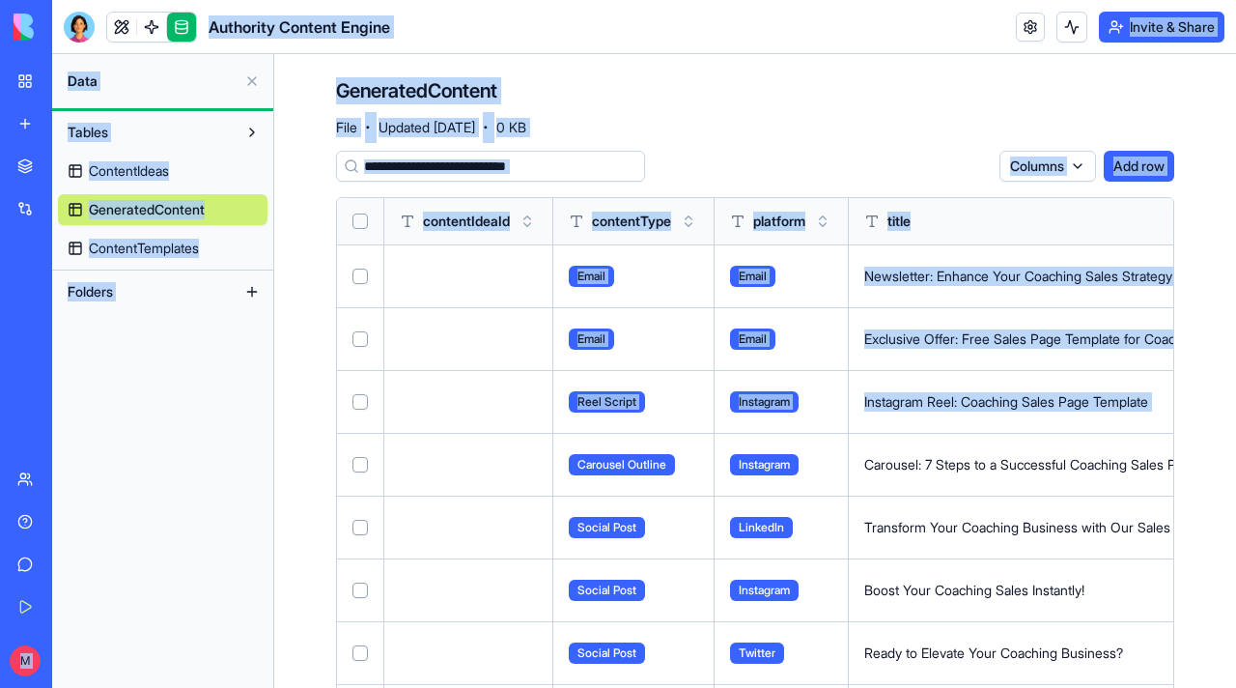
drag, startPoint x: 1071, startPoint y: 397, endPoint x: 21, endPoint y: 384, distance: 1049.8
click at [21, 384] on div "BETA My Workspace New app Marketplace Integrations Recent Authority Content Eng…" at bounding box center [618, 344] width 1236 height 688
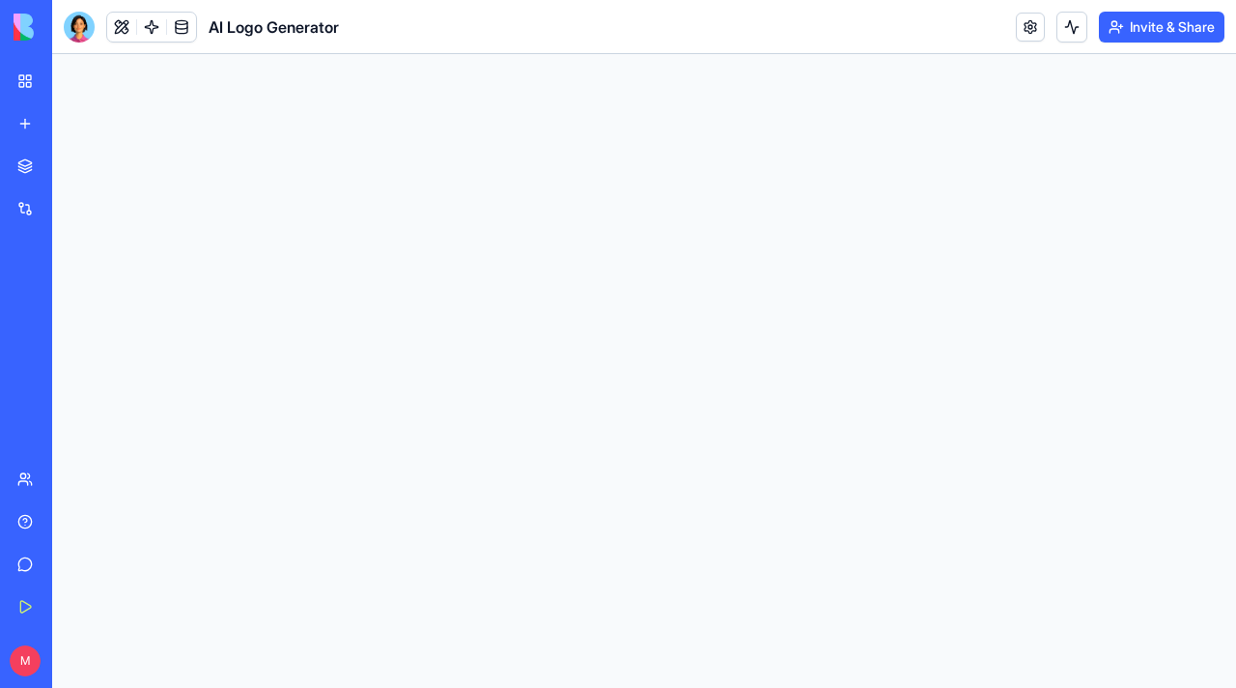
select select "**********"
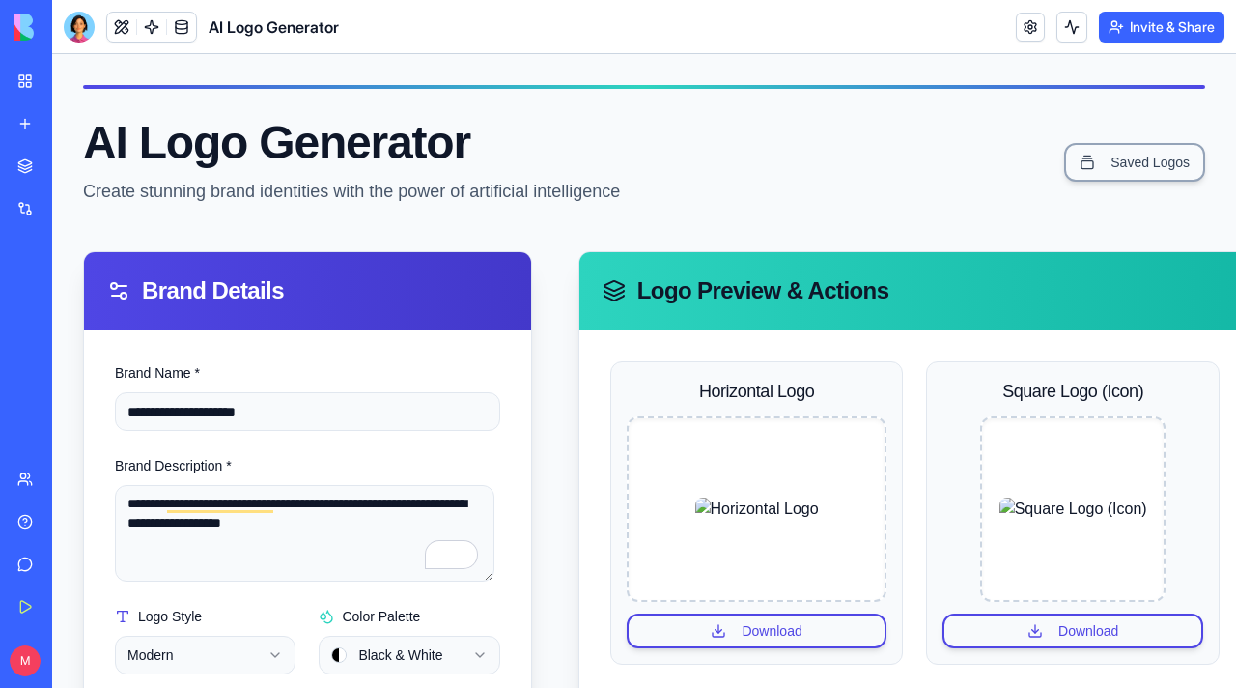
scroll to position [305, 0]
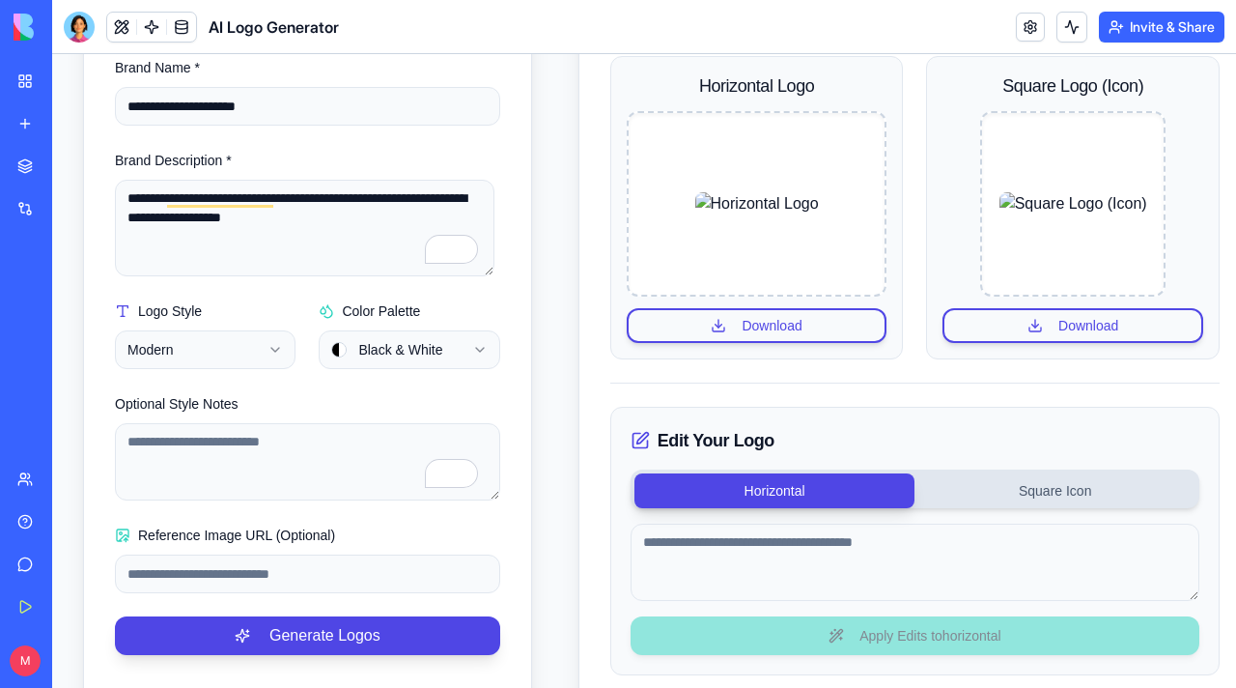
click at [731, 491] on button "Horizontal" at bounding box center [774, 490] width 281 height 35
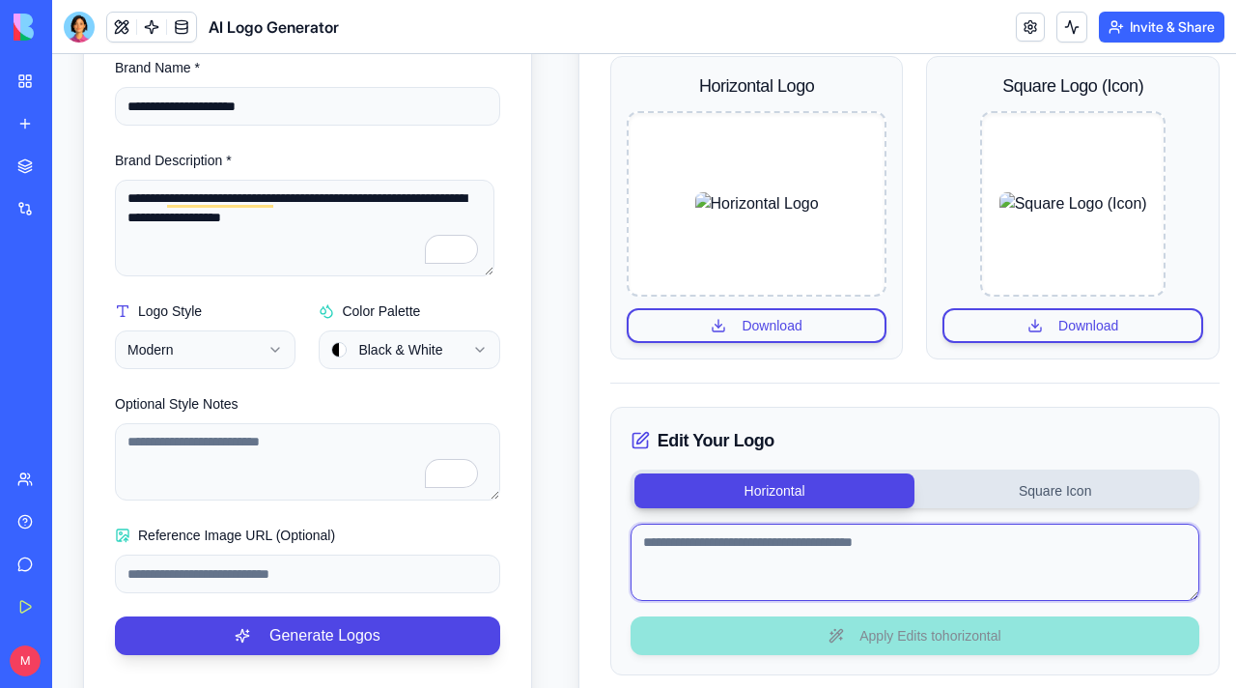
click at [734, 540] on textarea at bounding box center [915, 561] width 569 height 77
